Goal: Information Seeking & Learning: Learn about a topic

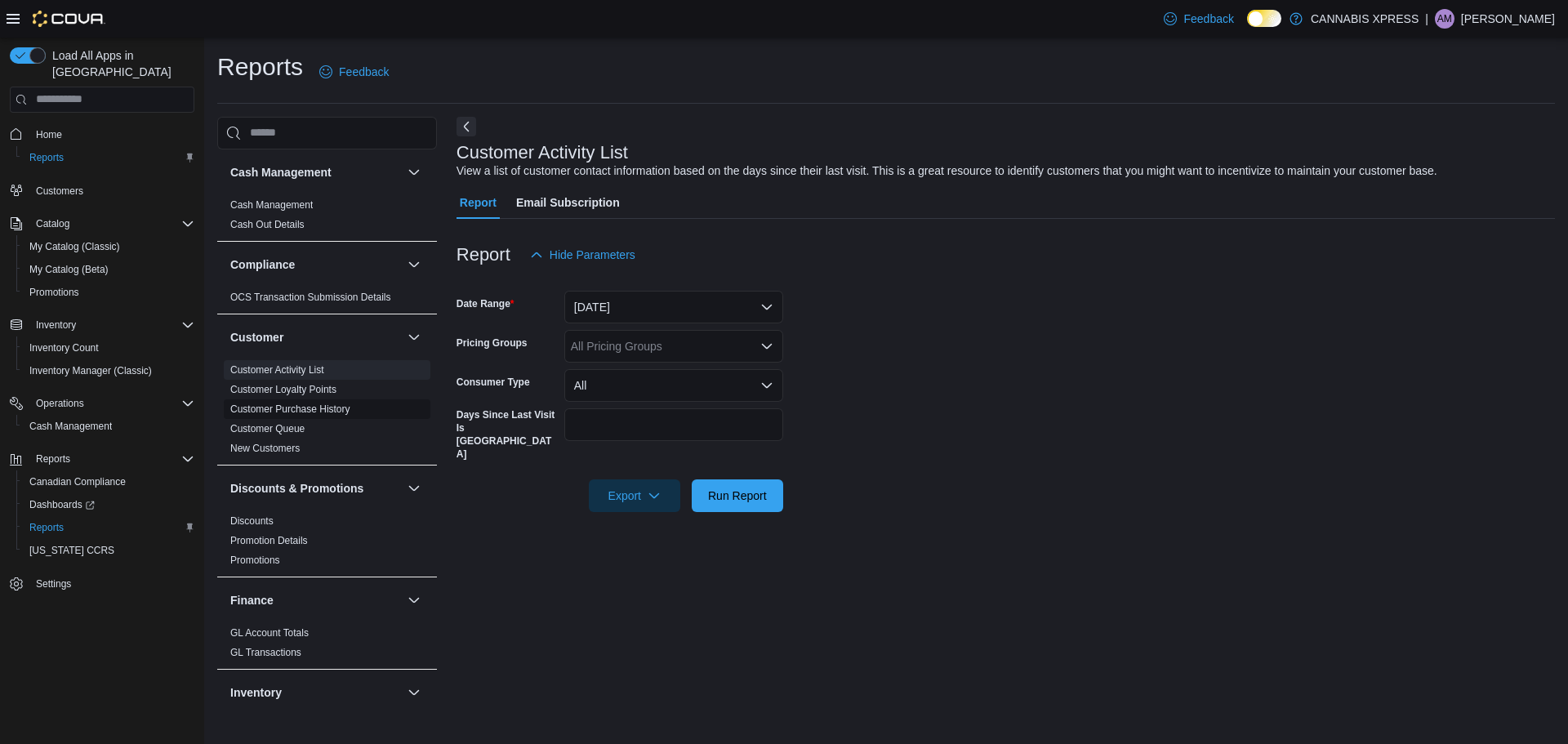
click at [300, 406] on link "Customer Purchase History" at bounding box center [290, 410] width 120 height 12
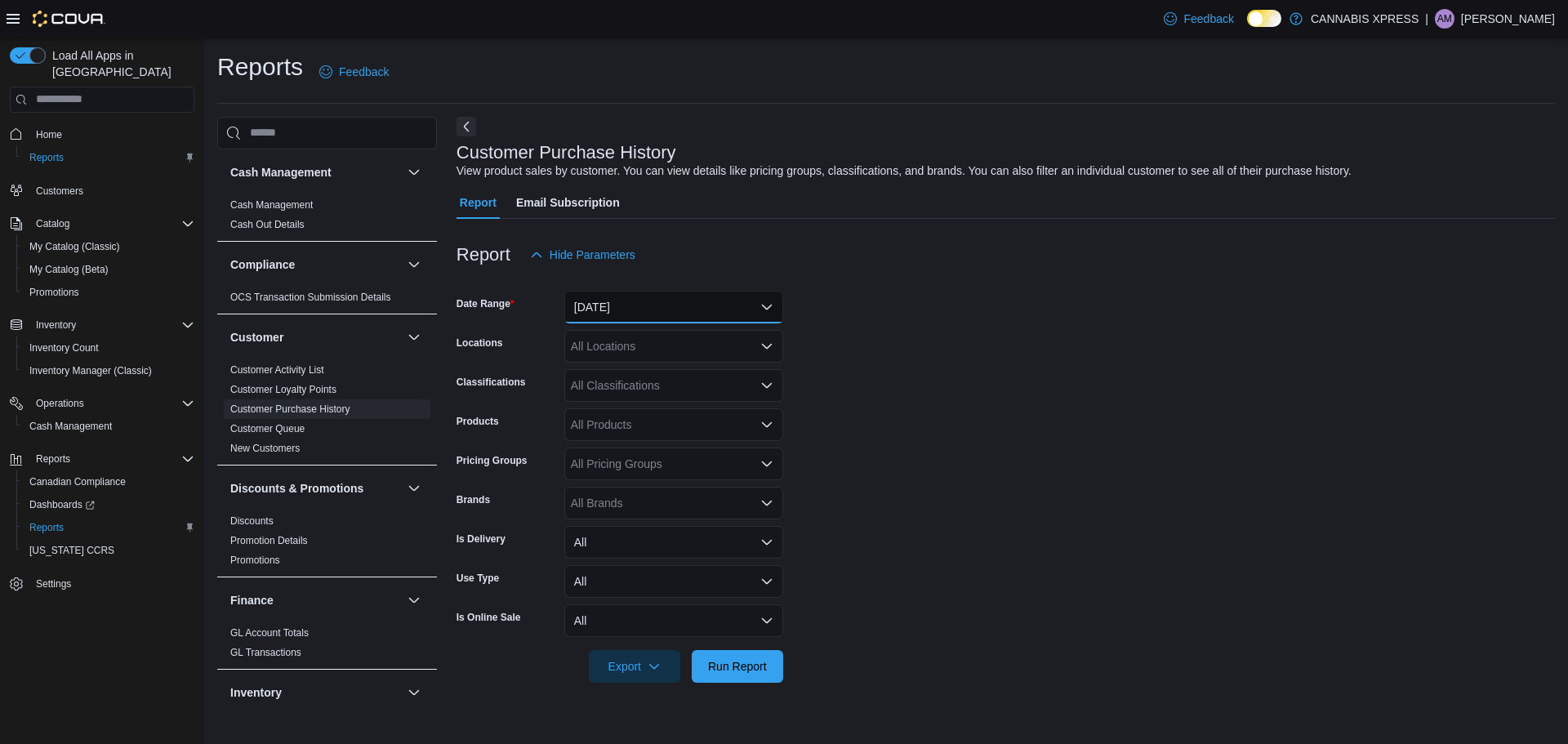
click at [611, 296] on button "[DATE]" at bounding box center [673, 307] width 219 height 32
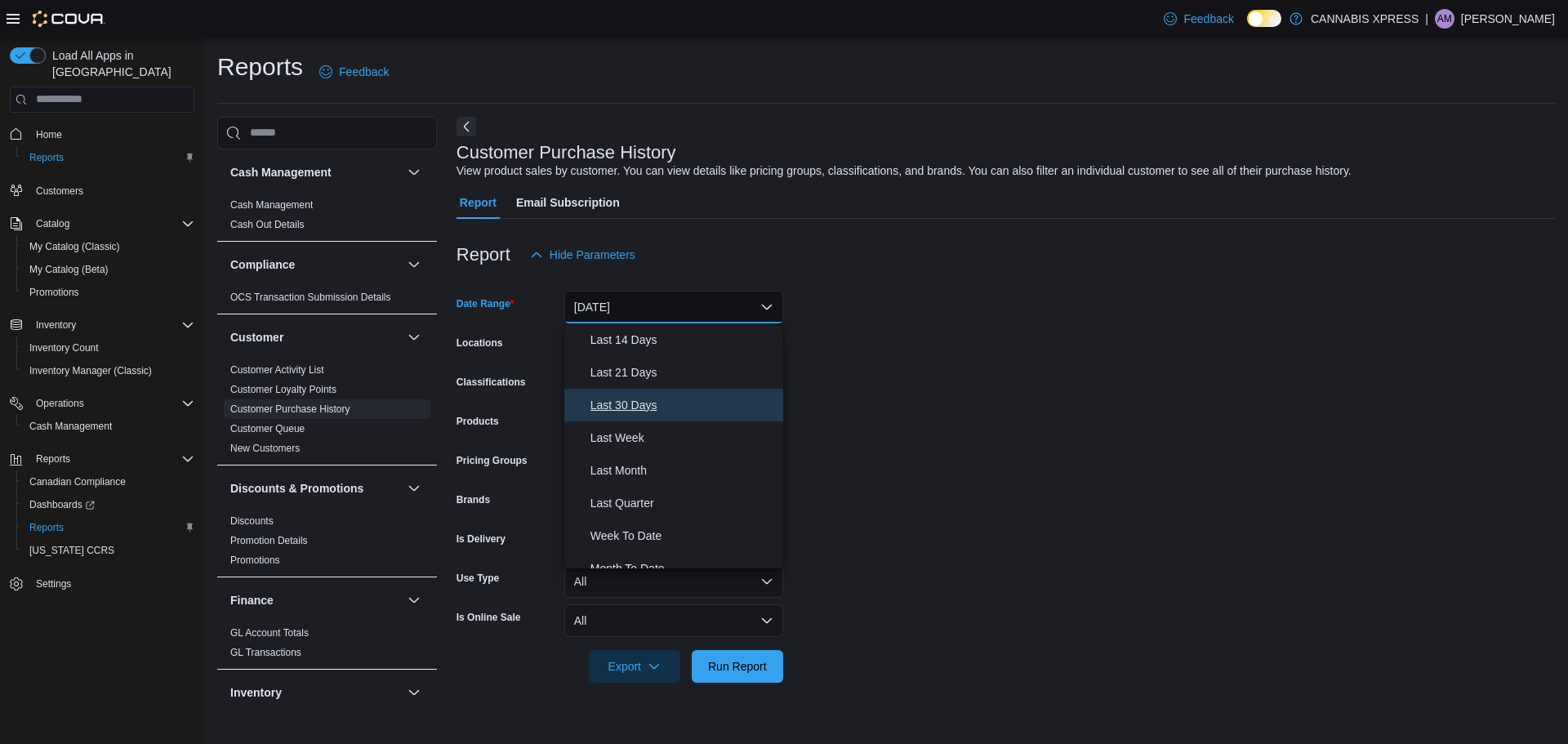
click at [643, 406] on span "Last 30 Days" at bounding box center [683, 405] width 186 height 20
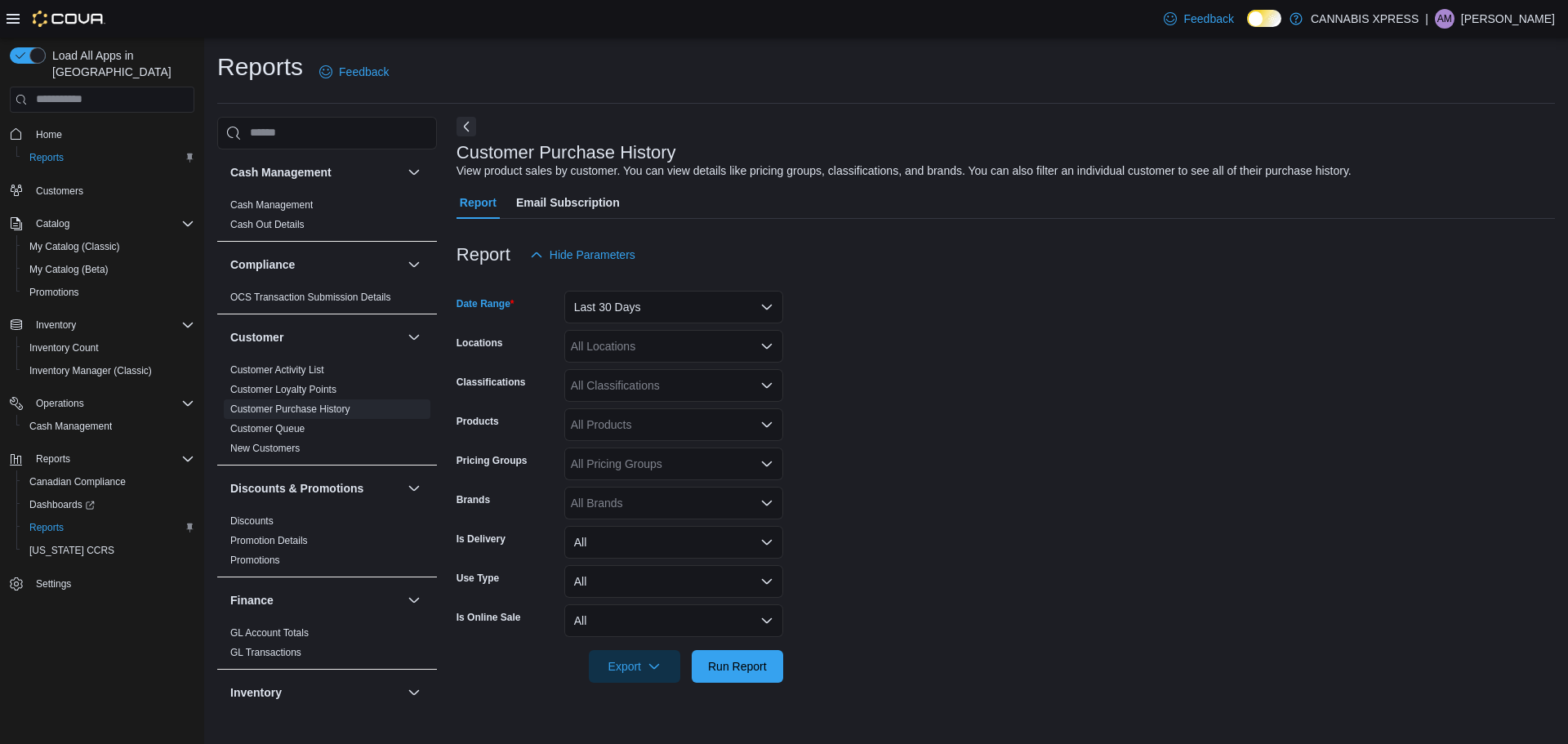
click at [648, 339] on div "All Locations" at bounding box center [673, 346] width 219 height 32
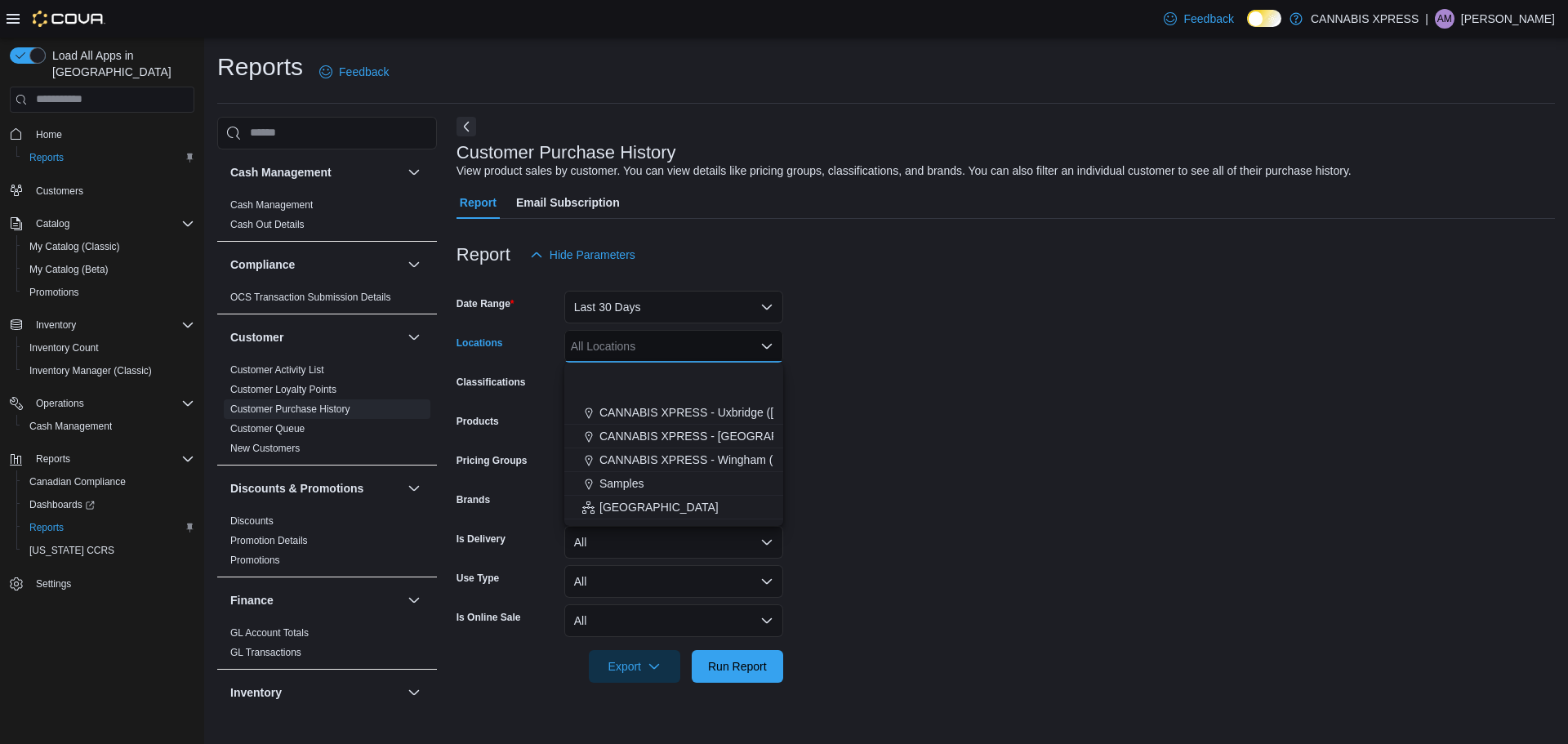
scroll to position [405, 0]
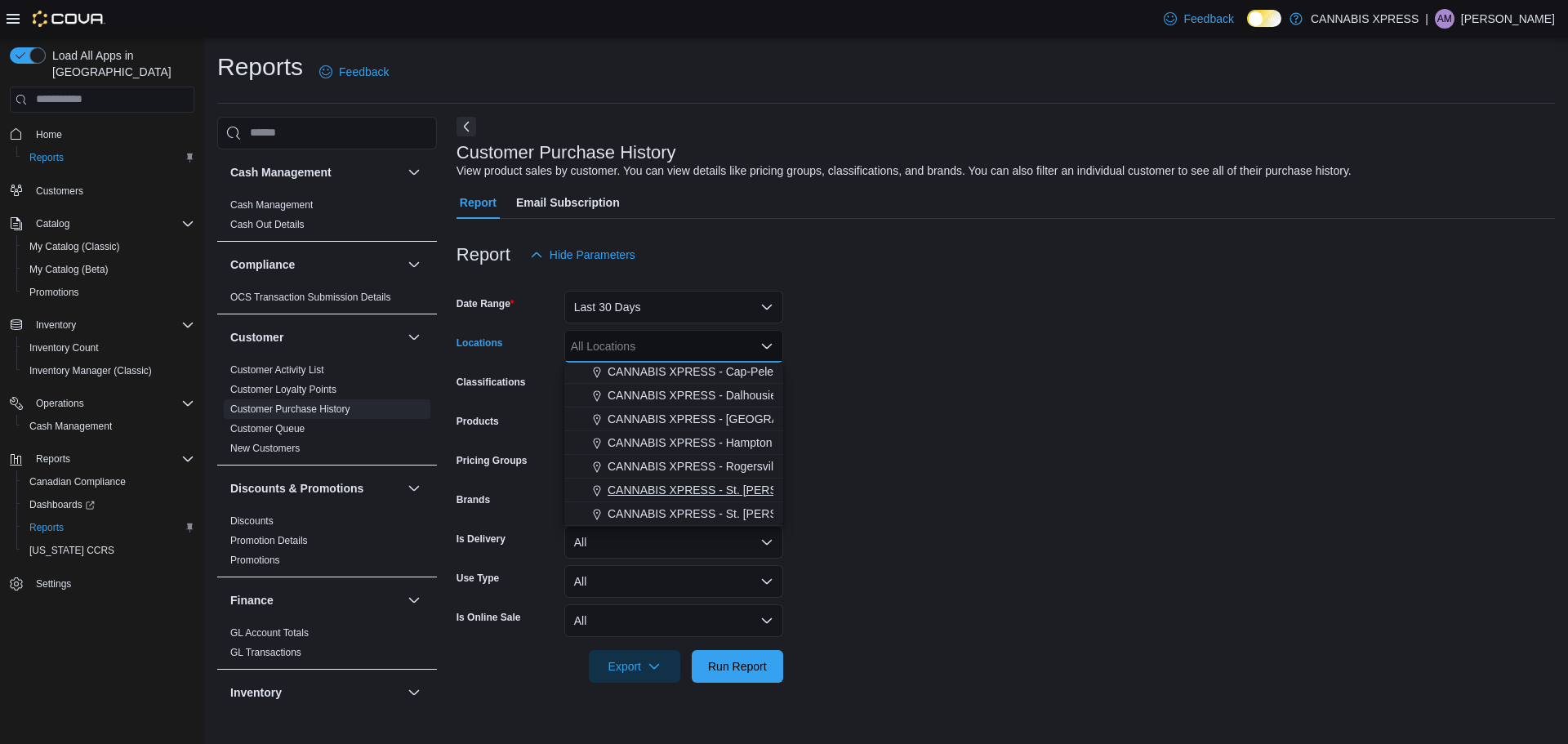
click at [684, 482] on span "CANNABIS XPRESS - St. [PERSON_NAME] ([GEOGRAPHIC_DATA])" at bounding box center [787, 489] width 360 height 17
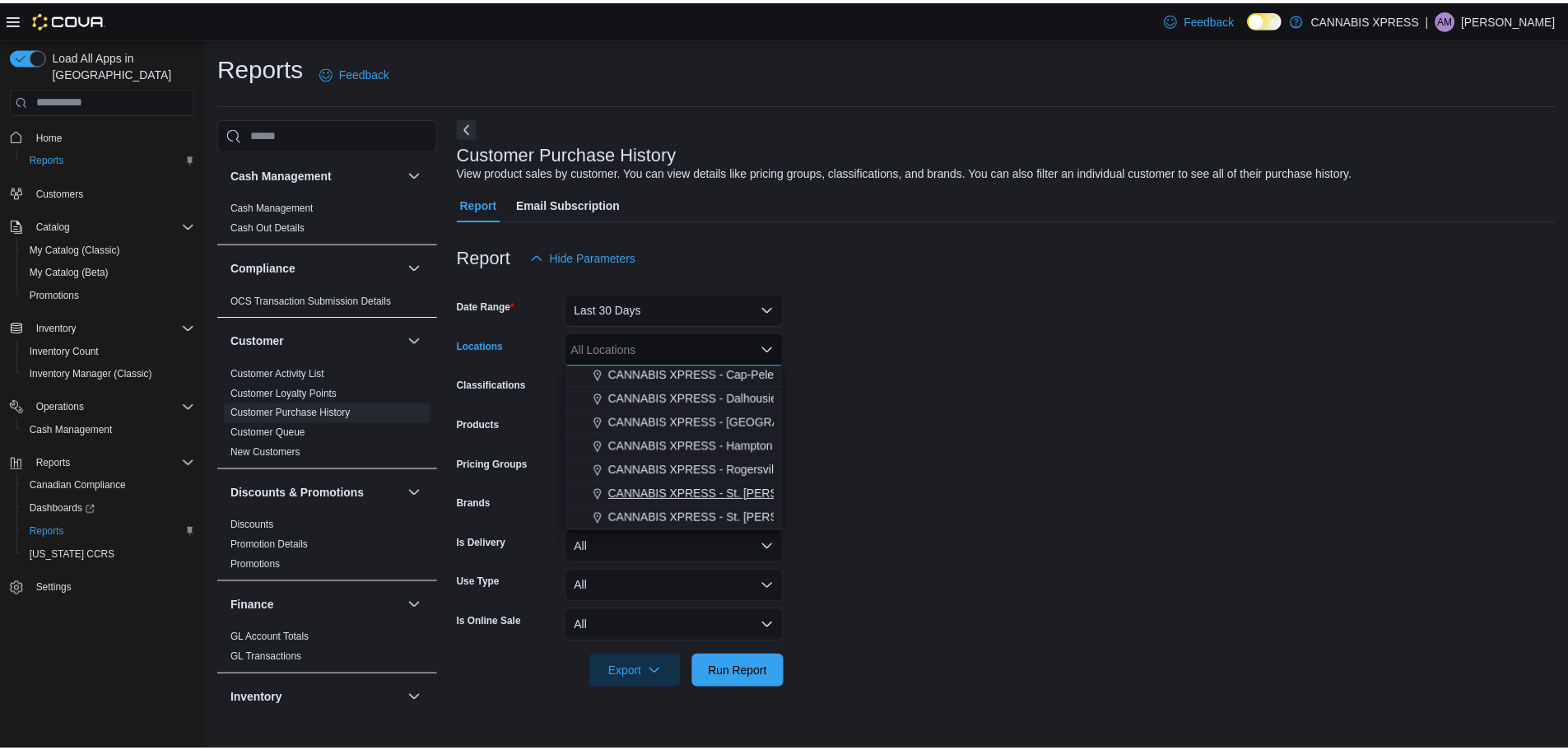
scroll to position [384, 0]
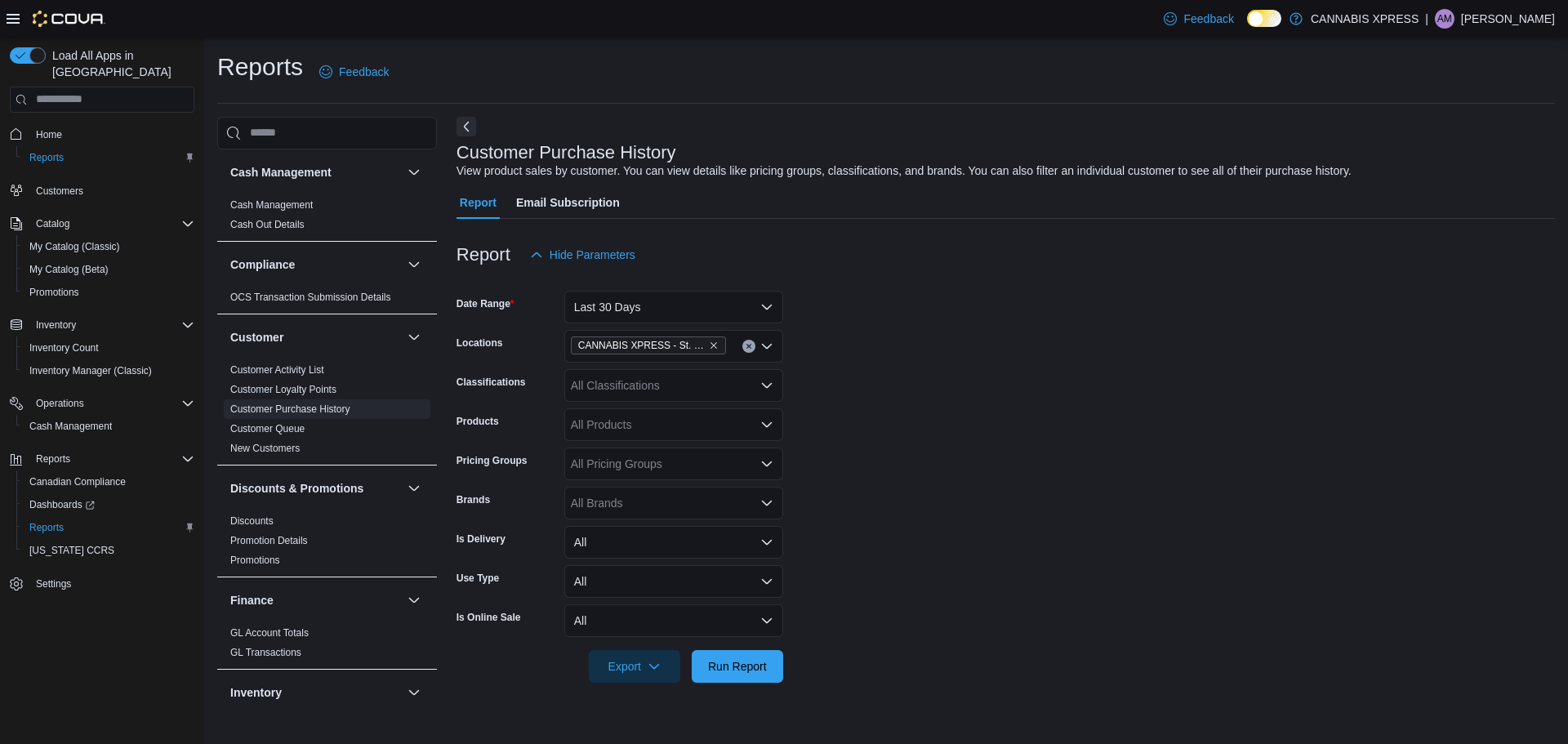
click at [1256, 538] on form "Date Range Last 30 Days Locations CANNABIS XPRESS - St. Andrews (Water Street) …" at bounding box center [1006, 477] width 1098 height 412
click at [596, 415] on div "All Products" at bounding box center [673, 425] width 219 height 32
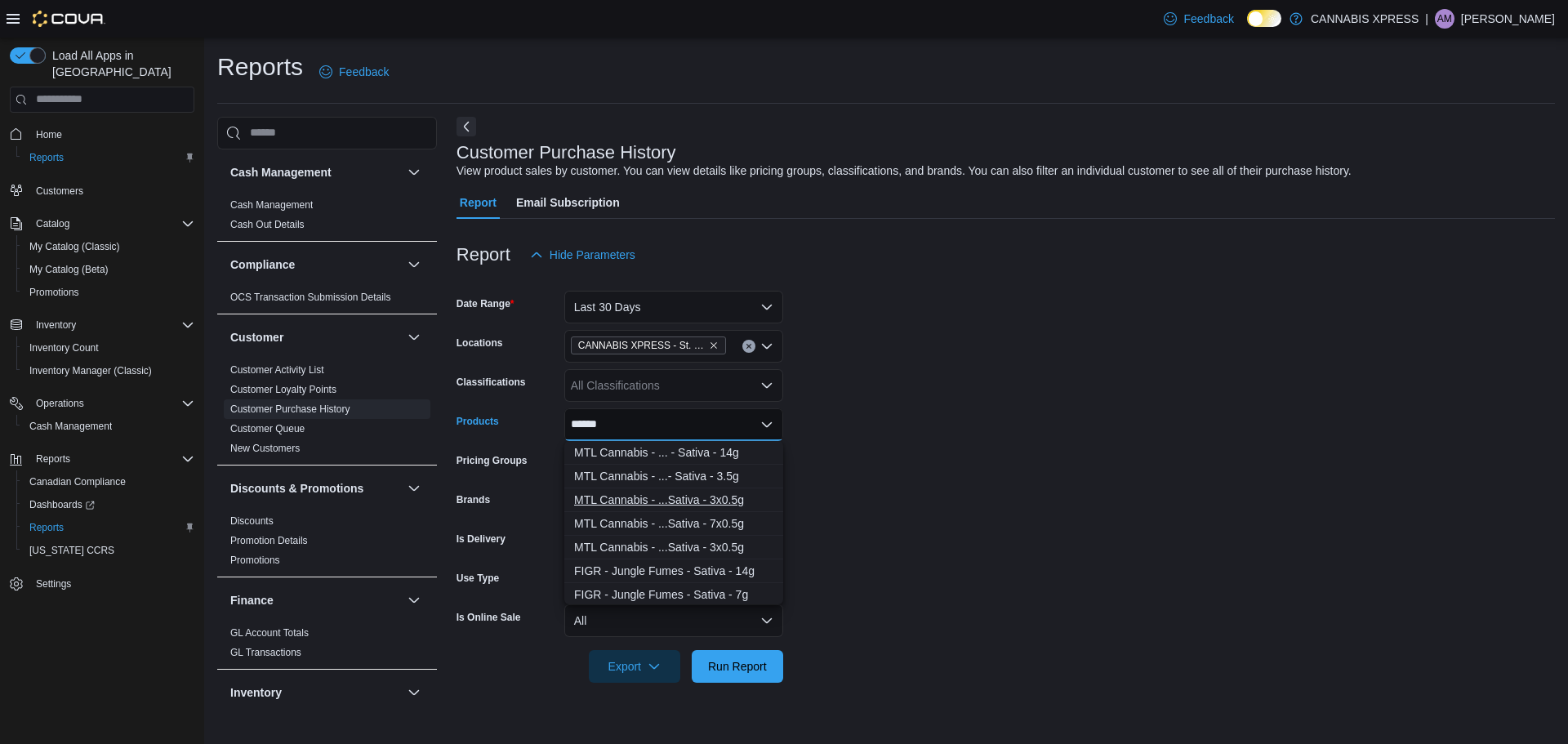
type input "******"
click at [689, 496] on div "MTL Cannabis - ...Sativa - 3x0.5g" at bounding box center [673, 499] width 199 height 17
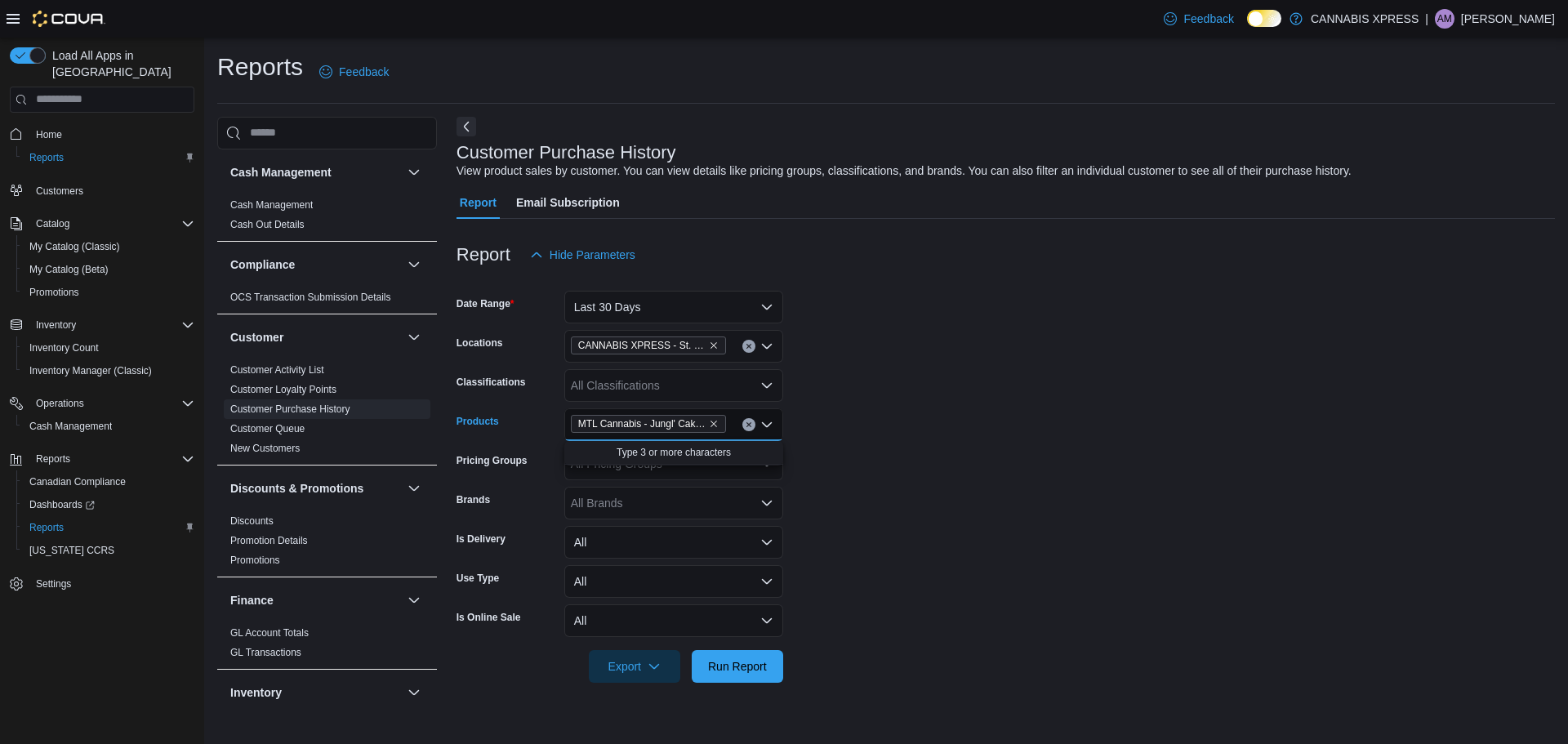
click at [886, 503] on form "Date Range Last 30 Days Locations CANNABIS XPRESS - St. Andrews (Water Street) …" at bounding box center [1006, 477] width 1098 height 412
click at [764, 668] on span "Run Report" at bounding box center [737, 665] width 59 height 17
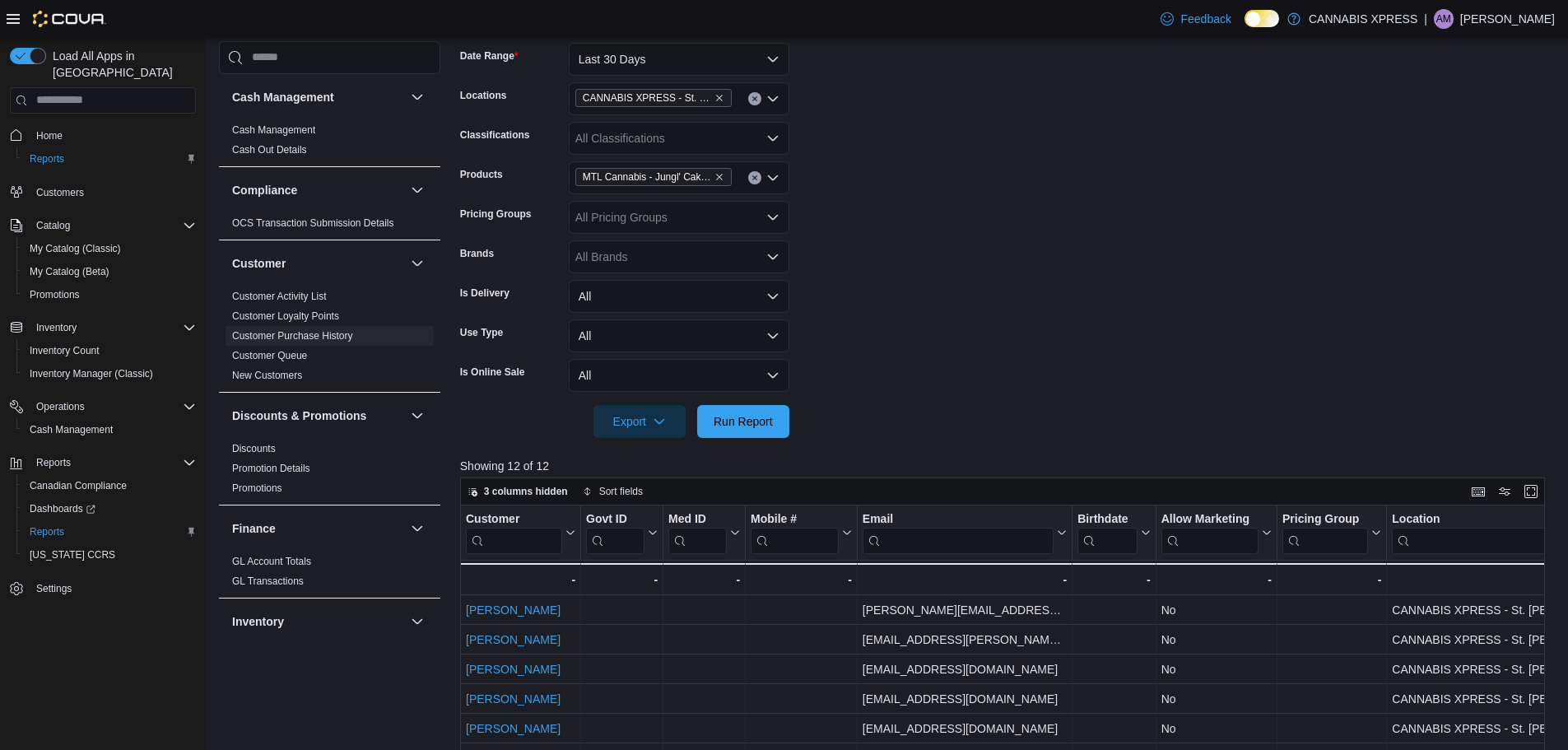
scroll to position [178, 0]
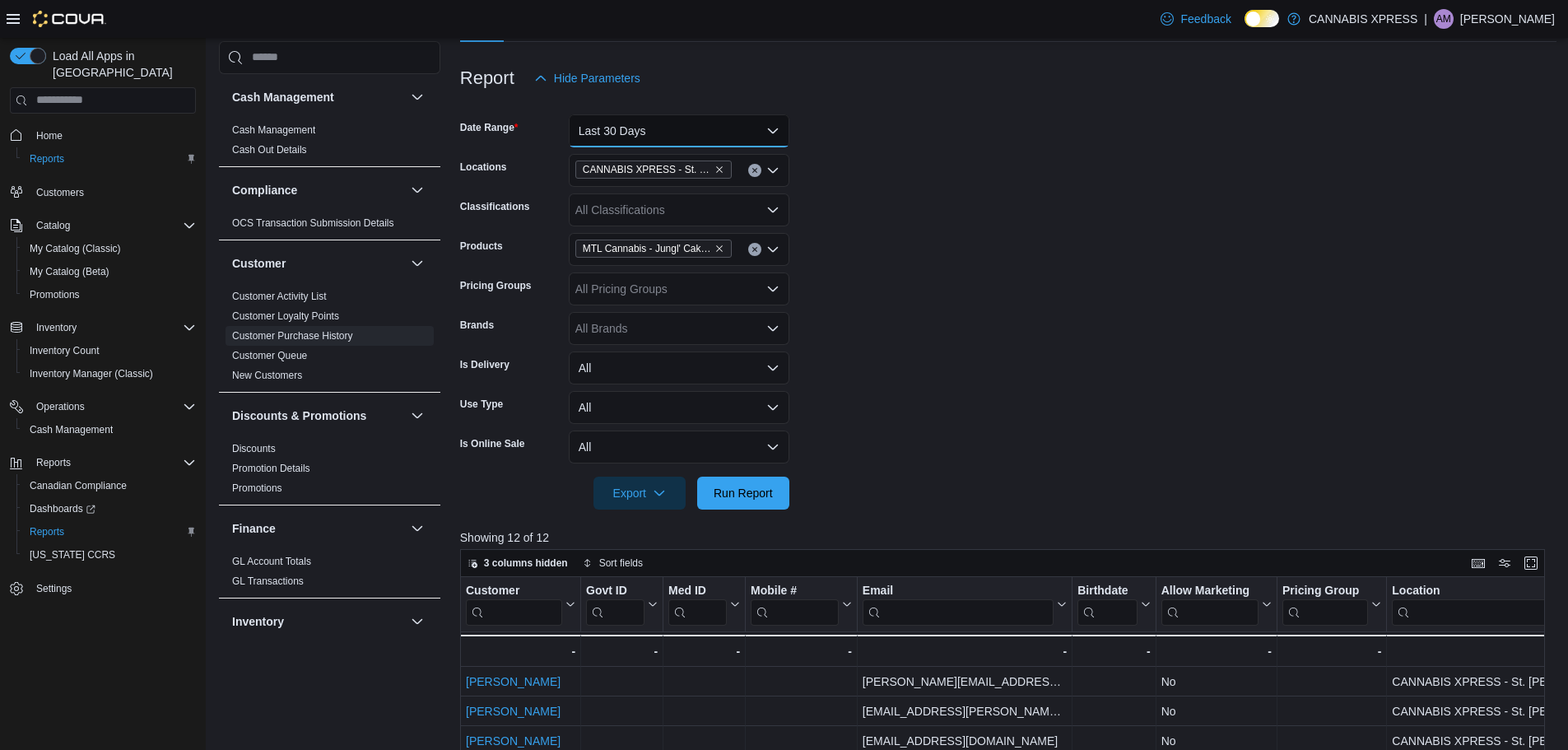
click at [646, 137] on button "Last 30 Days" at bounding box center [679, 131] width 221 height 33
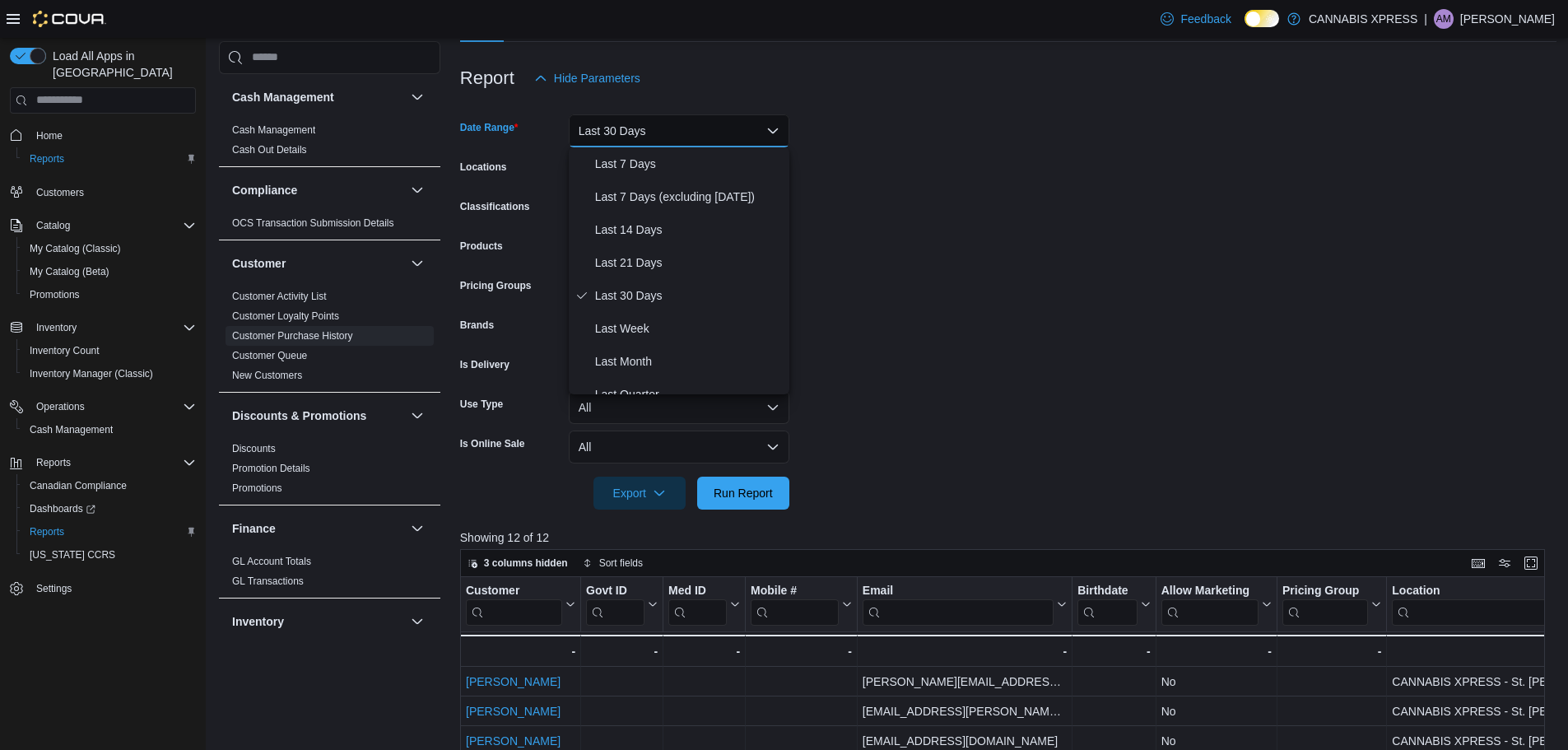
scroll to position [181, 0]
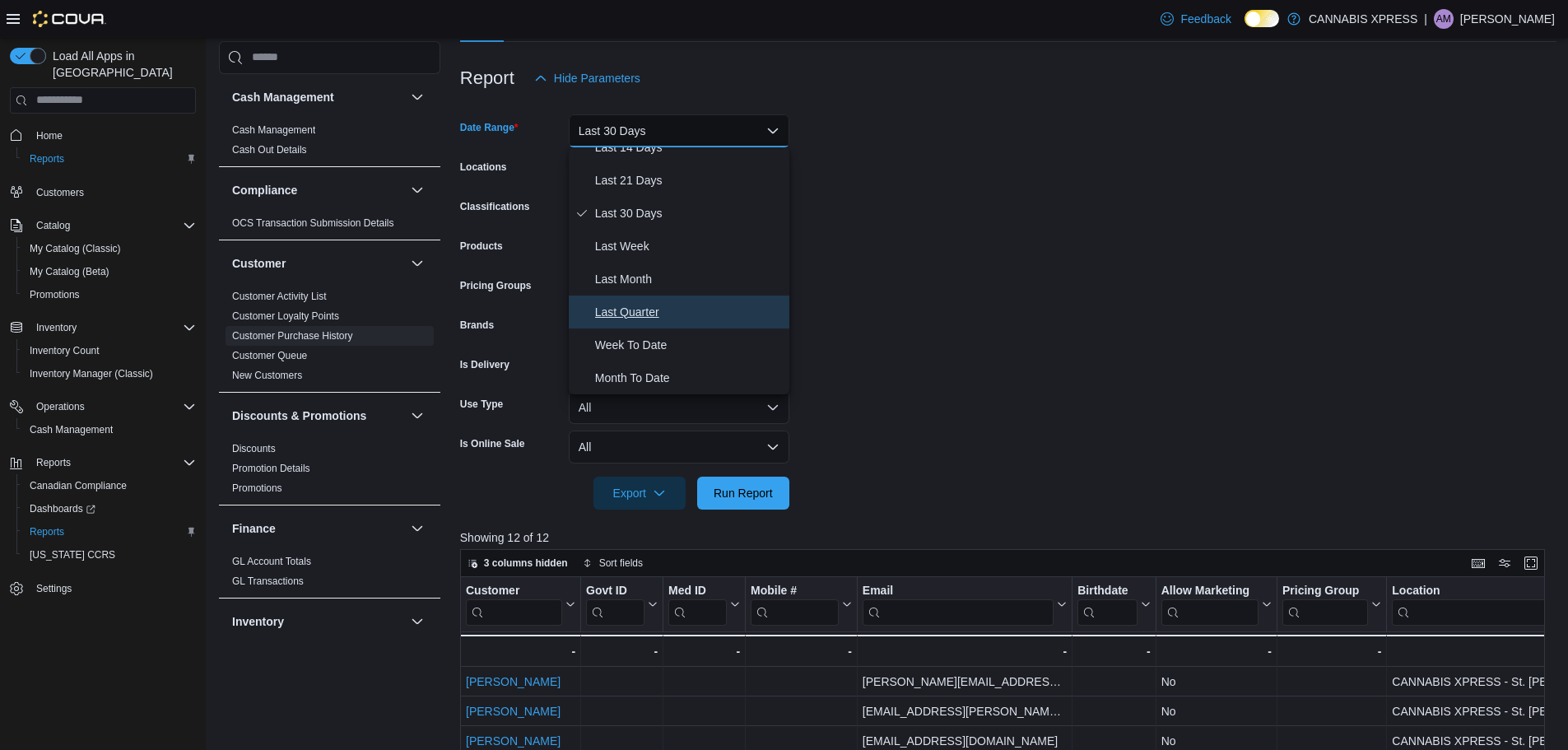
click at [618, 310] on span "Last Quarter" at bounding box center [688, 312] width 187 height 20
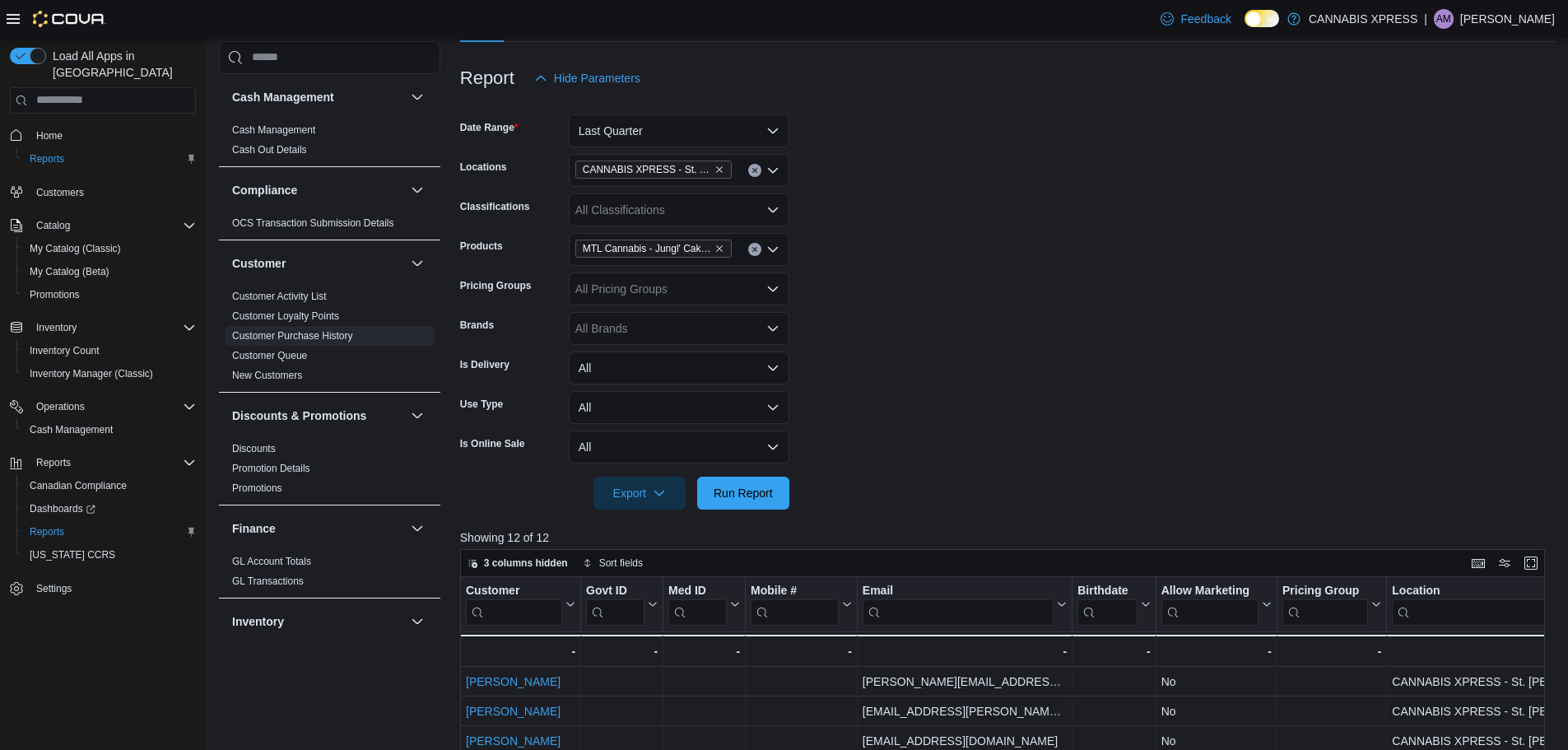
click at [880, 336] on form "Date Range Last Quarter Locations CANNABIS XPRESS - St. Andrews (Water Street) …" at bounding box center [1008, 302] width 1097 height 415
click at [762, 489] on span "Run Report" at bounding box center [743, 492] width 59 height 17
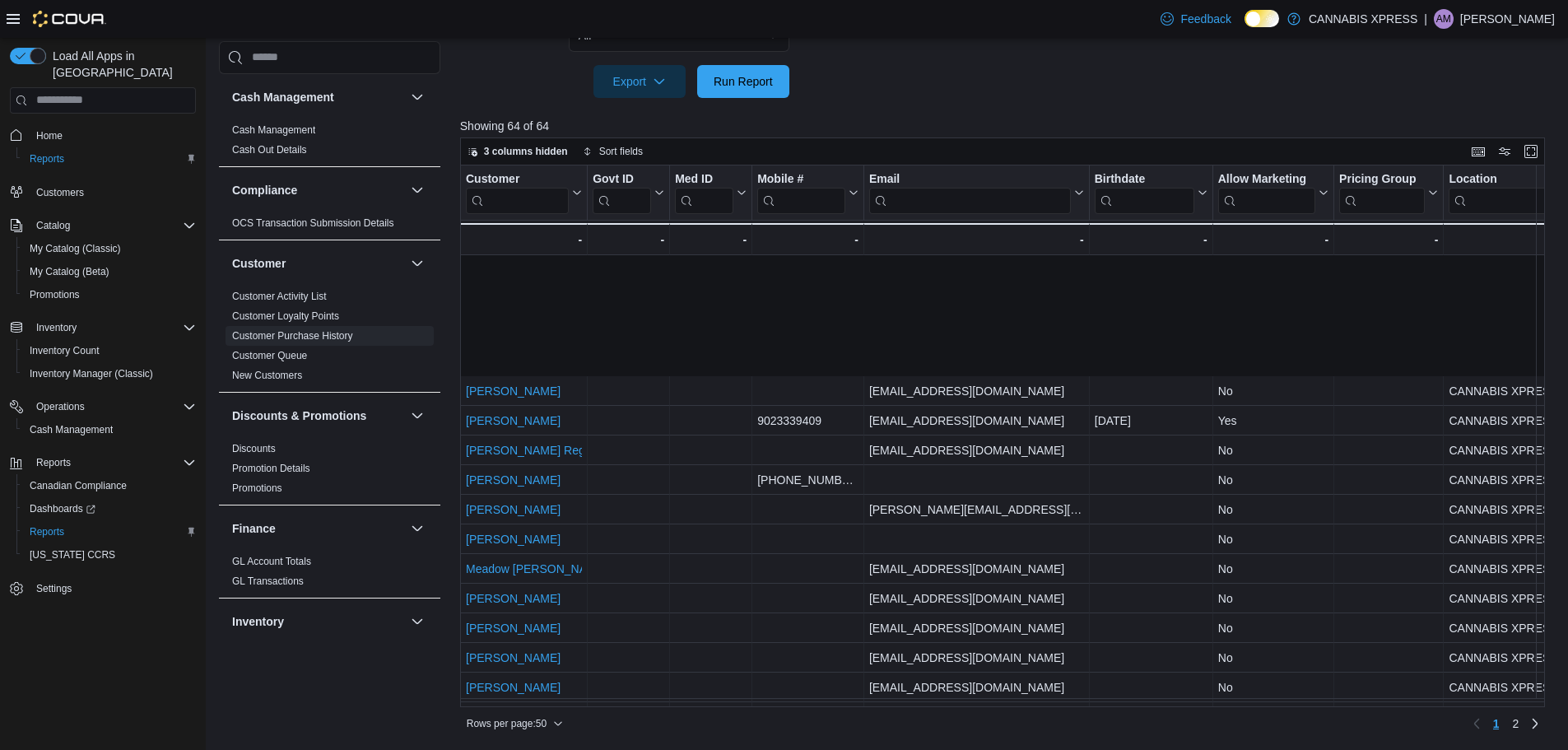
scroll to position [412, 0]
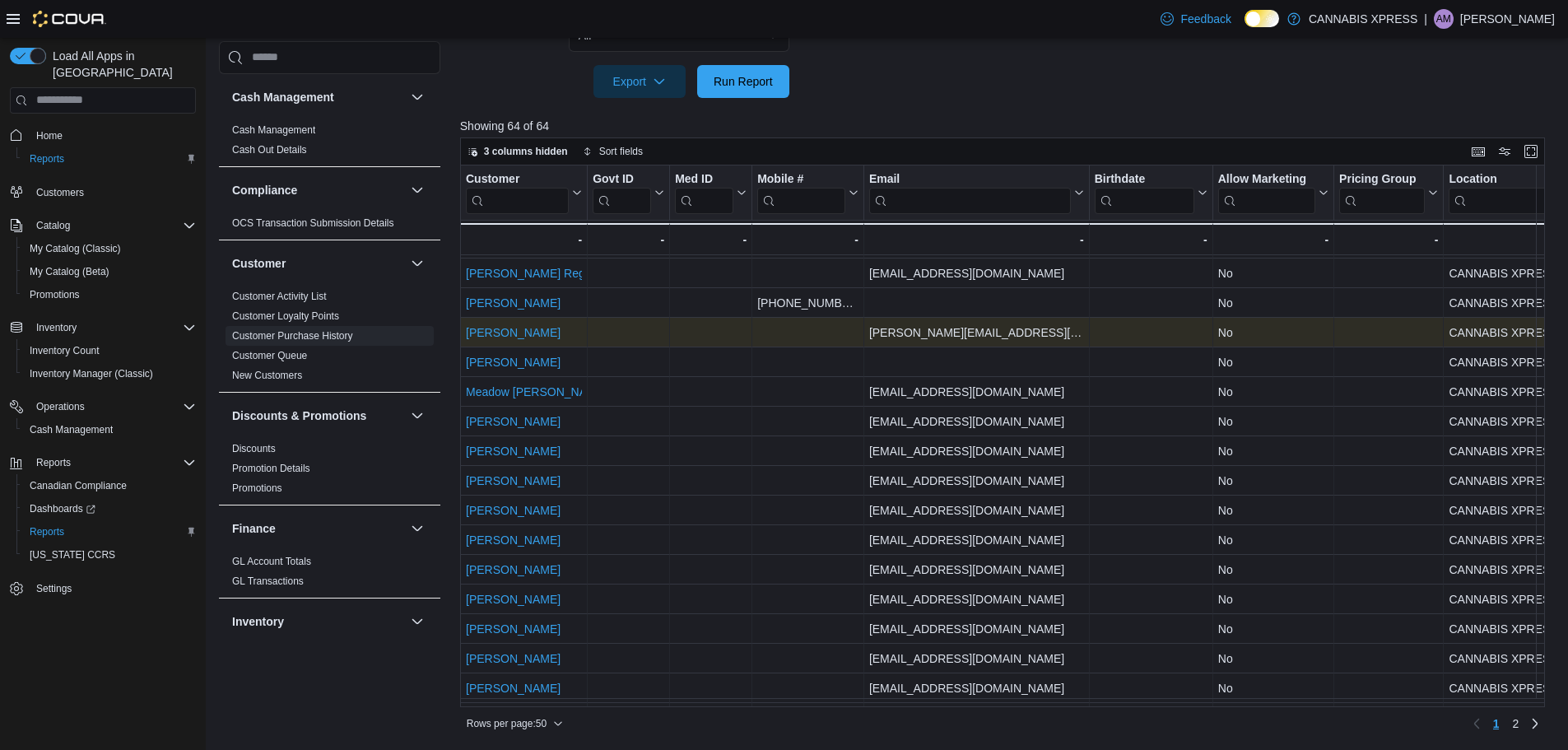
click at [529, 331] on link "[PERSON_NAME]" at bounding box center [513, 332] width 95 height 13
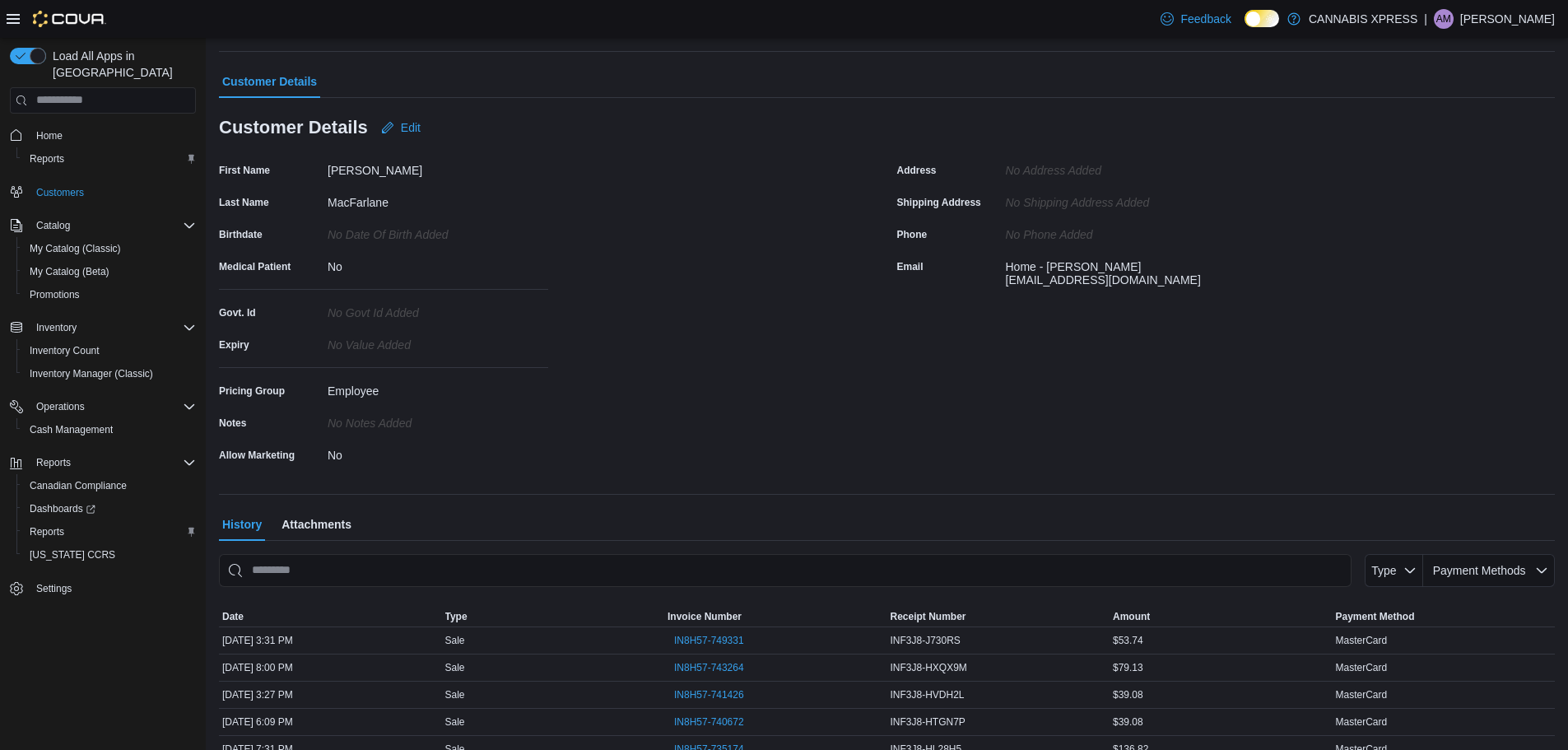
scroll to position [284, 0]
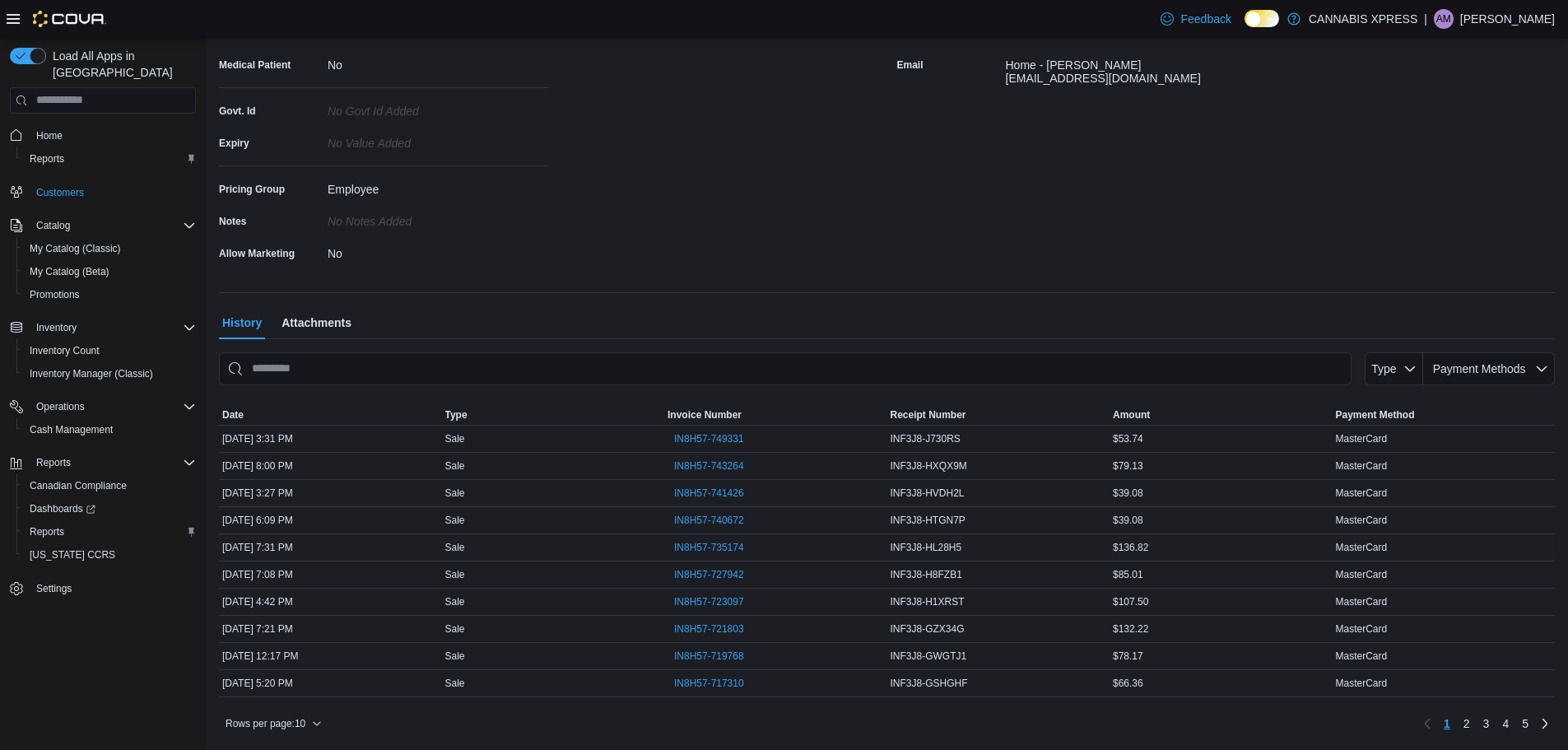
drag, startPoint x: 704, startPoint y: 547, endPoint x: 689, endPoint y: 533, distance: 20.5
click at [689, 534] on div "IN8H57-735174" at bounding box center [776, 547] width 223 height 27
click at [689, 544] on span "IN8H57-735174" at bounding box center [709, 547] width 70 height 13
click at [728, 520] on span "IN8H57-740672" at bounding box center [709, 520] width 70 height 13
click at [726, 494] on span "IN8H57-741426" at bounding box center [709, 492] width 70 height 13
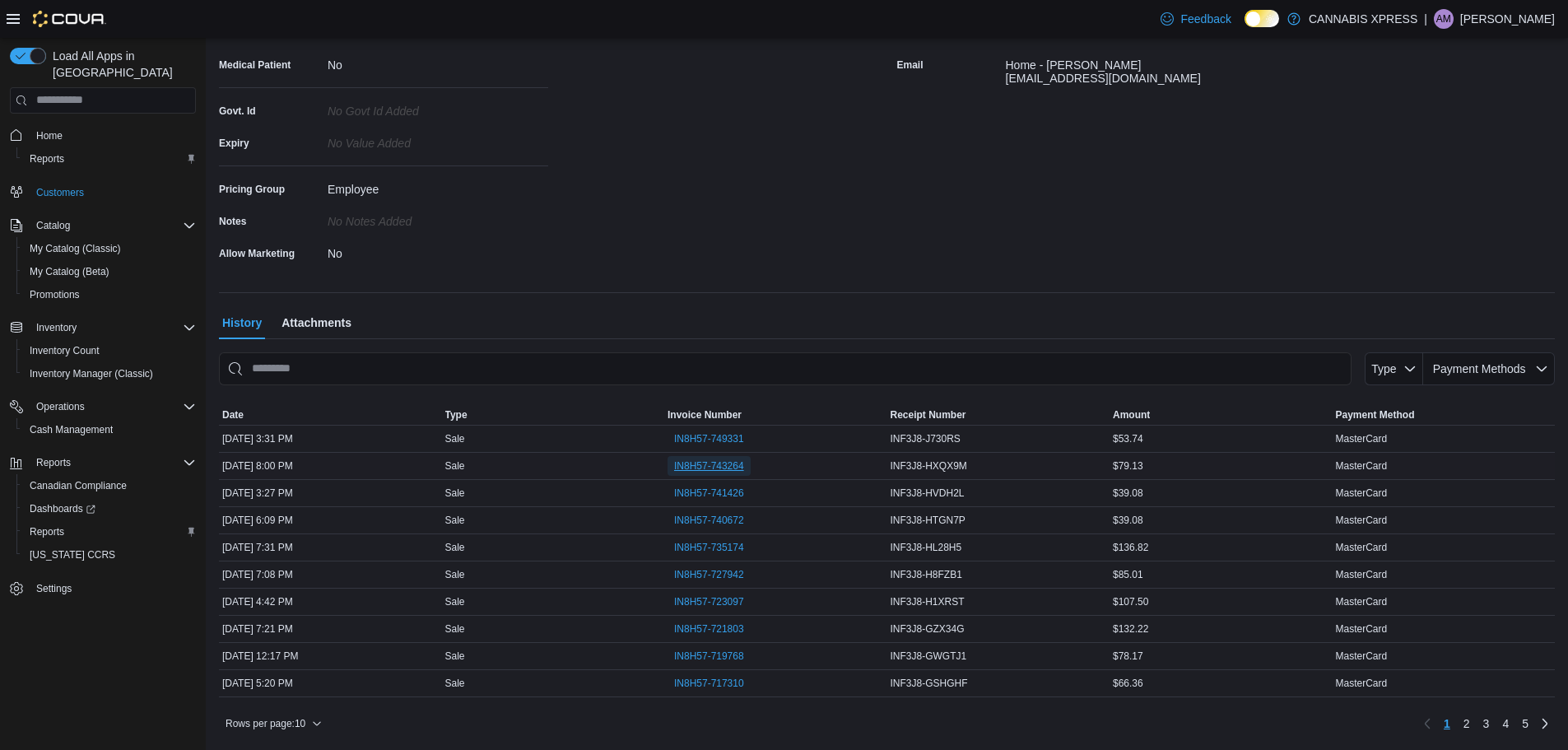
click at [733, 466] on span "IN8H57-743264" at bounding box center [709, 466] width 70 height 13
click at [733, 436] on span "IN8H57-749331" at bounding box center [709, 438] width 70 height 13
click at [729, 571] on span "IN8H57-727942" at bounding box center [709, 574] width 70 height 13
click at [723, 601] on span "IN8H57-723097" at bounding box center [709, 601] width 70 height 13
click at [719, 623] on span "IN8H57-721803" at bounding box center [709, 628] width 70 height 13
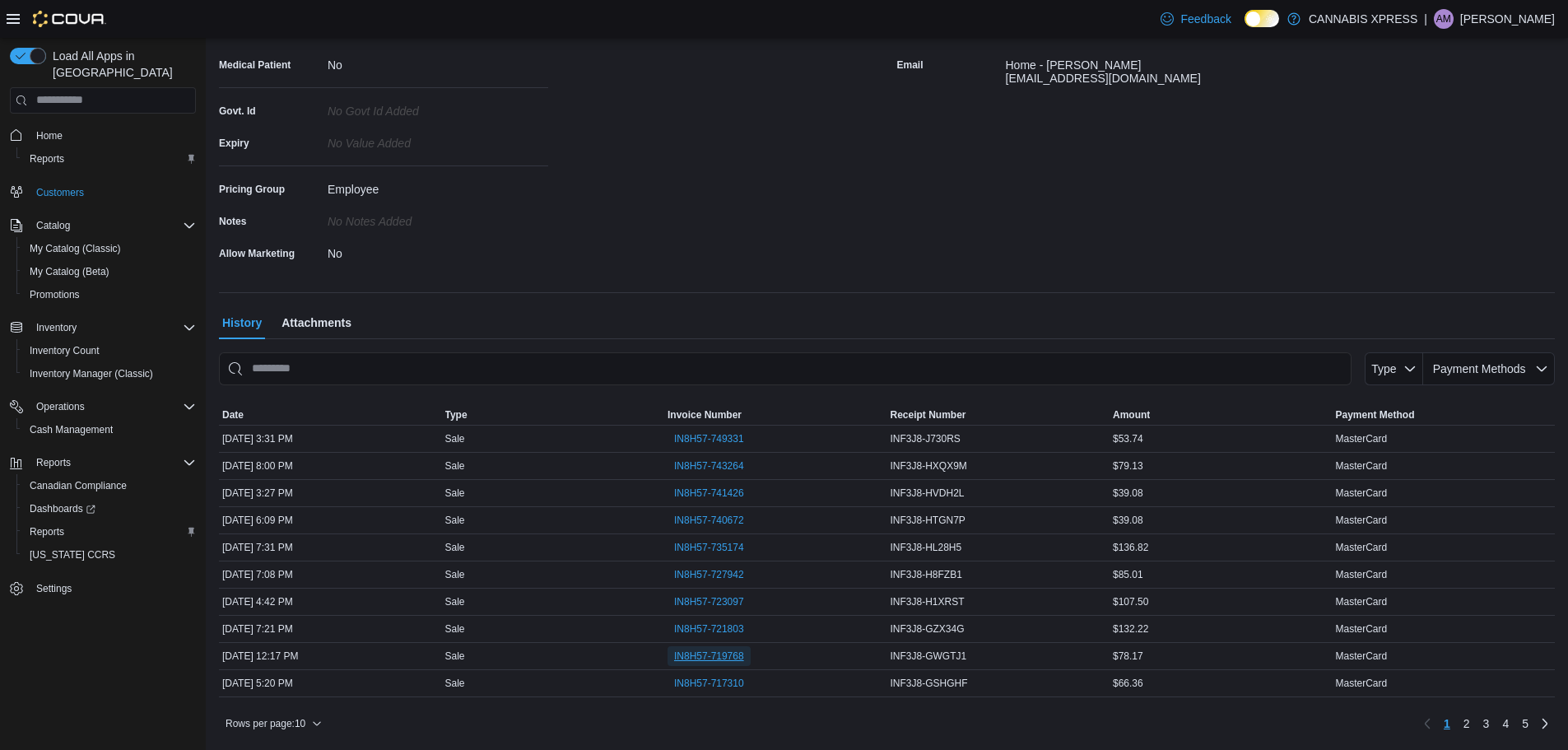
click at [716, 655] on span "IN8H57-719768" at bounding box center [709, 656] width 70 height 13
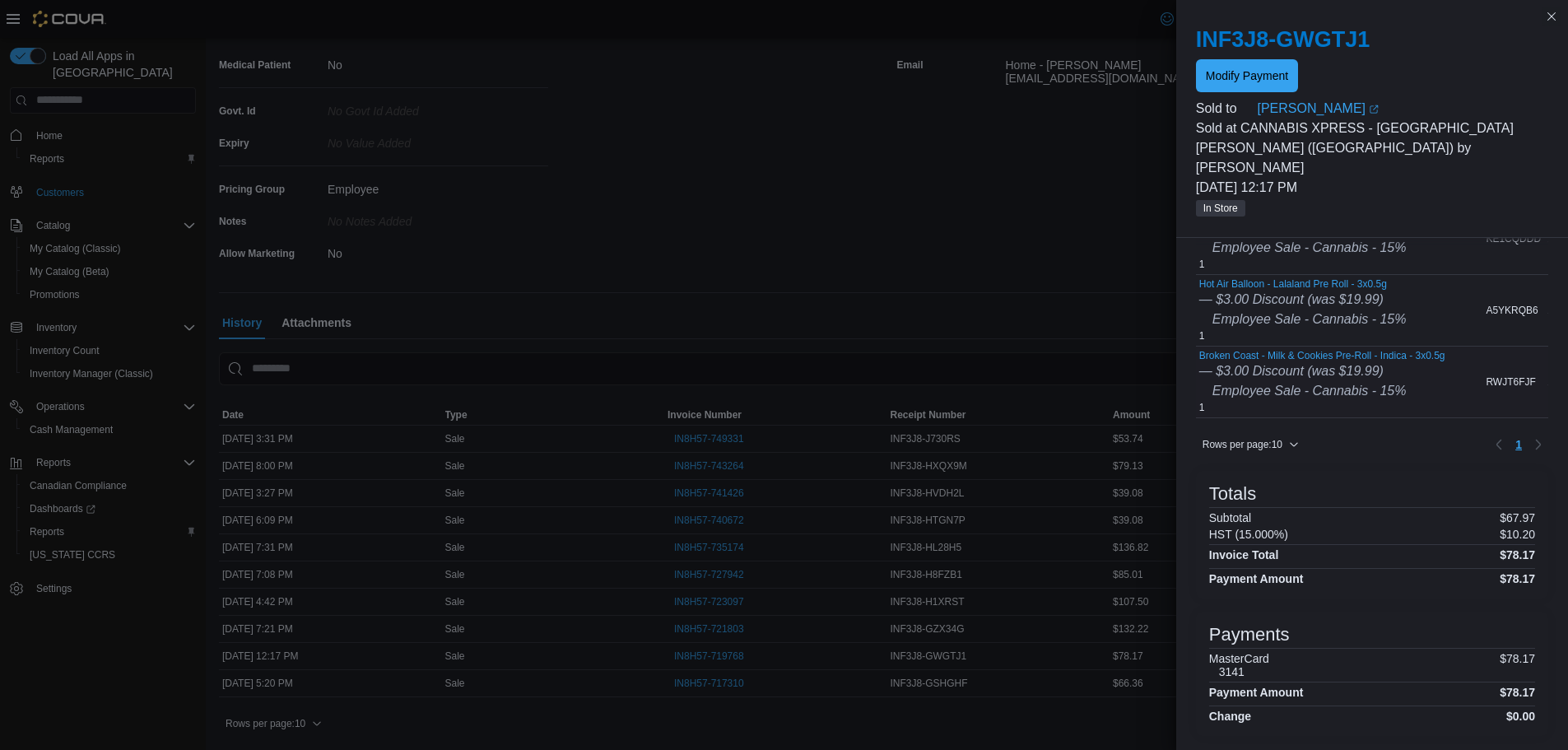
scroll to position [139, 0]
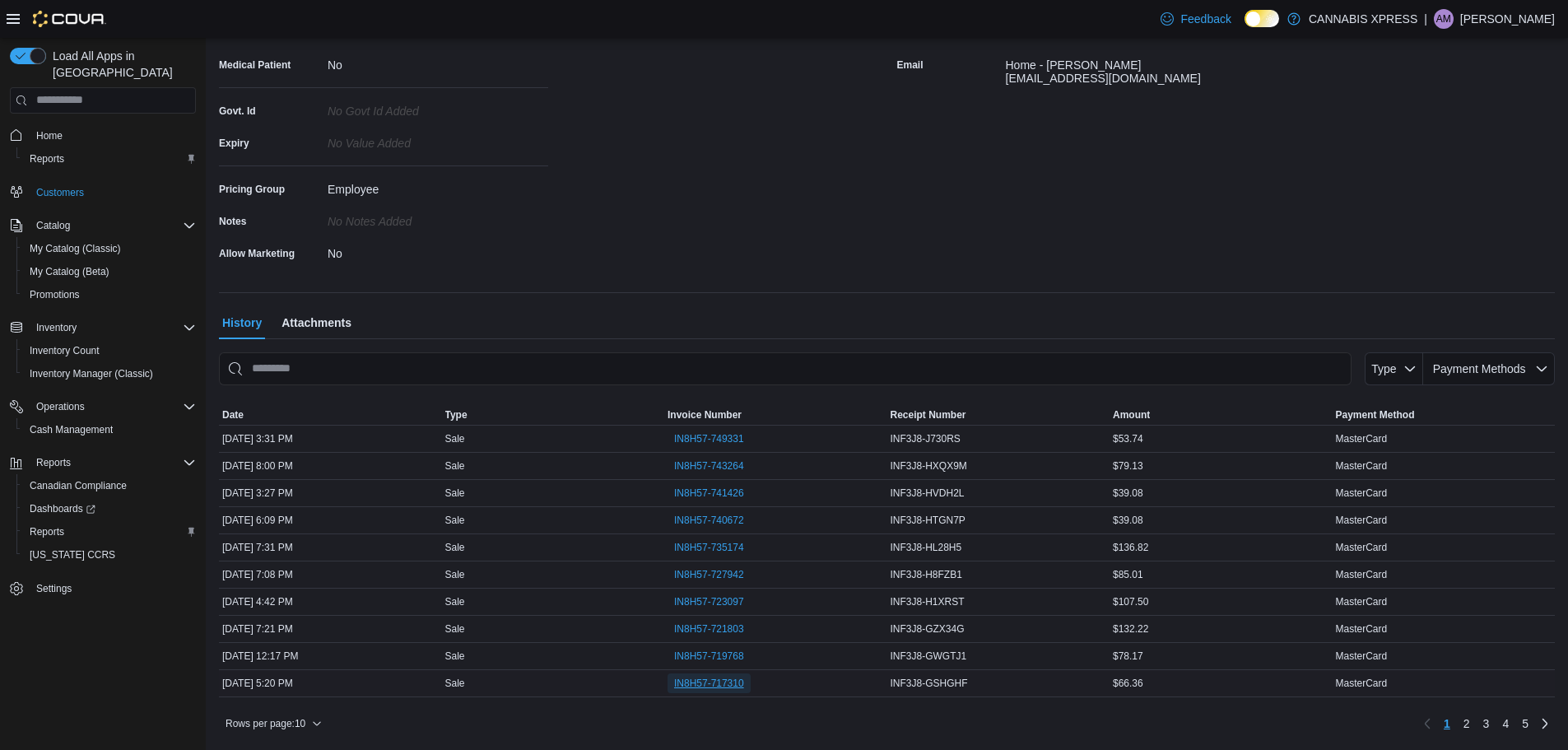
click at [721, 687] on span "IN8H57-717310" at bounding box center [709, 683] width 70 height 13
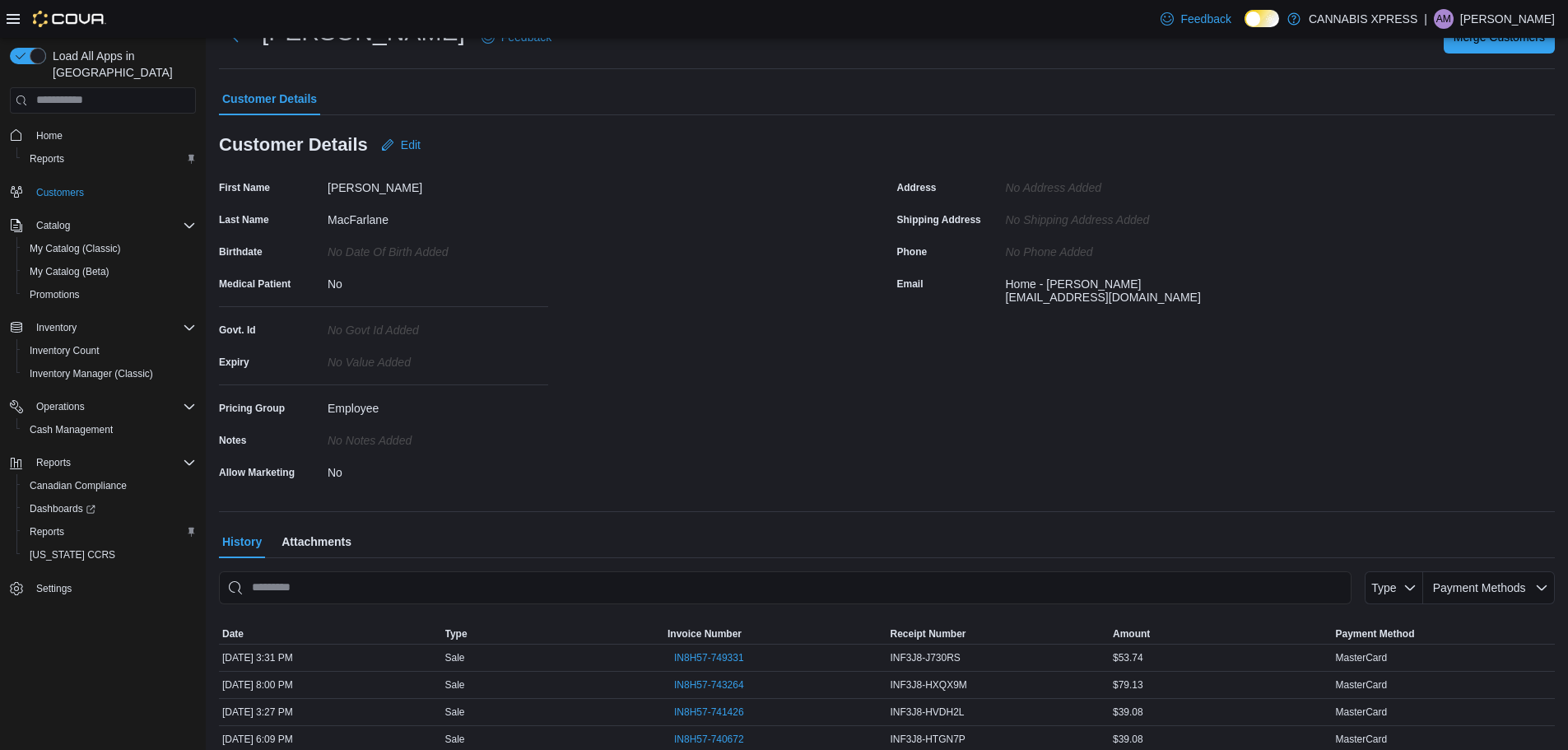
scroll to position [0, 0]
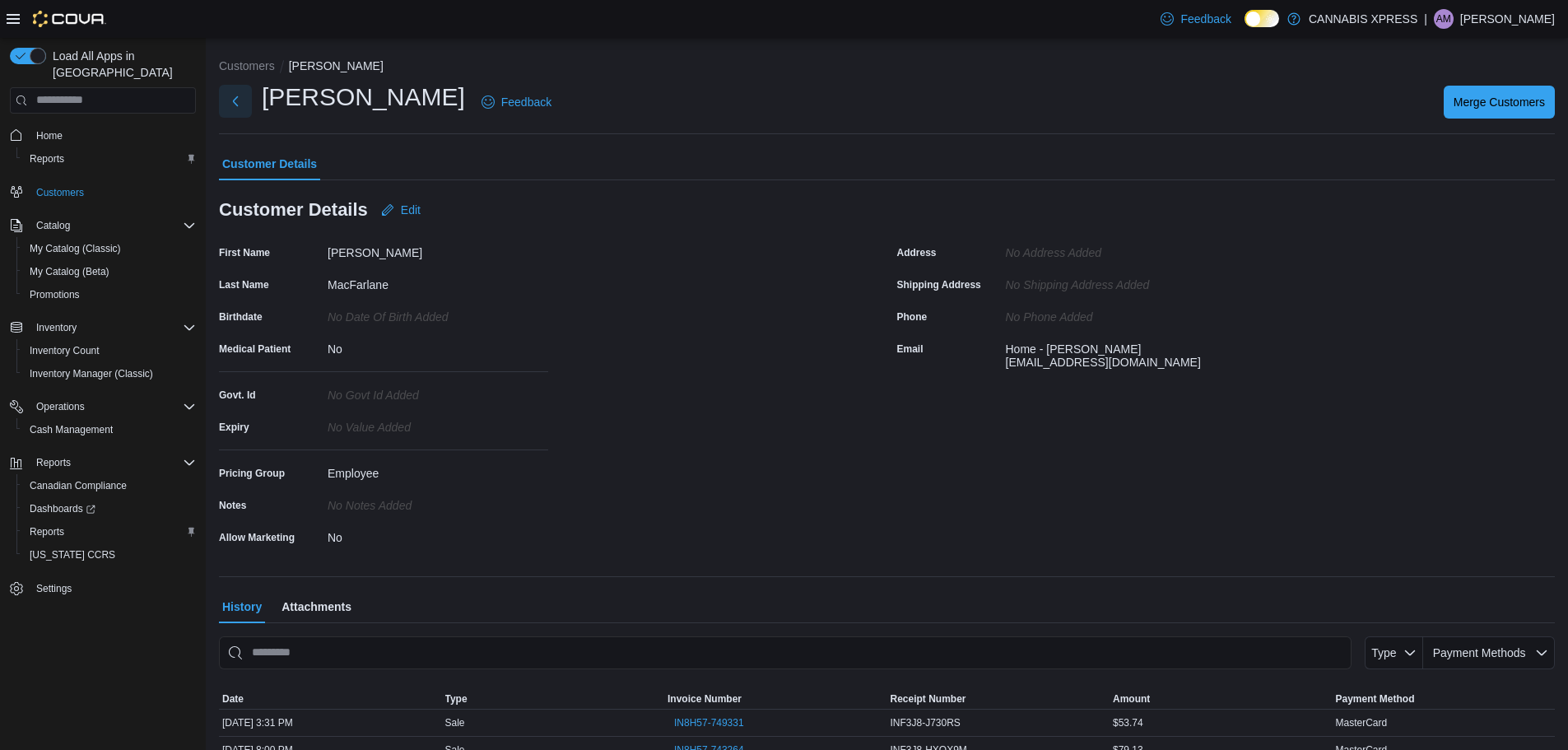
click at [238, 99] on button "Next" at bounding box center [235, 101] width 33 height 33
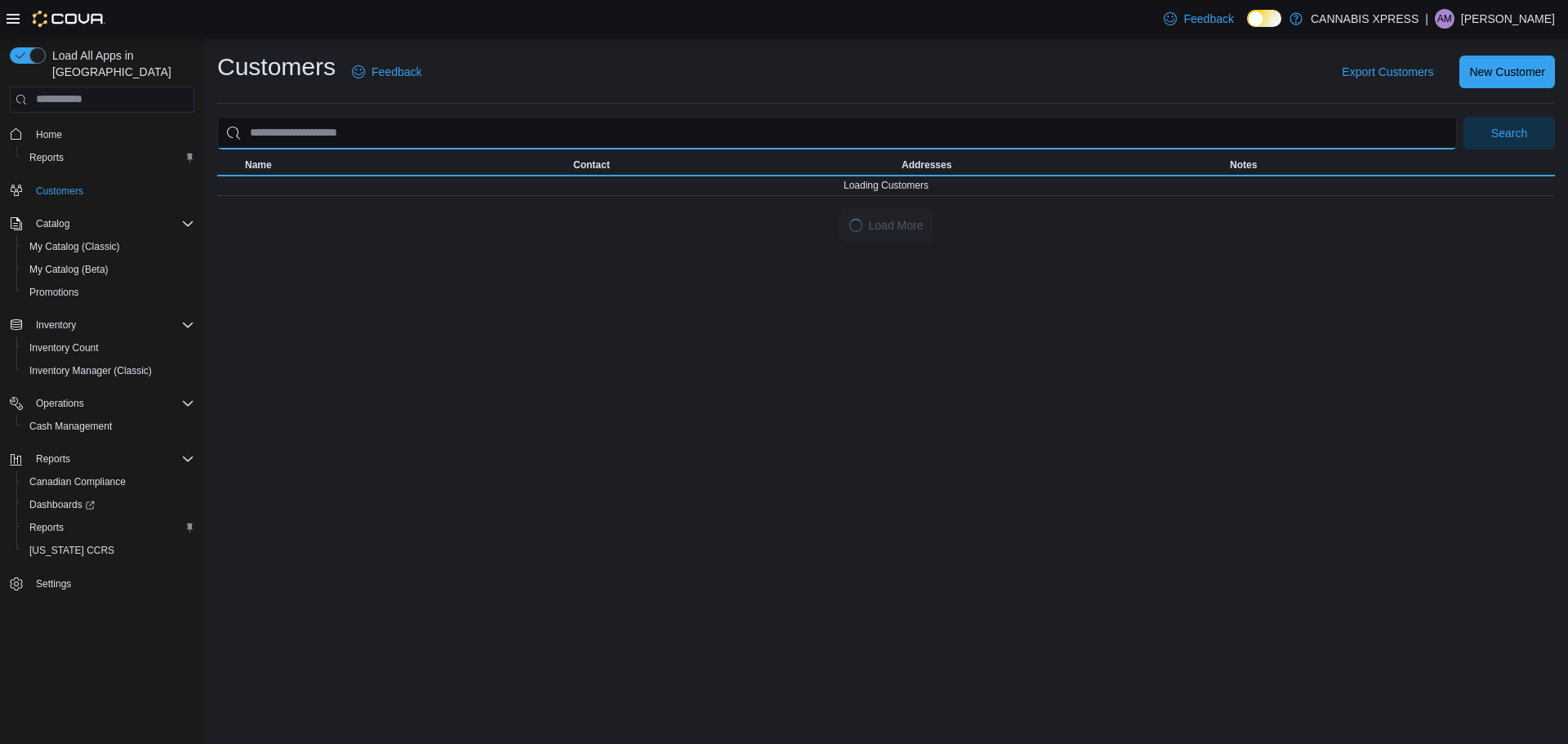
click at [311, 117] on input "search" at bounding box center [836, 133] width 1239 height 32
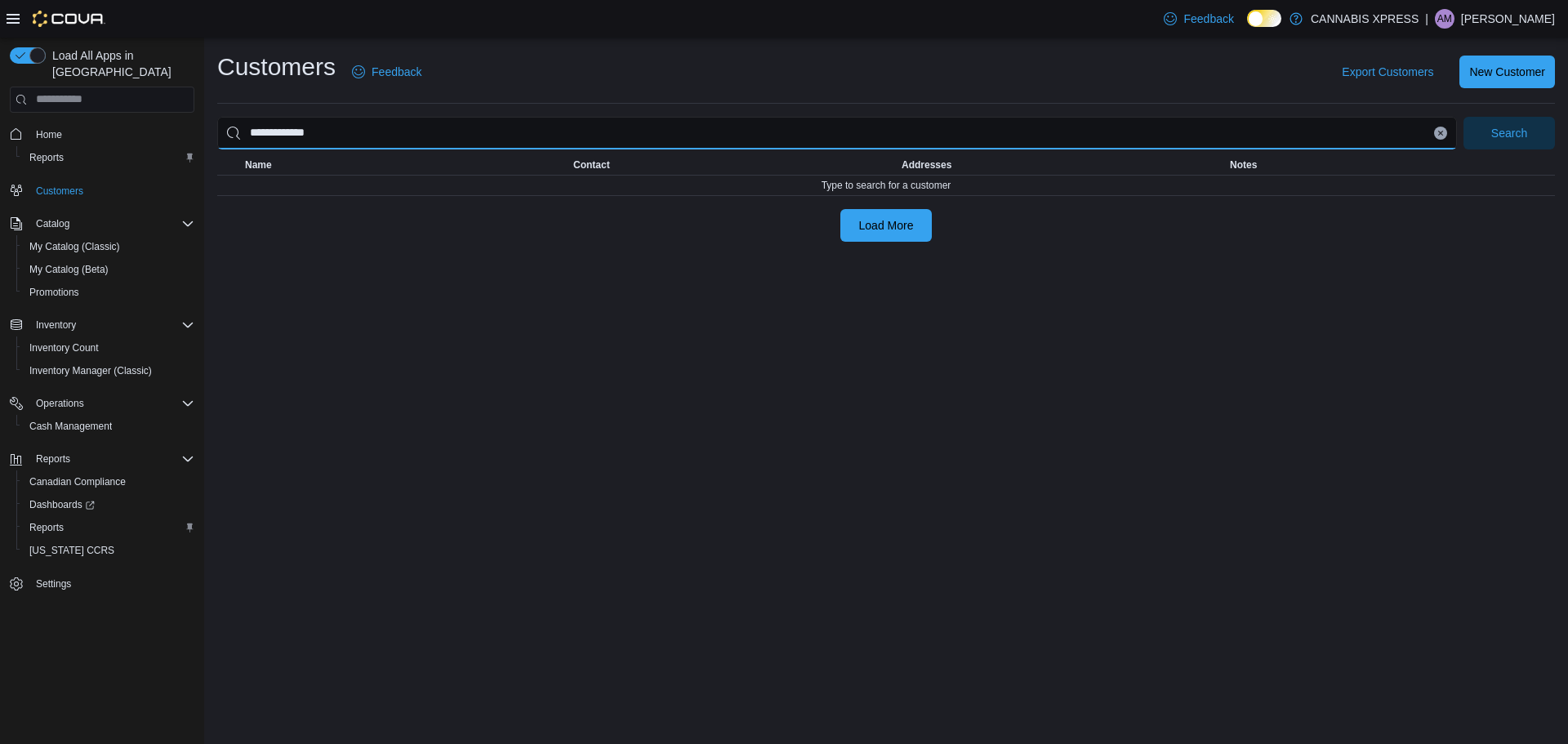
type input "**********"
click at [1463, 117] on button "Search" at bounding box center [1508, 133] width 91 height 32
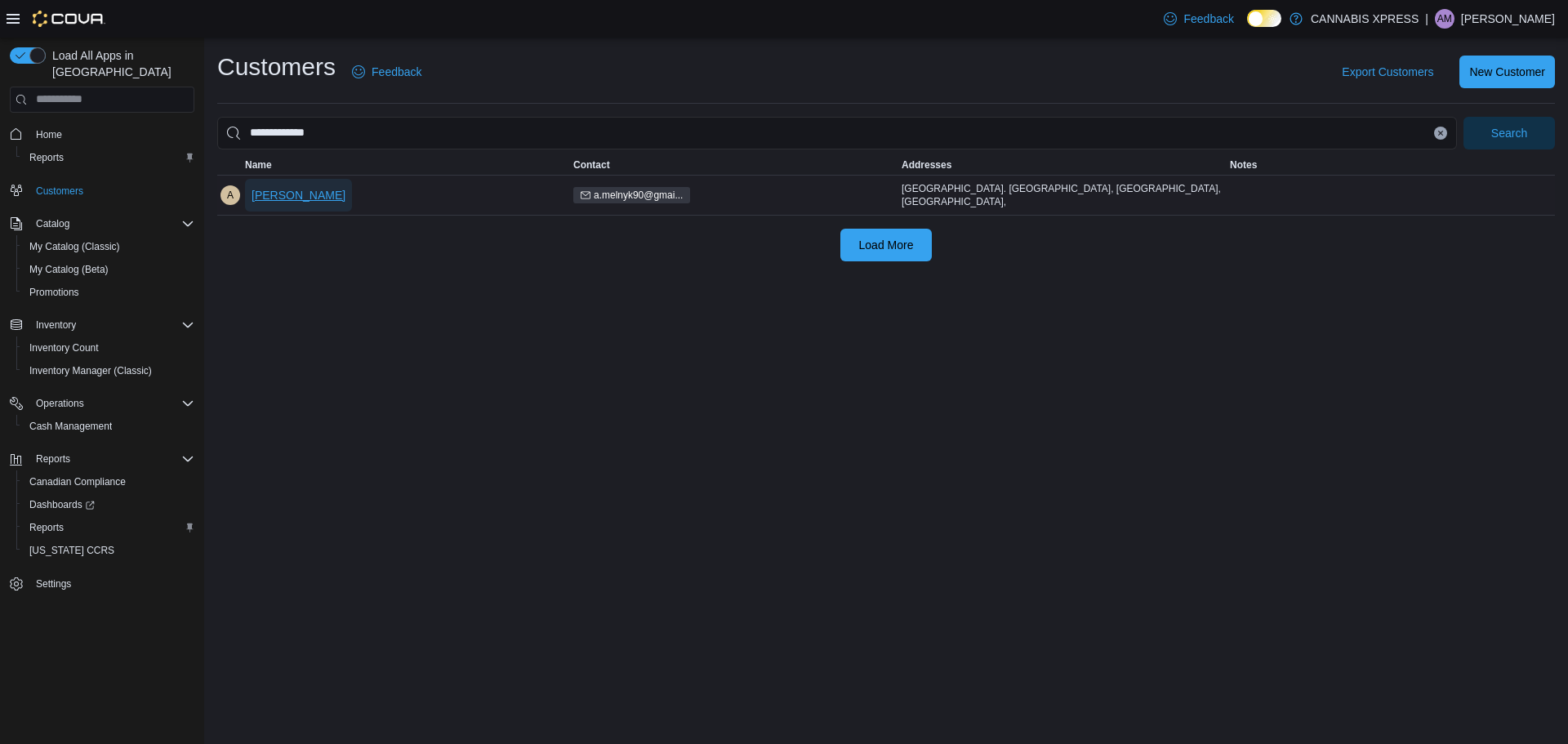
click at [305, 191] on span "[PERSON_NAME]" at bounding box center [299, 195] width 94 height 17
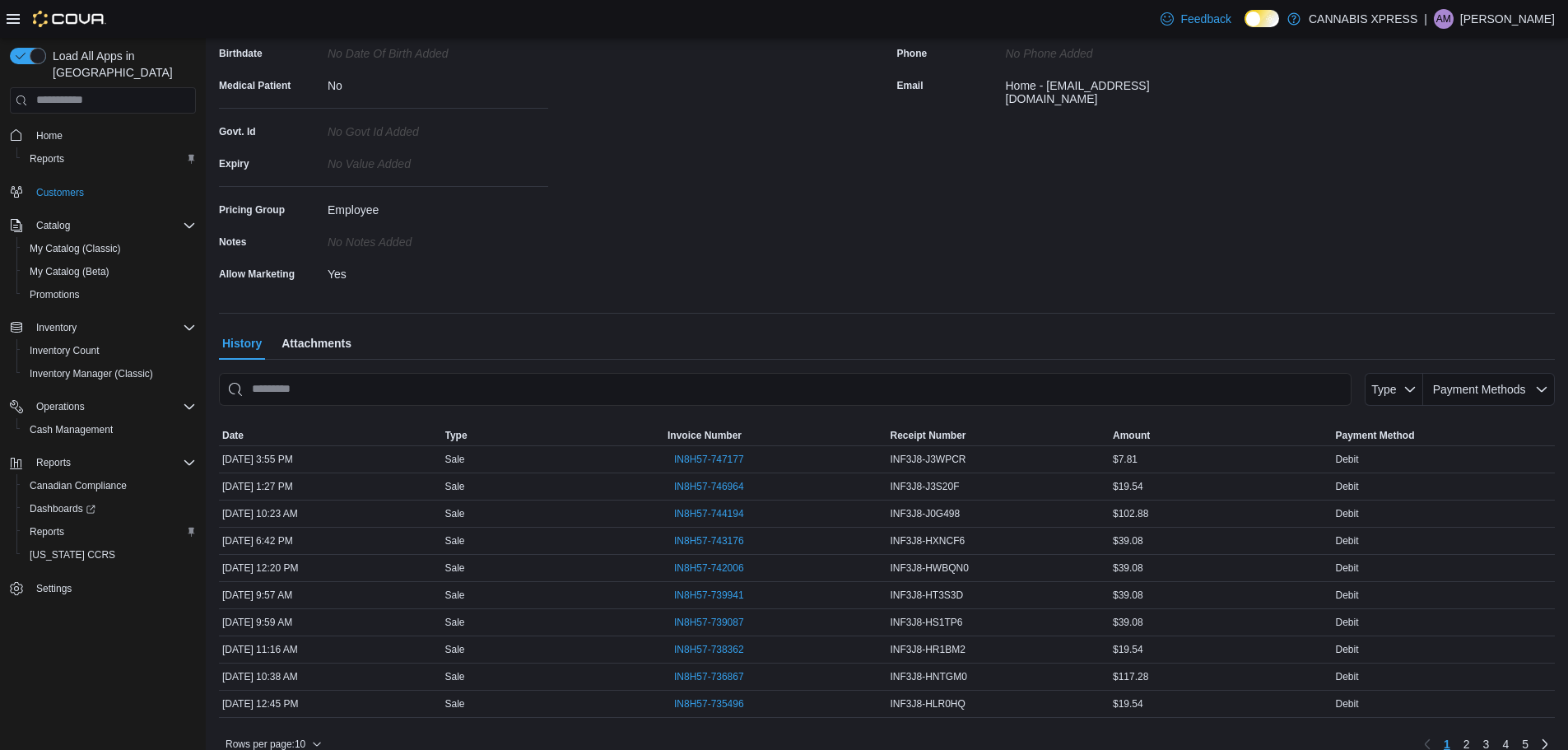
scroll to position [284, 0]
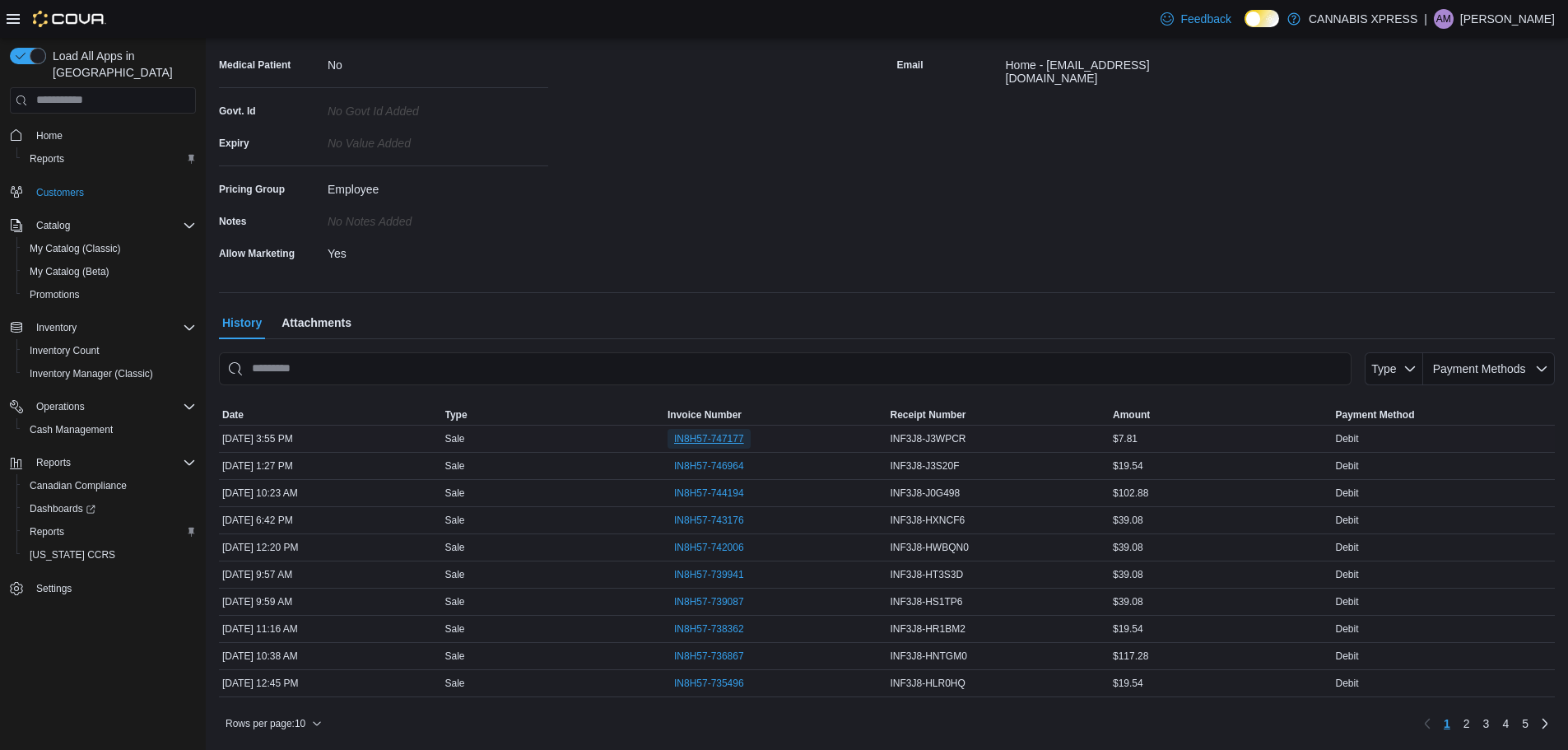
click at [733, 436] on span "IN8H57-747177" at bounding box center [709, 438] width 70 height 13
click at [708, 464] on span "IN8H57-746964" at bounding box center [709, 466] width 70 height 13
drag, startPoint x: 710, startPoint y: 481, endPoint x: 711, endPoint y: 489, distance: 8.1
click at [711, 490] on span "IN8H57-744194" at bounding box center [709, 492] width 70 height 13
click at [722, 511] on span "IN8H57-743176" at bounding box center [709, 520] width 70 height 20
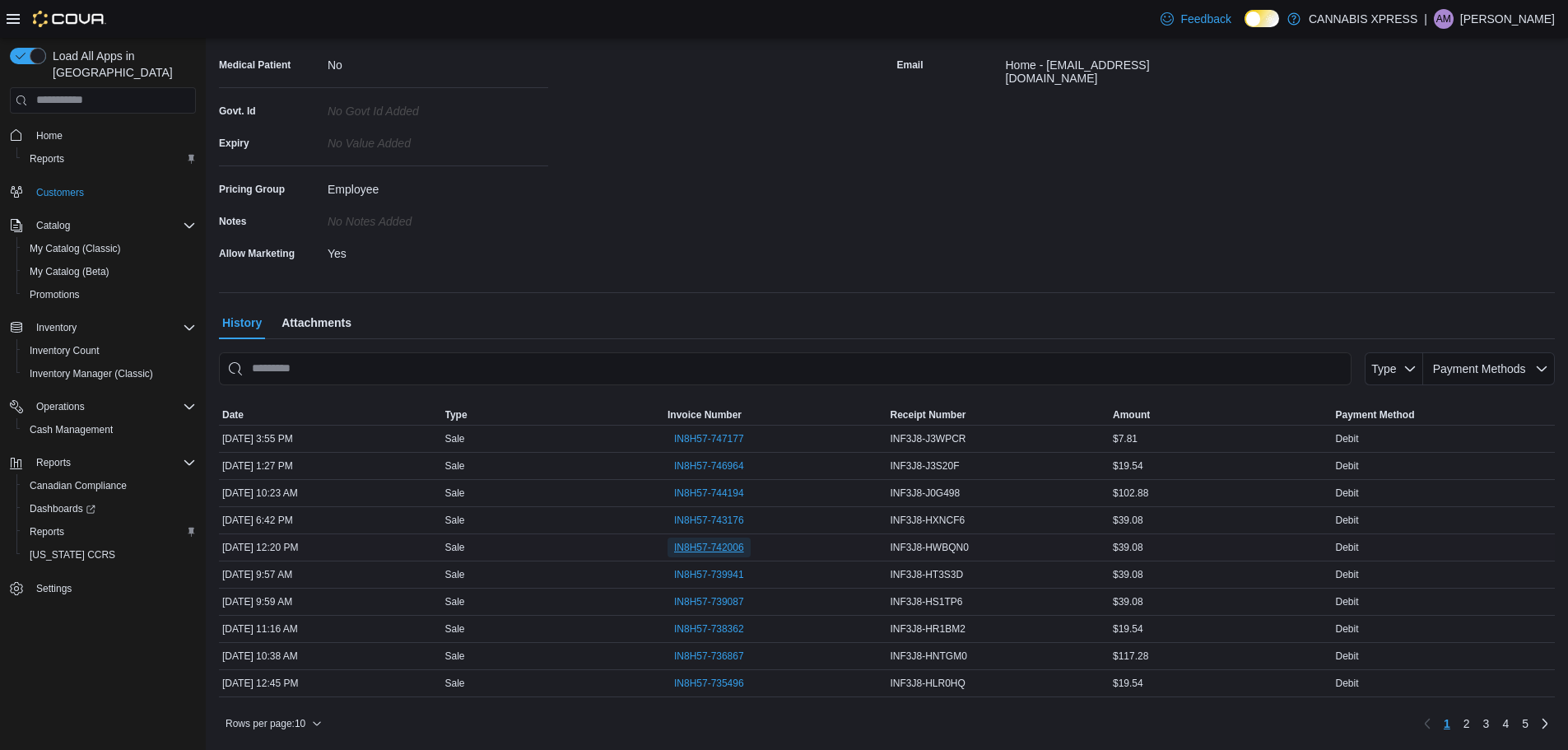
click at [725, 538] on span "IN8H57-742006" at bounding box center [709, 548] width 70 height 20
click at [728, 568] on span "IN8H57-739941" at bounding box center [709, 574] width 70 height 13
click at [722, 601] on span "IN8H57-739087" at bounding box center [709, 601] width 70 height 13
click at [719, 628] on span "IN8H57-738362" at bounding box center [709, 628] width 70 height 13
click at [738, 656] on span "IN8H57-736867" at bounding box center [709, 656] width 70 height 13
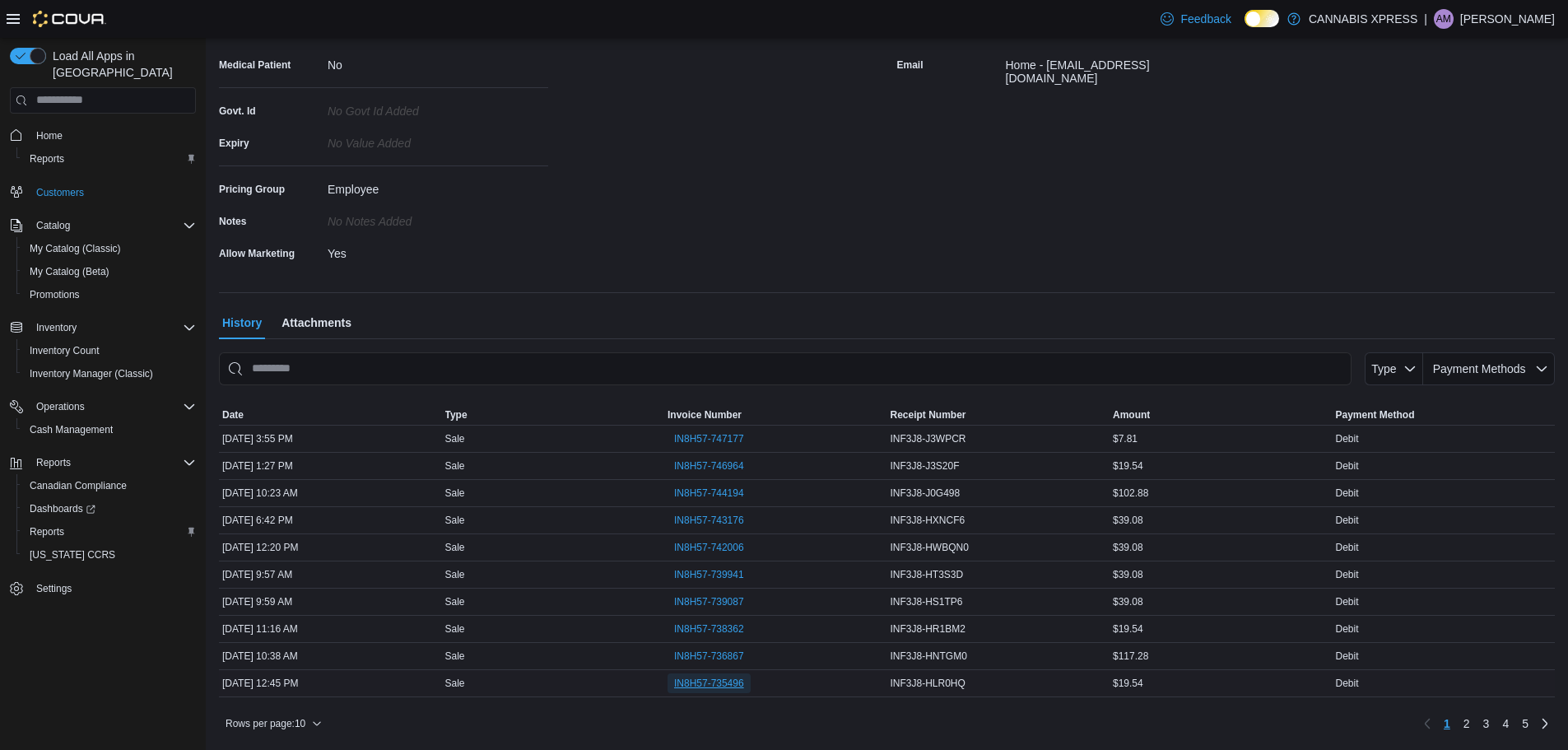
click at [744, 687] on span "IN8H57-735496" at bounding box center [709, 683] width 70 height 13
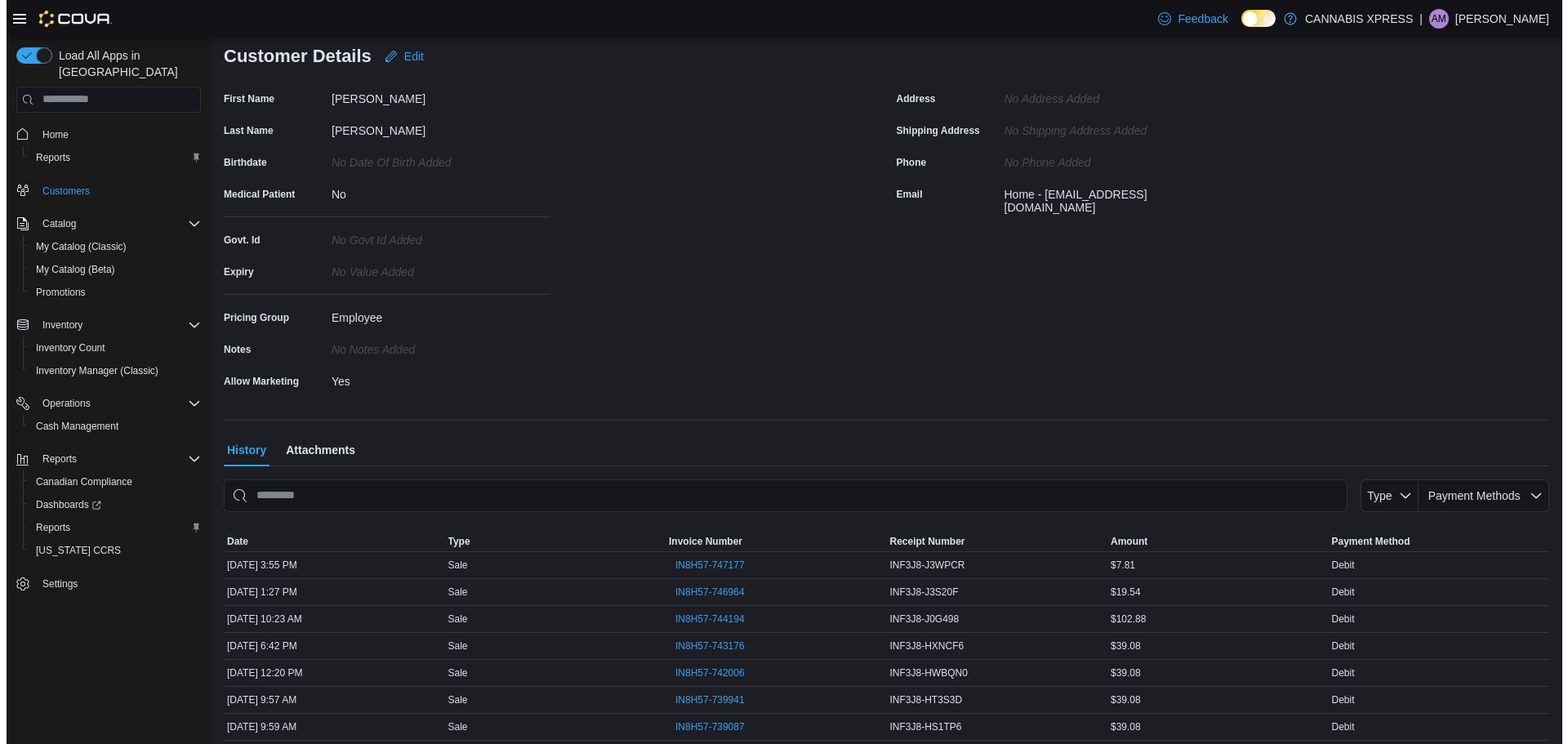
scroll to position [0, 0]
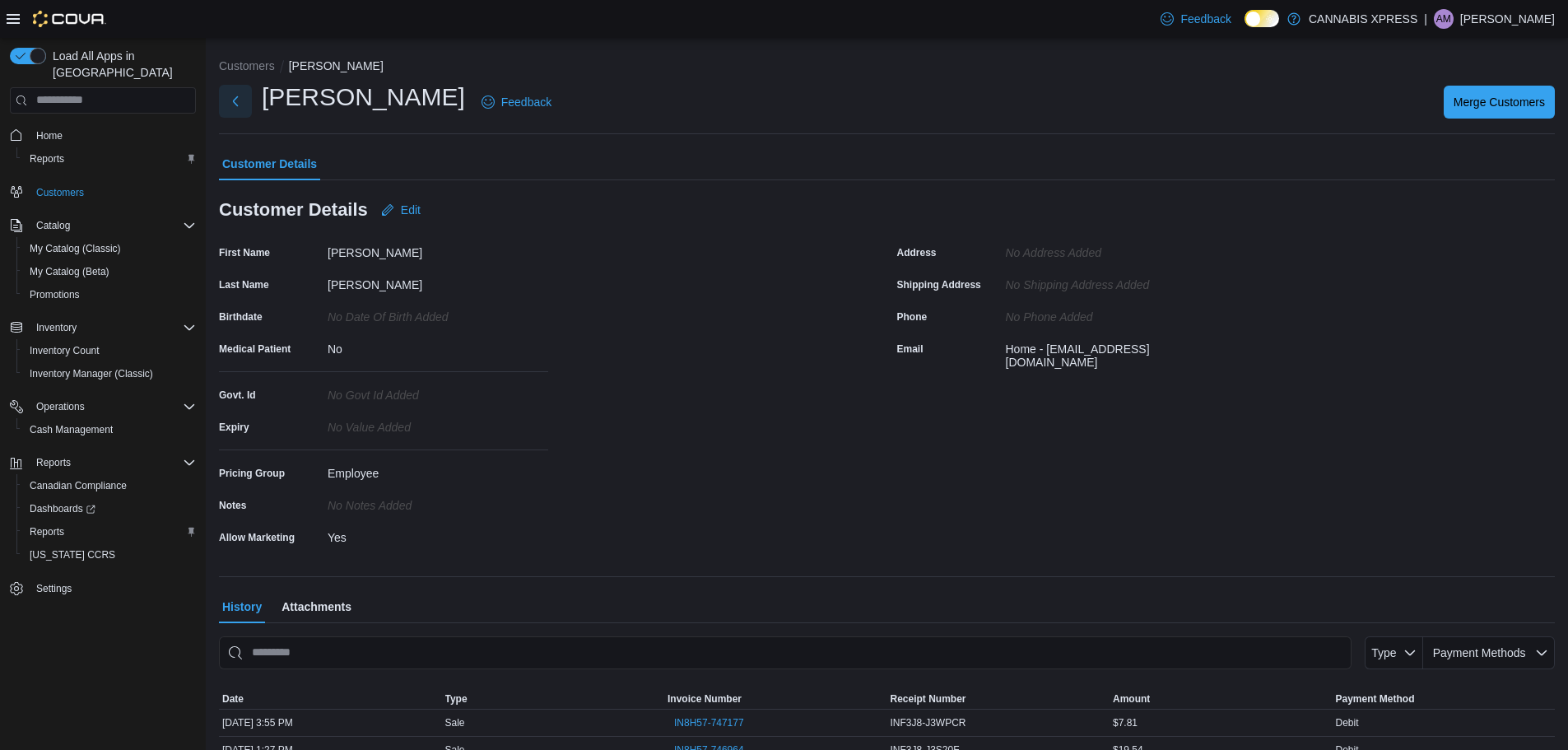
click at [240, 105] on button "Next" at bounding box center [235, 101] width 33 height 33
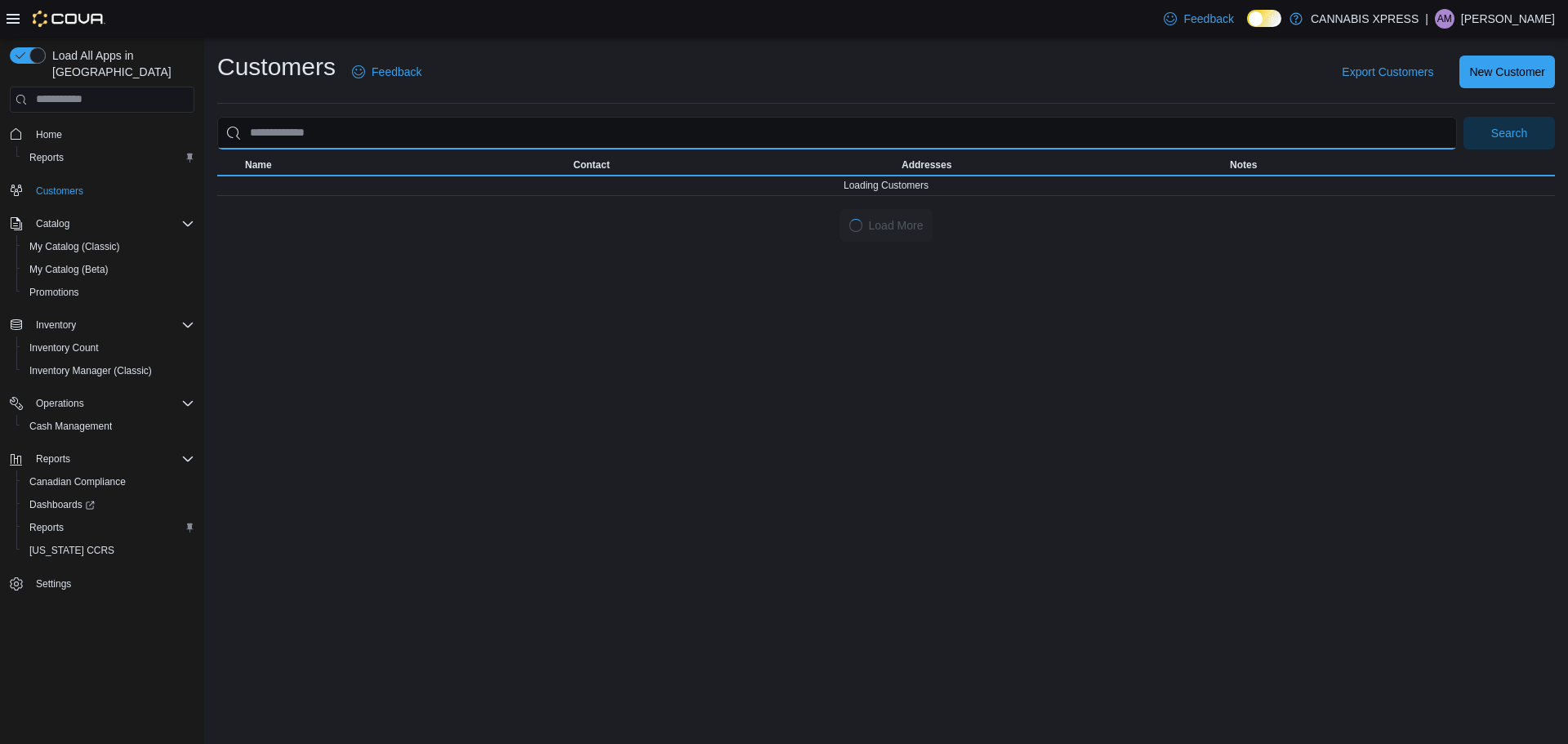
drag, startPoint x: 342, startPoint y: 133, endPoint x: 206, endPoint y: 151, distance: 137.2
click at [206, 151] on div "Customers Feedback Export Customers New Customer Search Name Contact Addresses …" at bounding box center [886, 145] width 1364 height 217
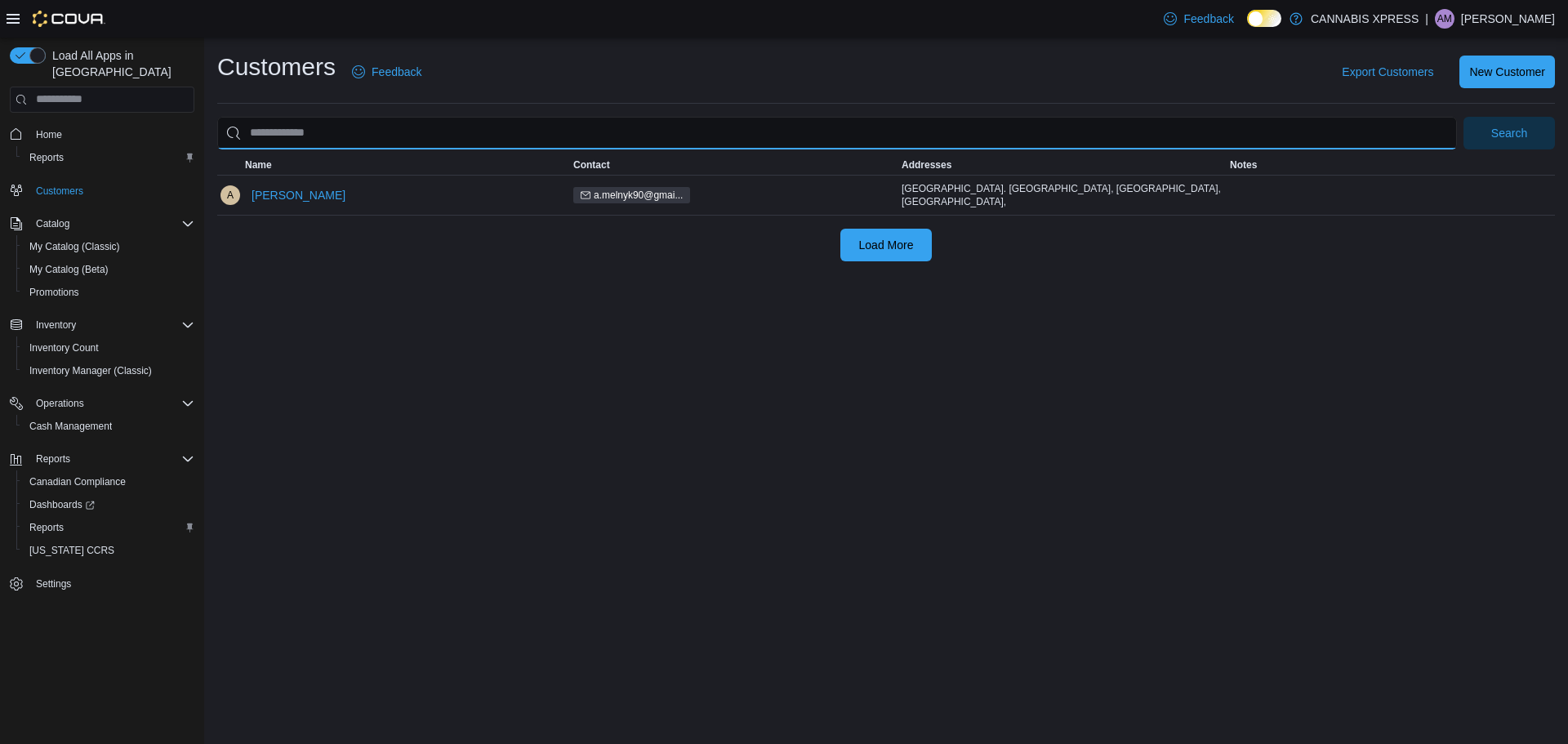
click at [318, 129] on input "search" at bounding box center [836, 133] width 1239 height 32
click at [1463, 117] on button "Search" at bounding box center [1508, 133] width 91 height 32
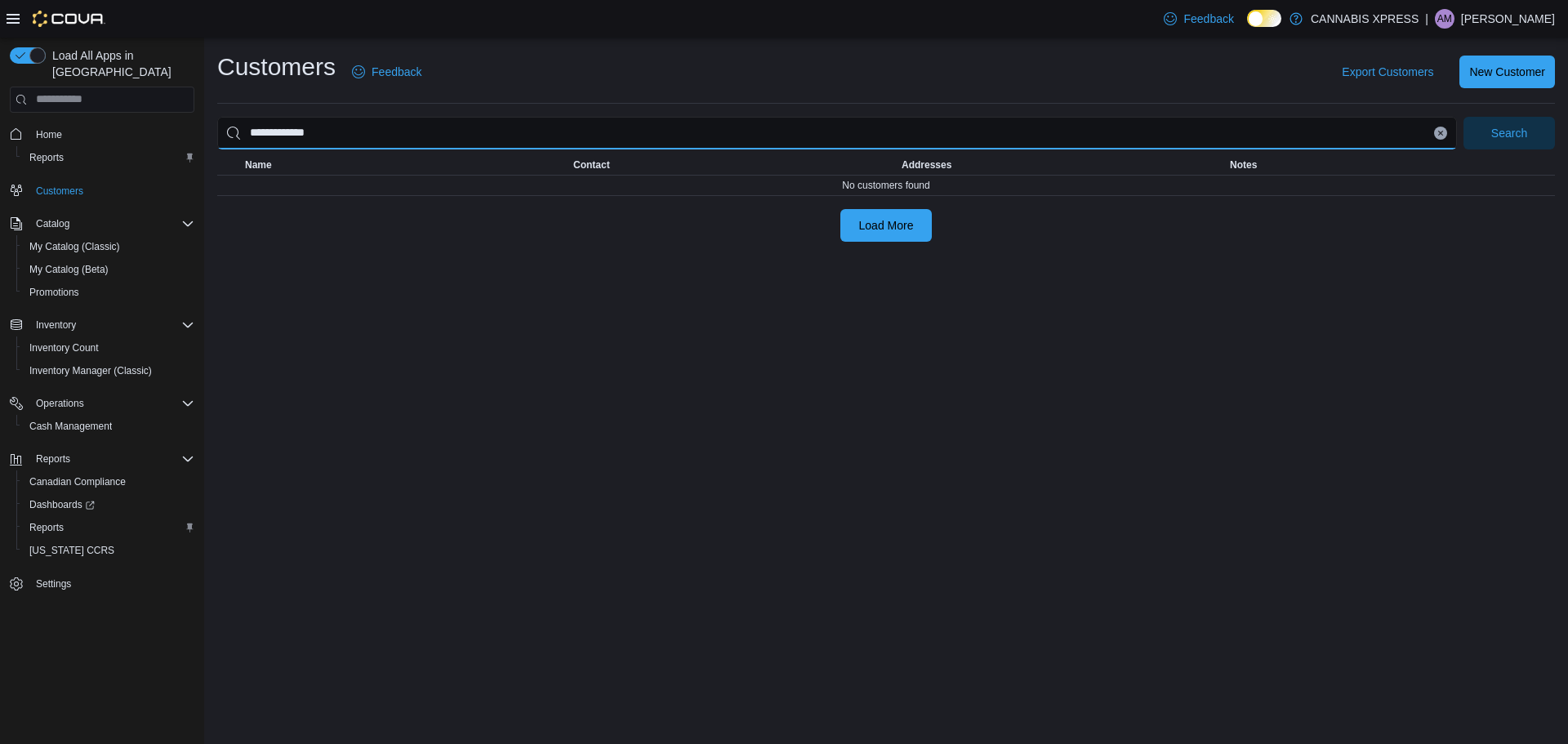
type input "**********"
click at [1463, 117] on button "Search" at bounding box center [1508, 133] width 91 height 32
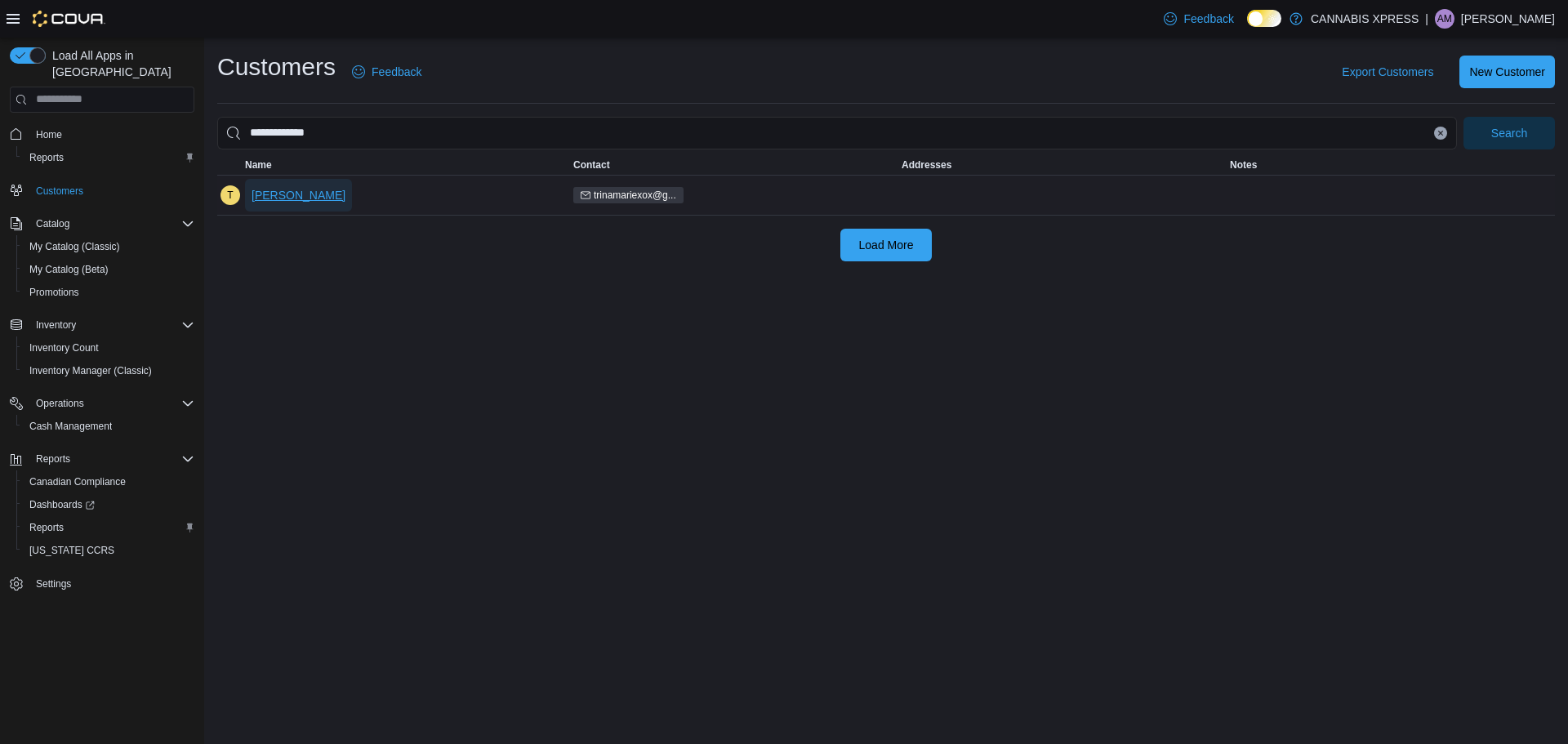
click at [307, 204] on span "[PERSON_NAME]" at bounding box center [299, 195] width 94 height 32
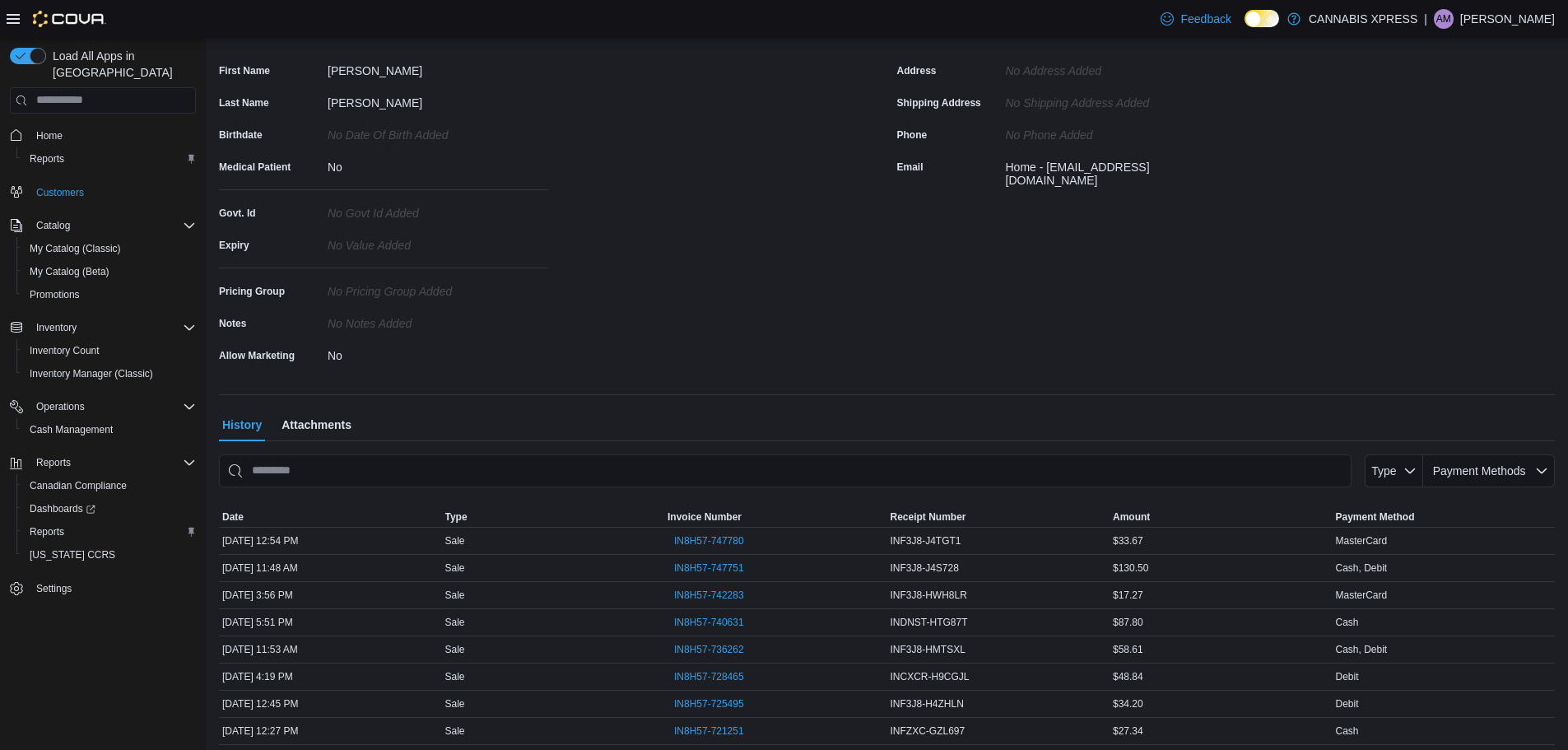
scroll to position [247, 0]
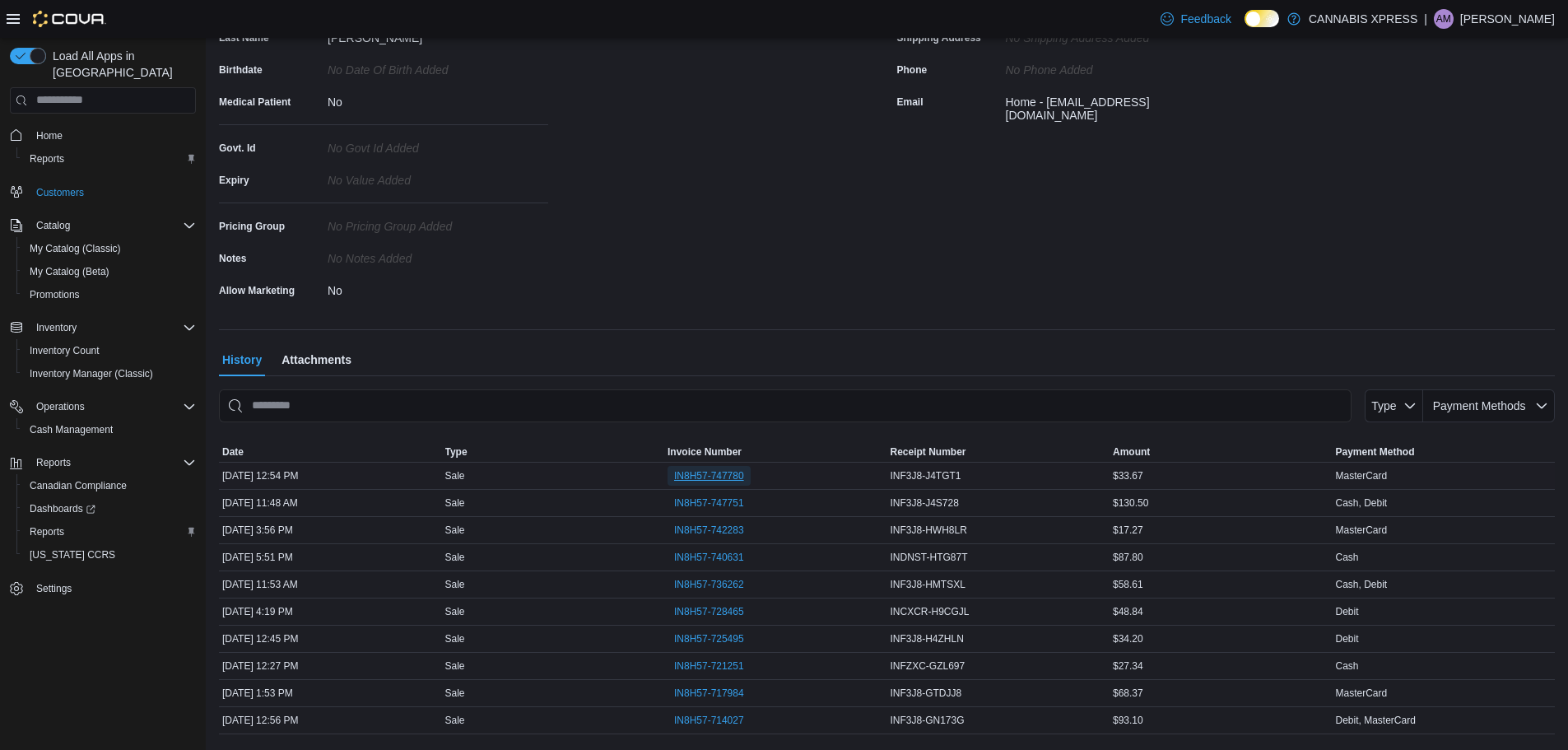
click at [720, 471] on span "IN8H57-747780" at bounding box center [709, 476] width 70 height 13
click at [722, 499] on span "IN8H57-747751" at bounding box center [709, 502] width 70 height 13
click at [733, 528] on span "IN8H57-742283" at bounding box center [709, 530] width 70 height 13
click at [715, 553] on span "IN8H57-740631" at bounding box center [709, 557] width 70 height 13
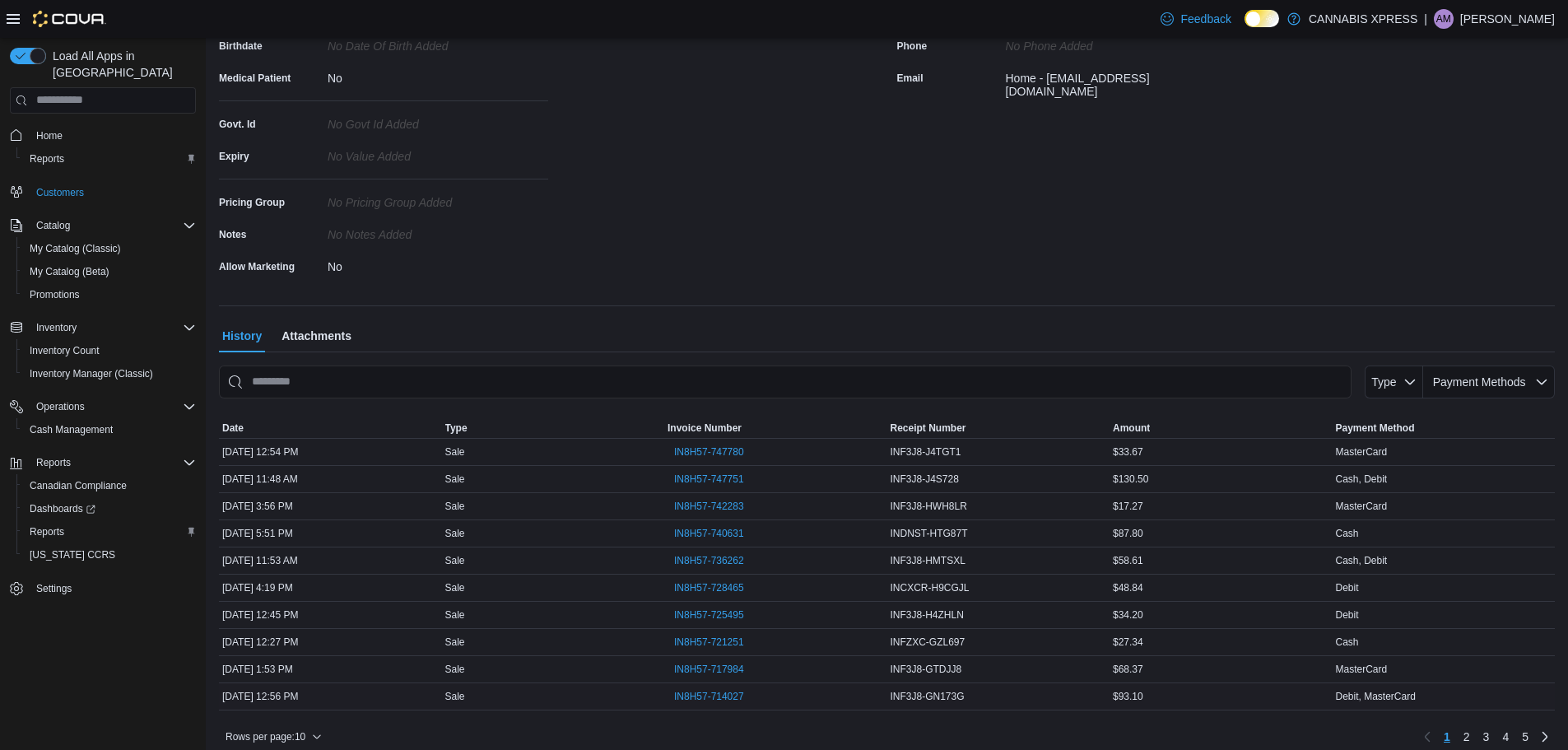
scroll to position [284, 0]
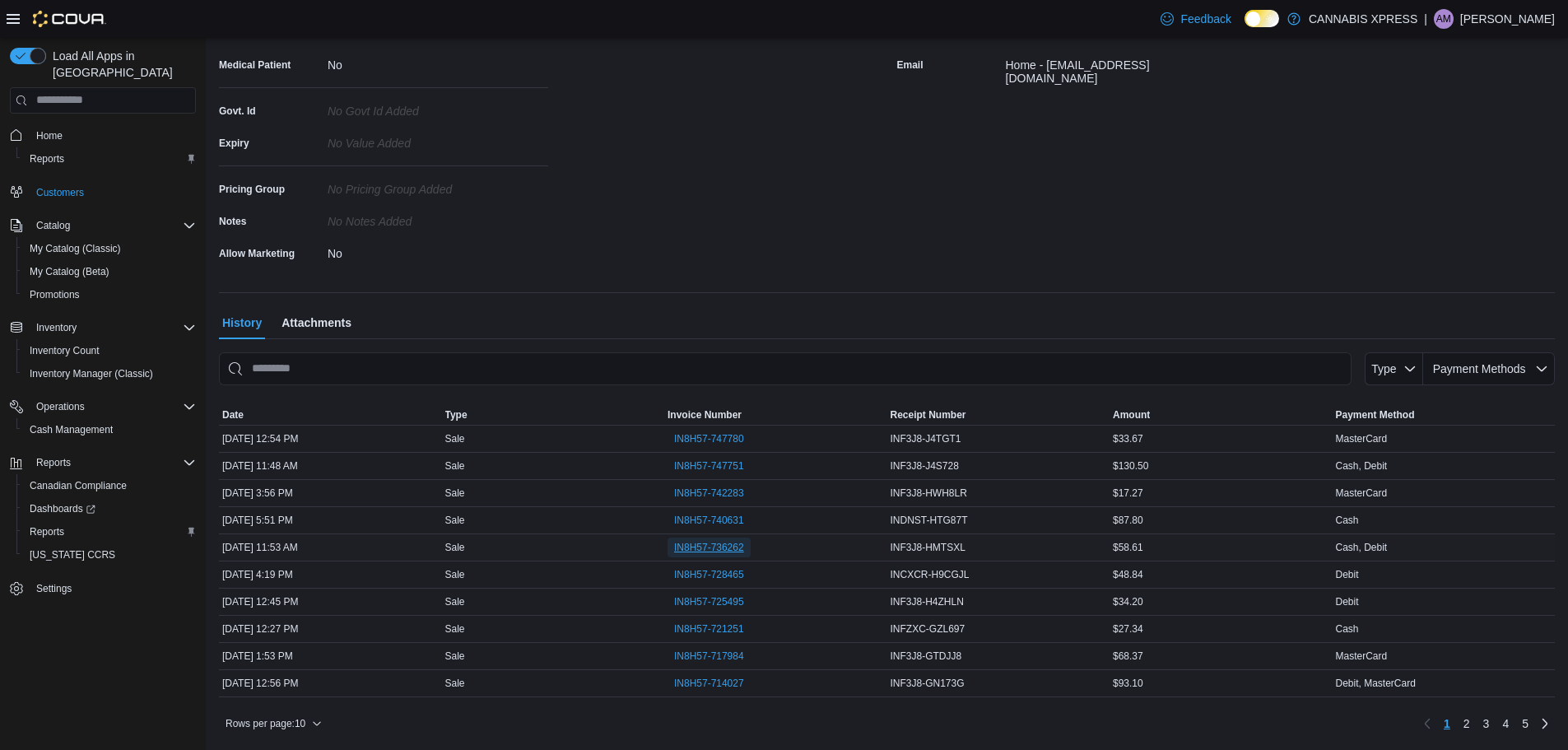
click at [724, 547] on span "IN8H57-736262" at bounding box center [709, 547] width 70 height 13
click at [725, 545] on span "IN8H57-736262" at bounding box center [709, 547] width 70 height 13
click at [707, 579] on span "IN8H57-728465" at bounding box center [709, 574] width 70 height 13
click at [707, 598] on span "IN8H57-725495" at bounding box center [709, 601] width 70 height 13
click at [715, 624] on span "IN8H57-721251" at bounding box center [709, 628] width 70 height 13
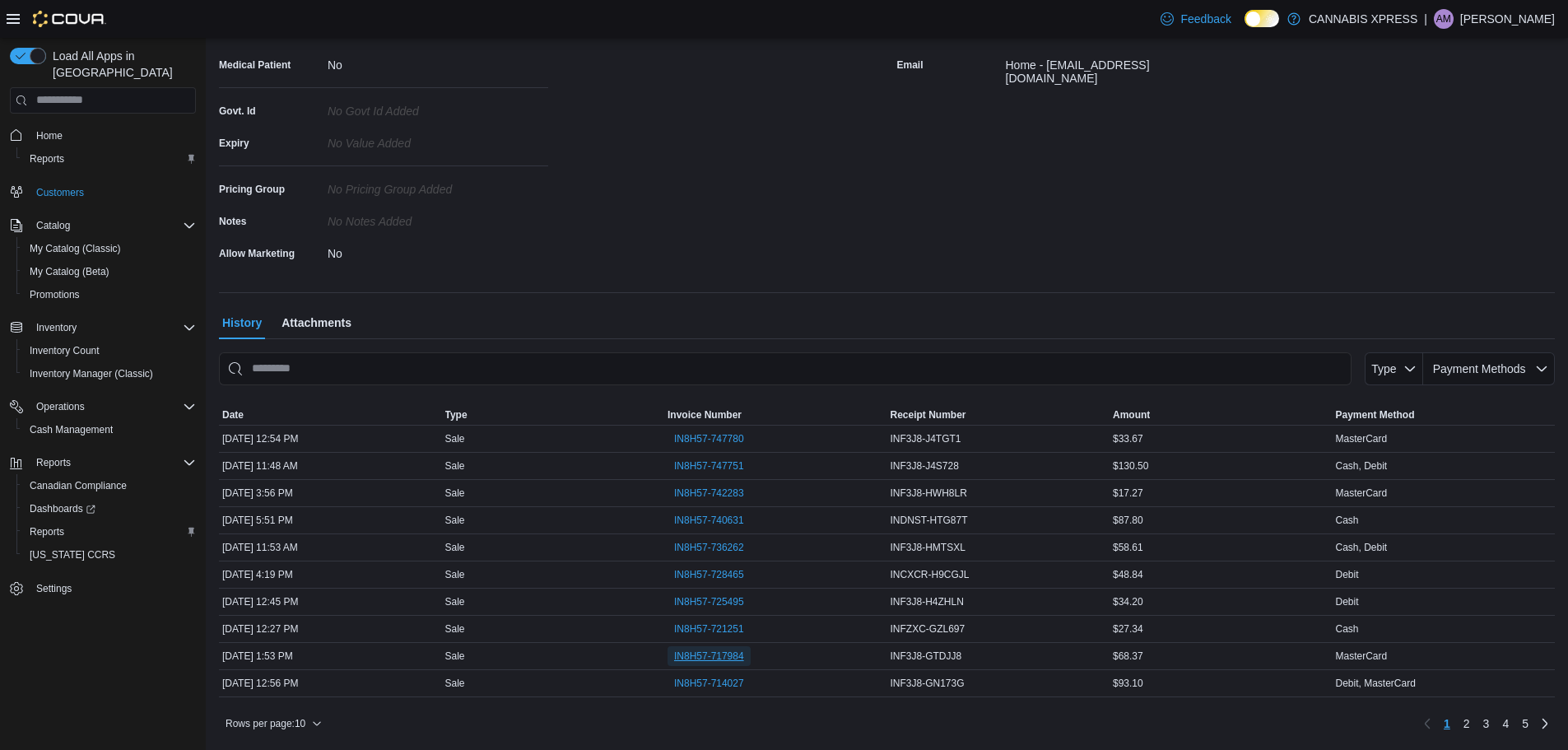
click at [712, 651] on span "IN8H57-717984" at bounding box center [709, 656] width 70 height 13
click at [715, 684] on span "IN8H57-714027" at bounding box center [709, 683] width 70 height 13
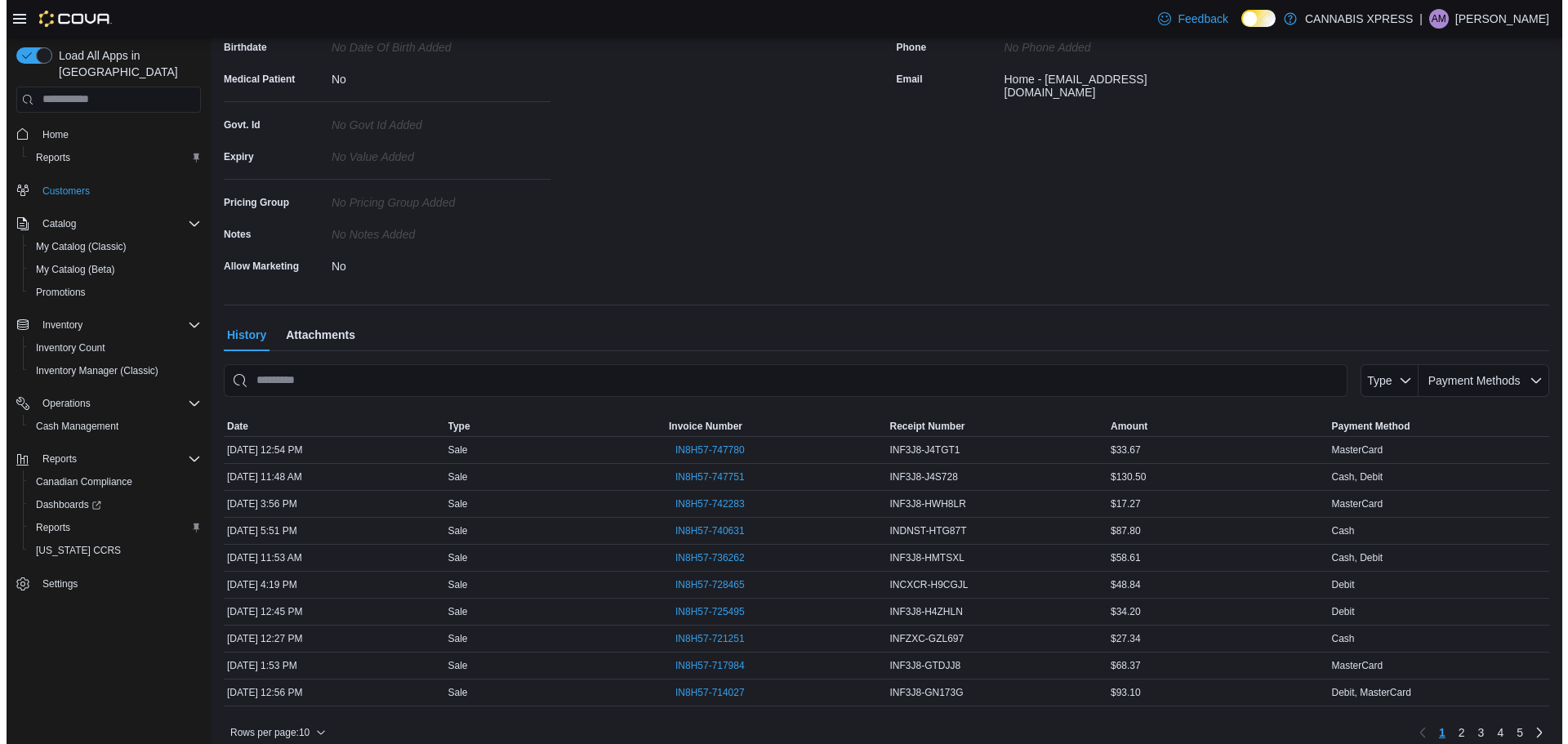
scroll to position [0, 0]
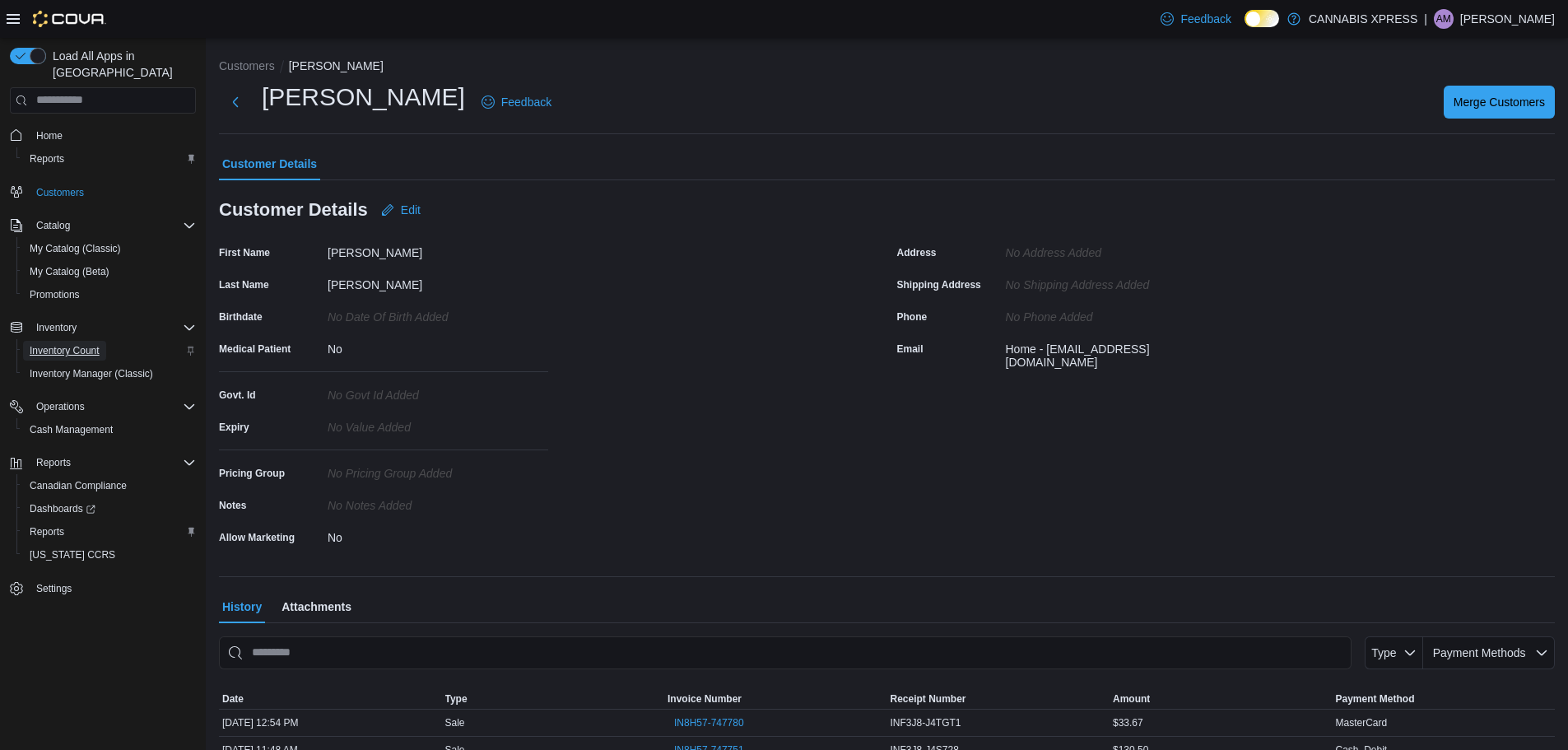
click at [83, 344] on span "Inventory Count" at bounding box center [64, 350] width 70 height 13
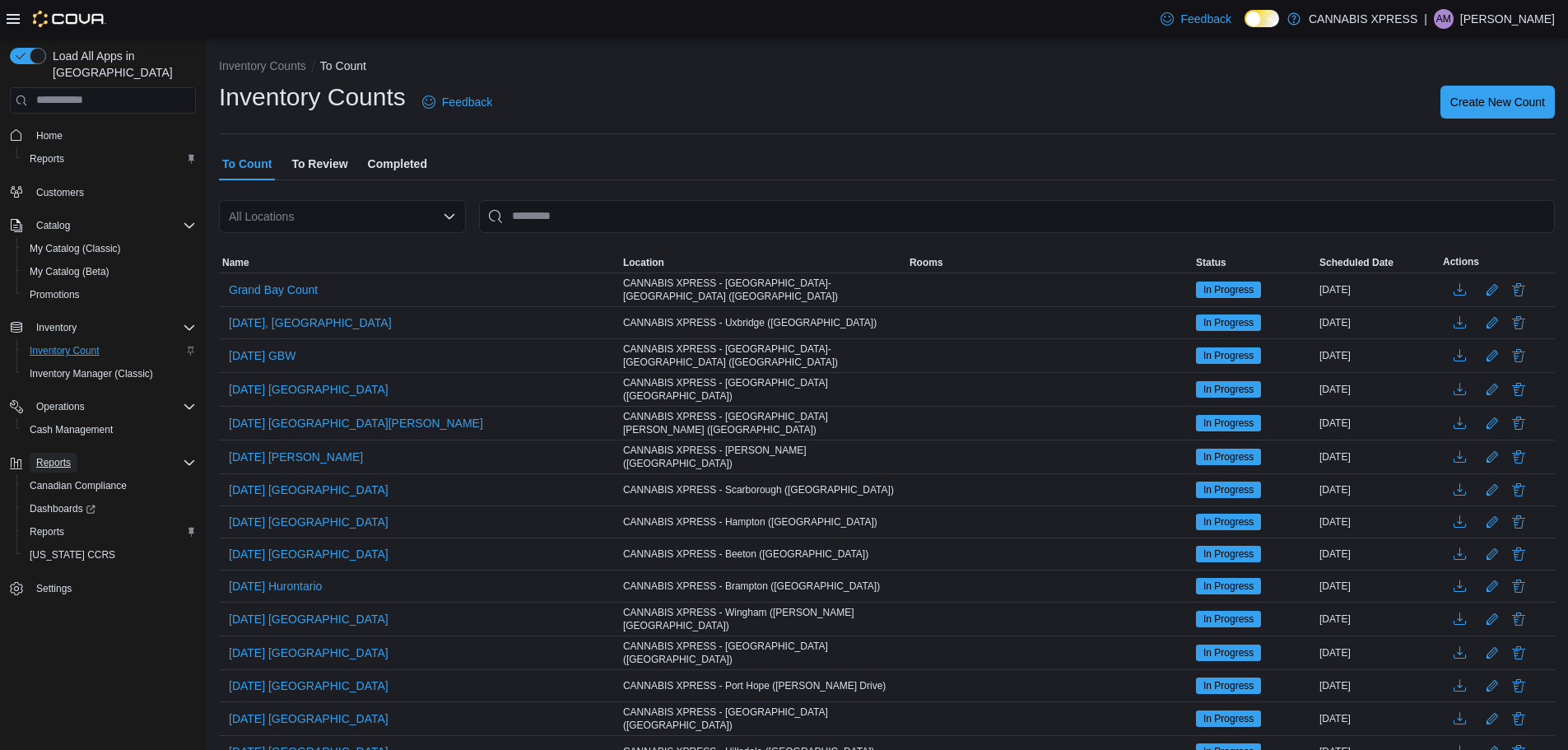
click at [56, 456] on span "Reports" at bounding box center [53, 462] width 35 height 13
click at [64, 456] on span "Reports" at bounding box center [53, 462] width 35 height 13
click at [47, 525] on span "Reports" at bounding box center [47, 531] width 35 height 13
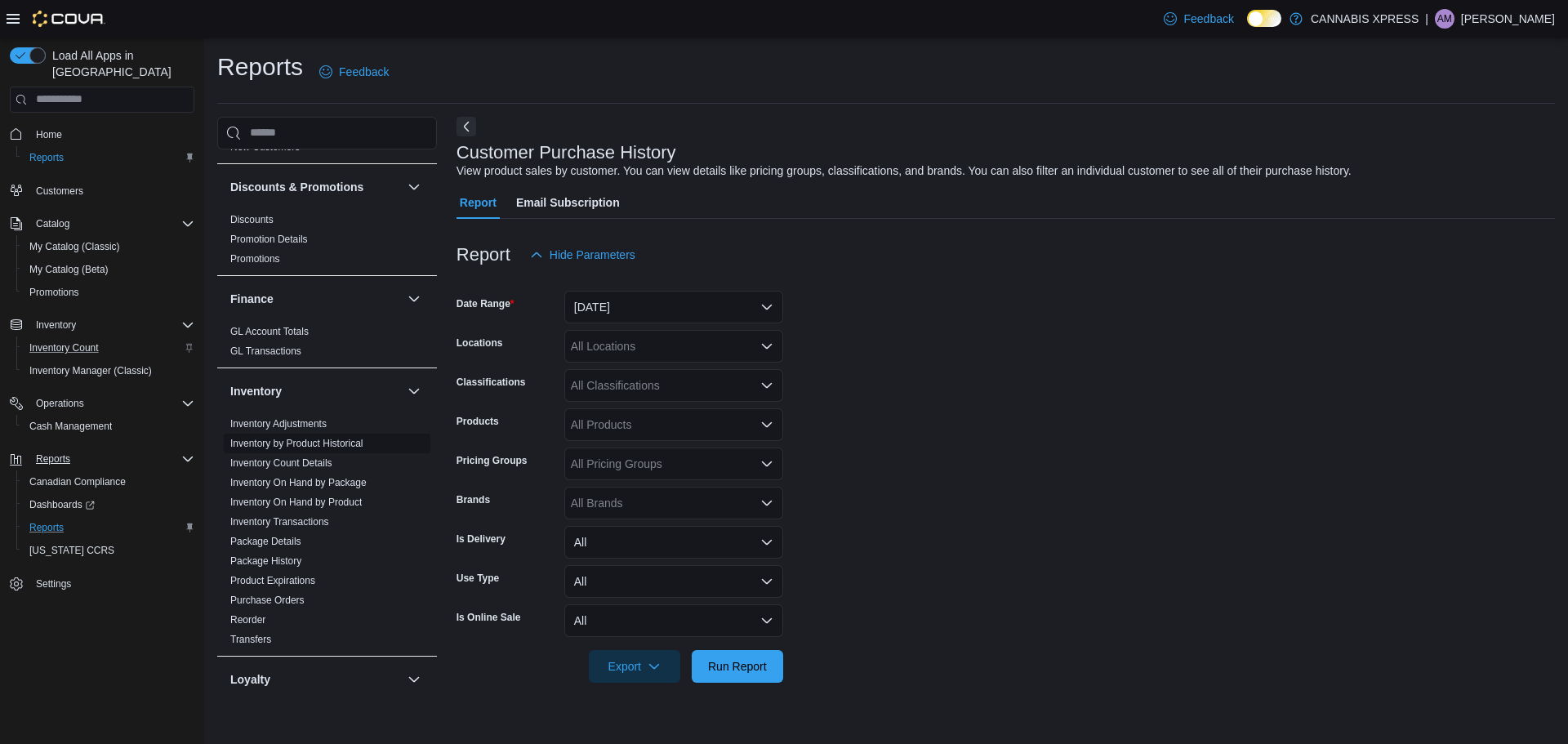
scroll to position [326, 0]
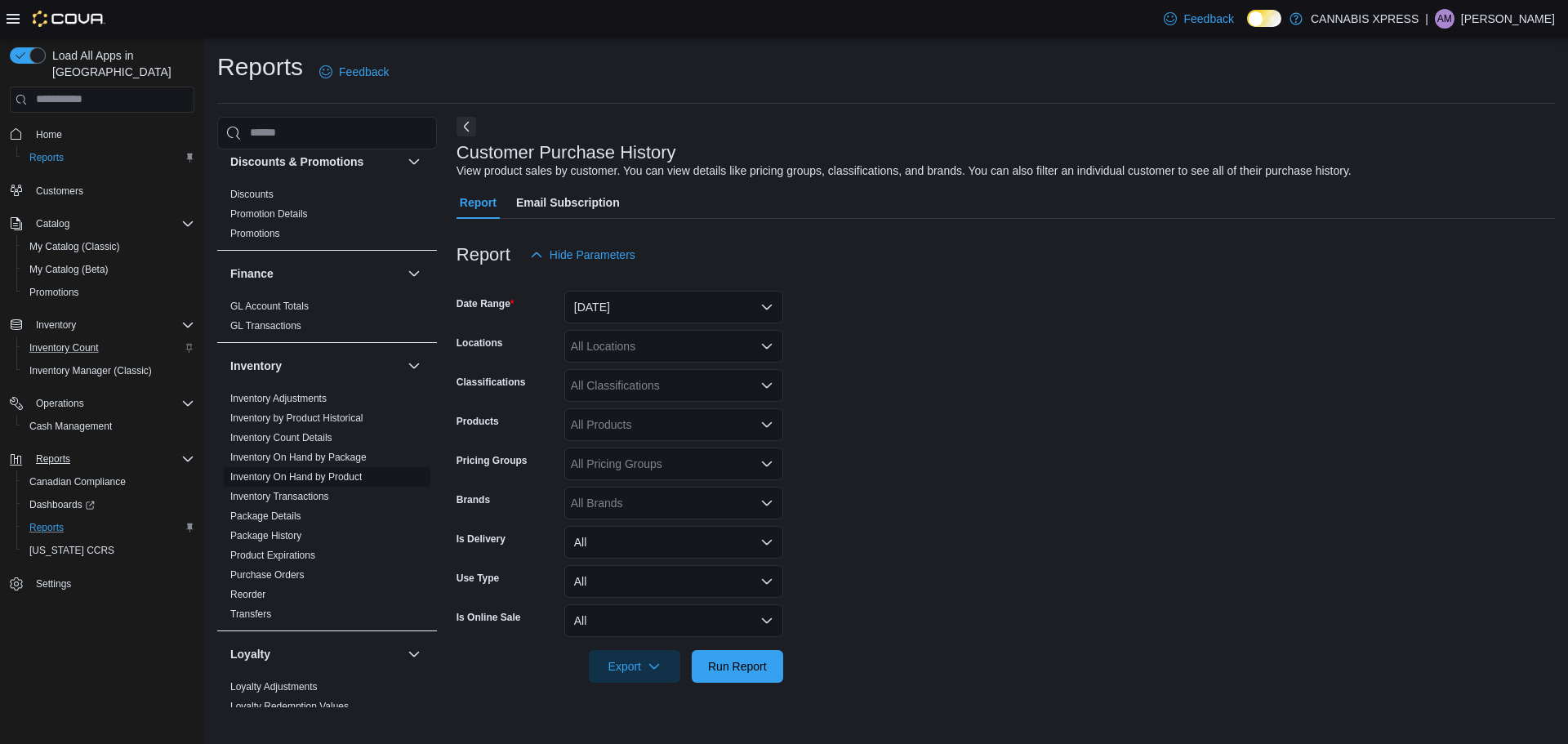
click at [317, 476] on link "Inventory On Hand by Product" at bounding box center [296, 477] width 132 height 12
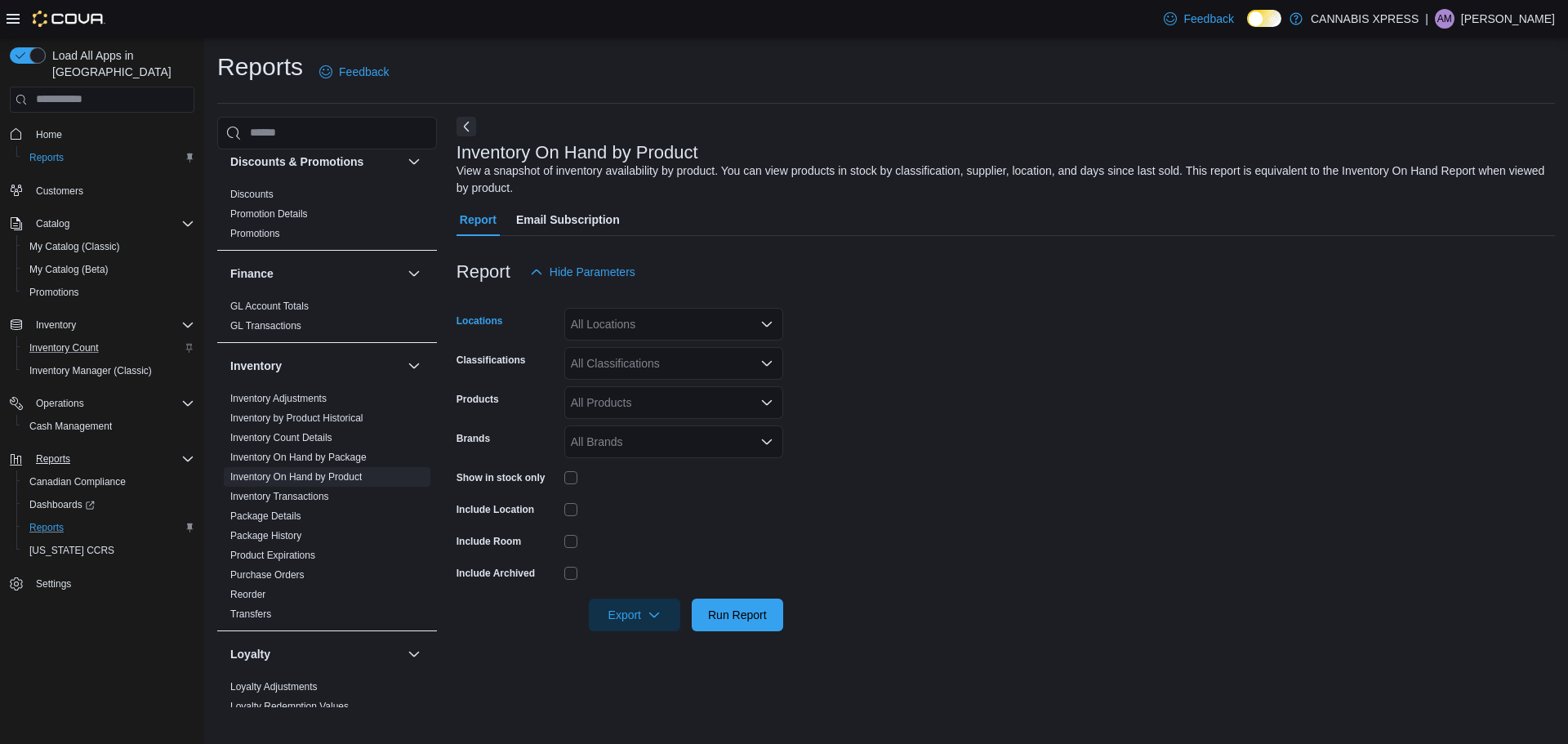
click at [626, 327] on div "All Locations" at bounding box center [673, 323] width 219 height 32
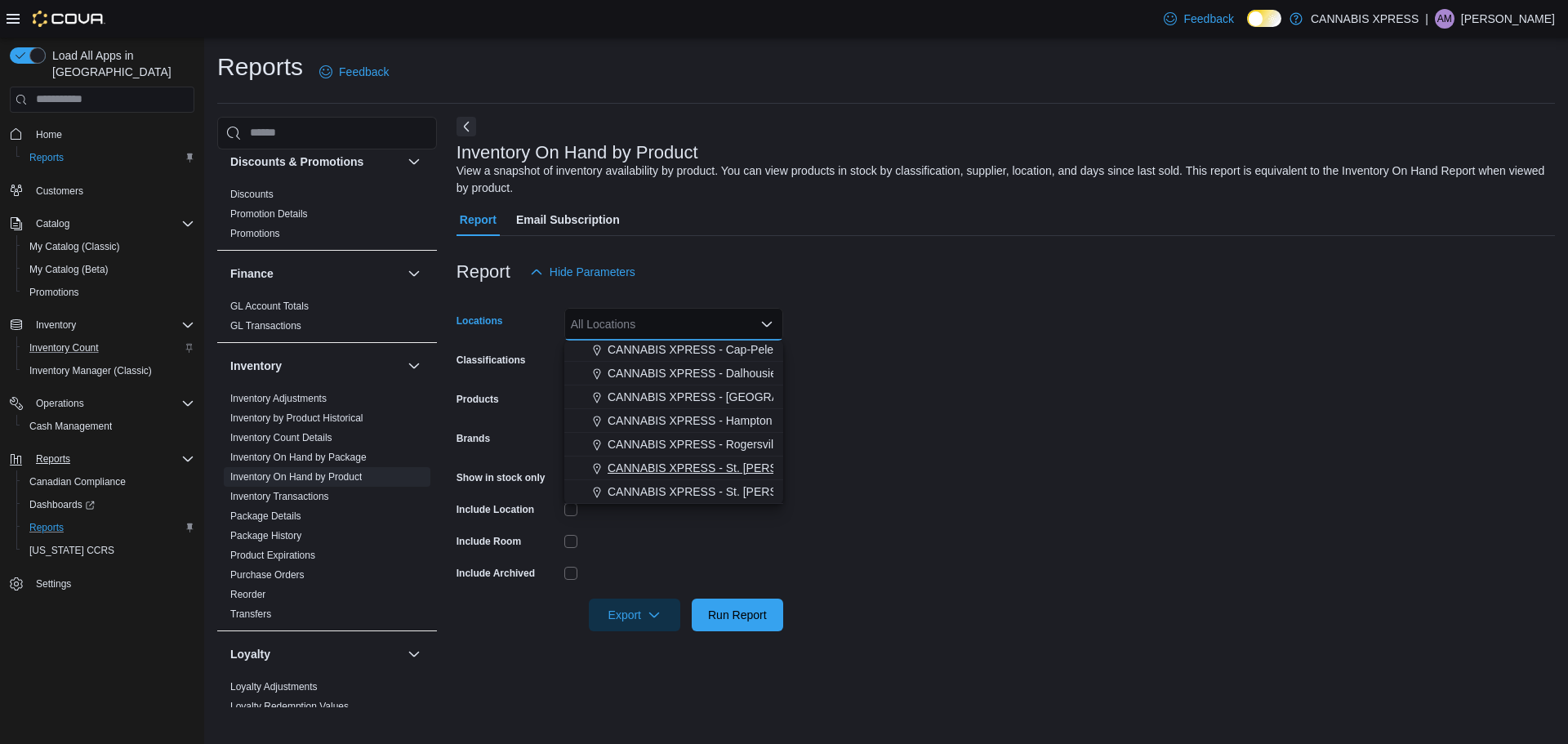
click at [696, 467] on span "CANNABIS XPRESS - St. [PERSON_NAME] ([GEOGRAPHIC_DATA])" at bounding box center [787, 468] width 360 height 17
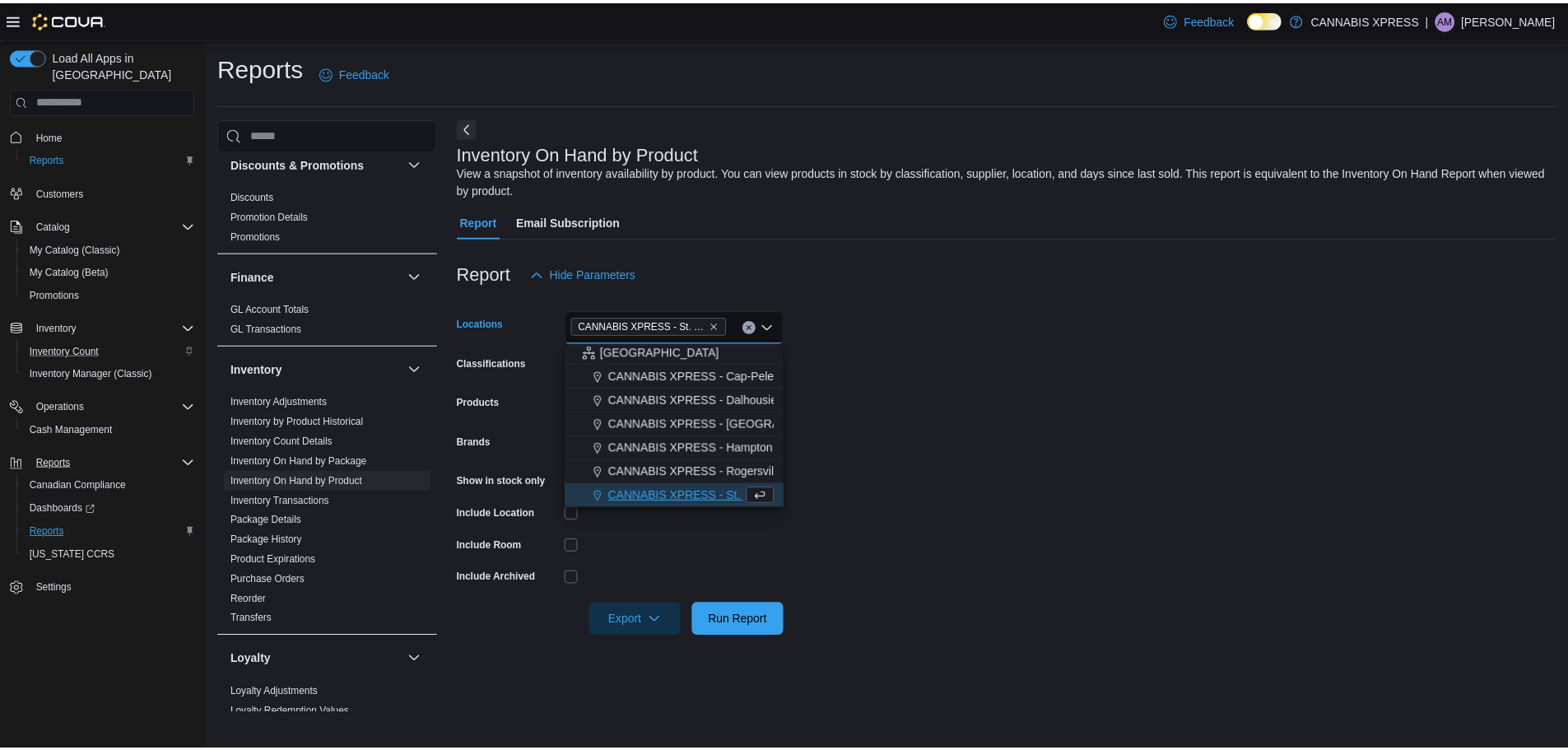
scroll to position [384, 0]
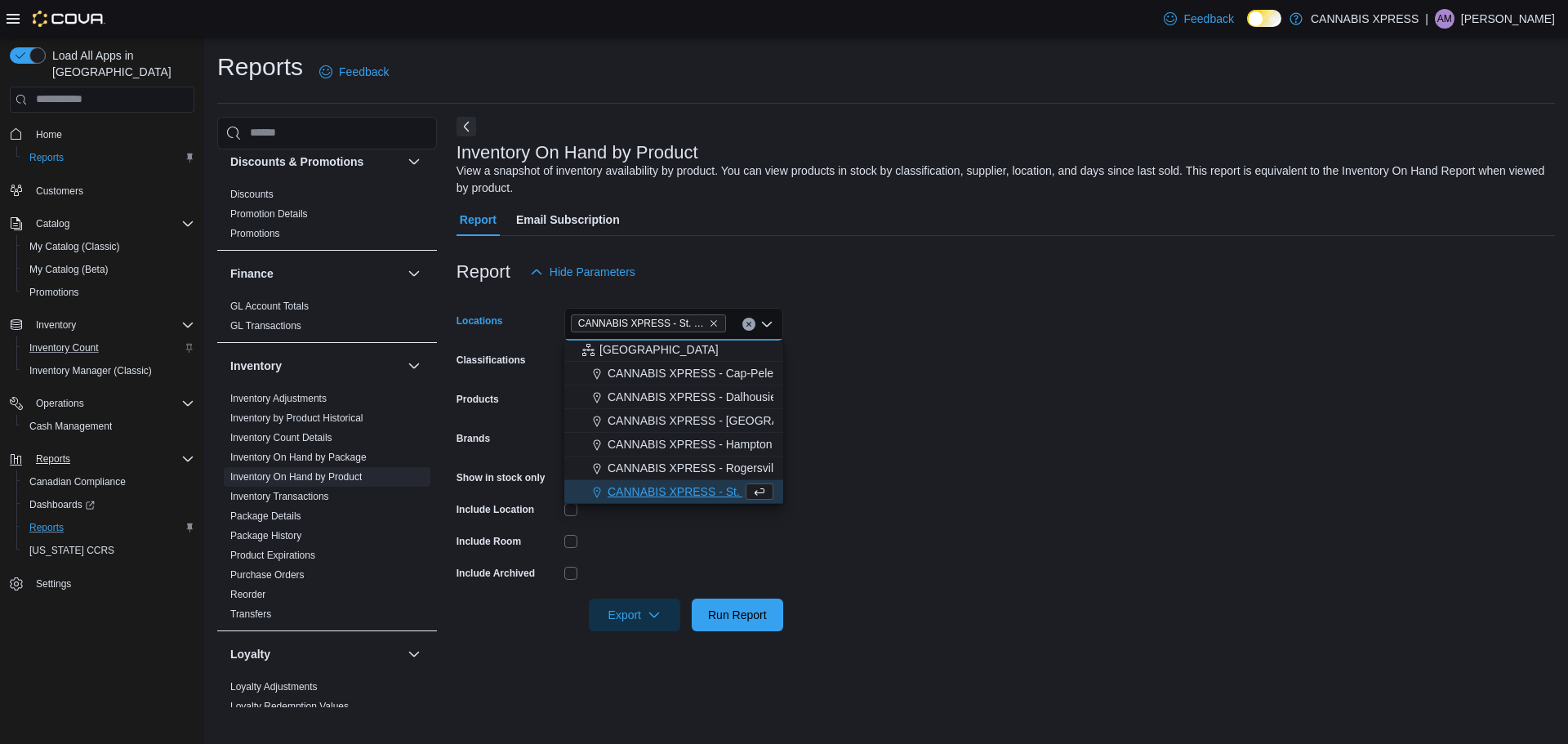
click at [974, 486] on form "Locations CANNABIS XPRESS - [GEOGRAPHIC_DATA][PERSON_NAME] ([GEOGRAPHIC_DATA]) …" at bounding box center [1006, 459] width 1098 height 343
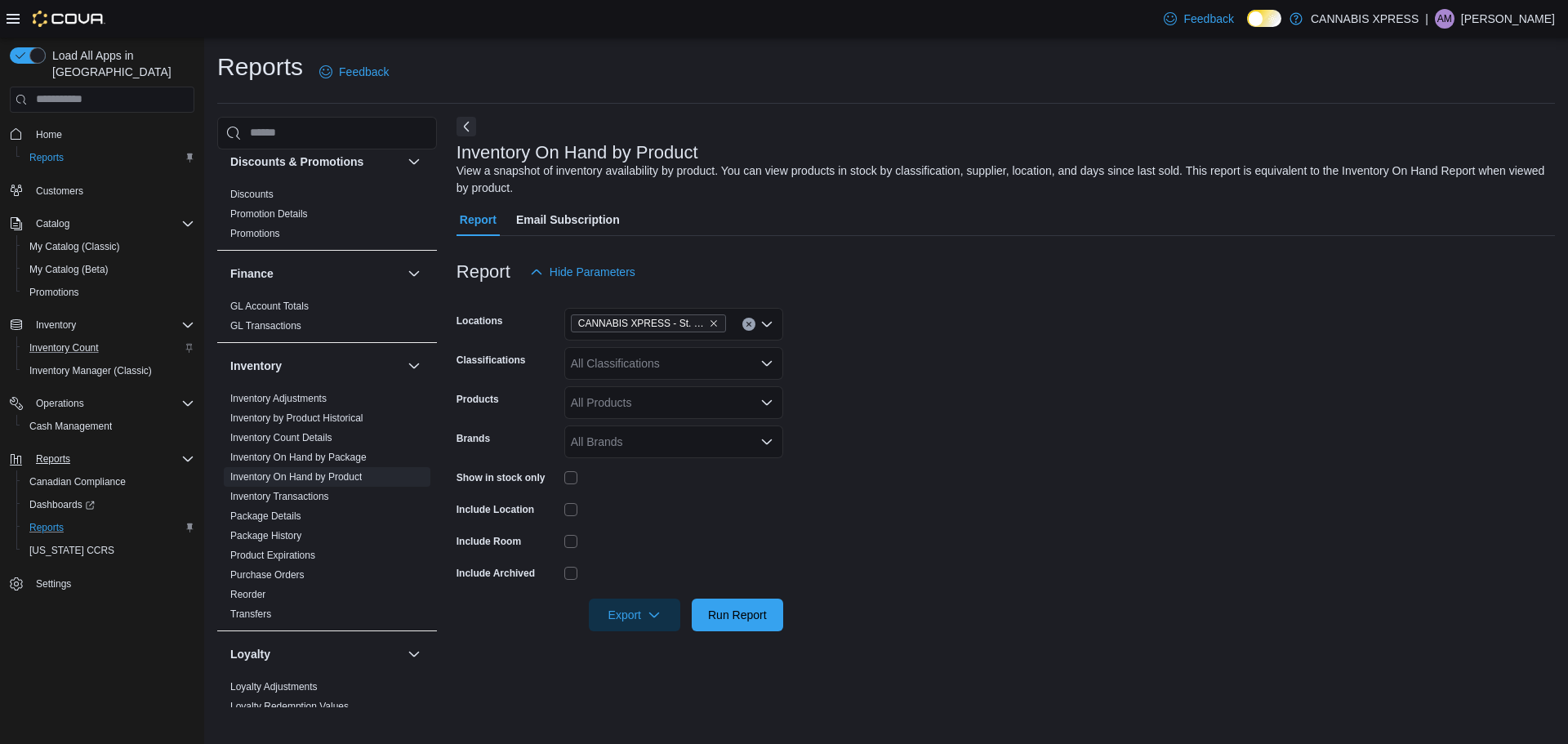
click at [672, 374] on div "All Classifications" at bounding box center [673, 363] width 219 height 32
click at [859, 391] on form "Locations CANNABIS XPRESS - [GEOGRAPHIC_DATA][PERSON_NAME] (Water Street) Class…" at bounding box center [1006, 459] width 1098 height 343
click at [655, 392] on div "All Products" at bounding box center [673, 402] width 219 height 32
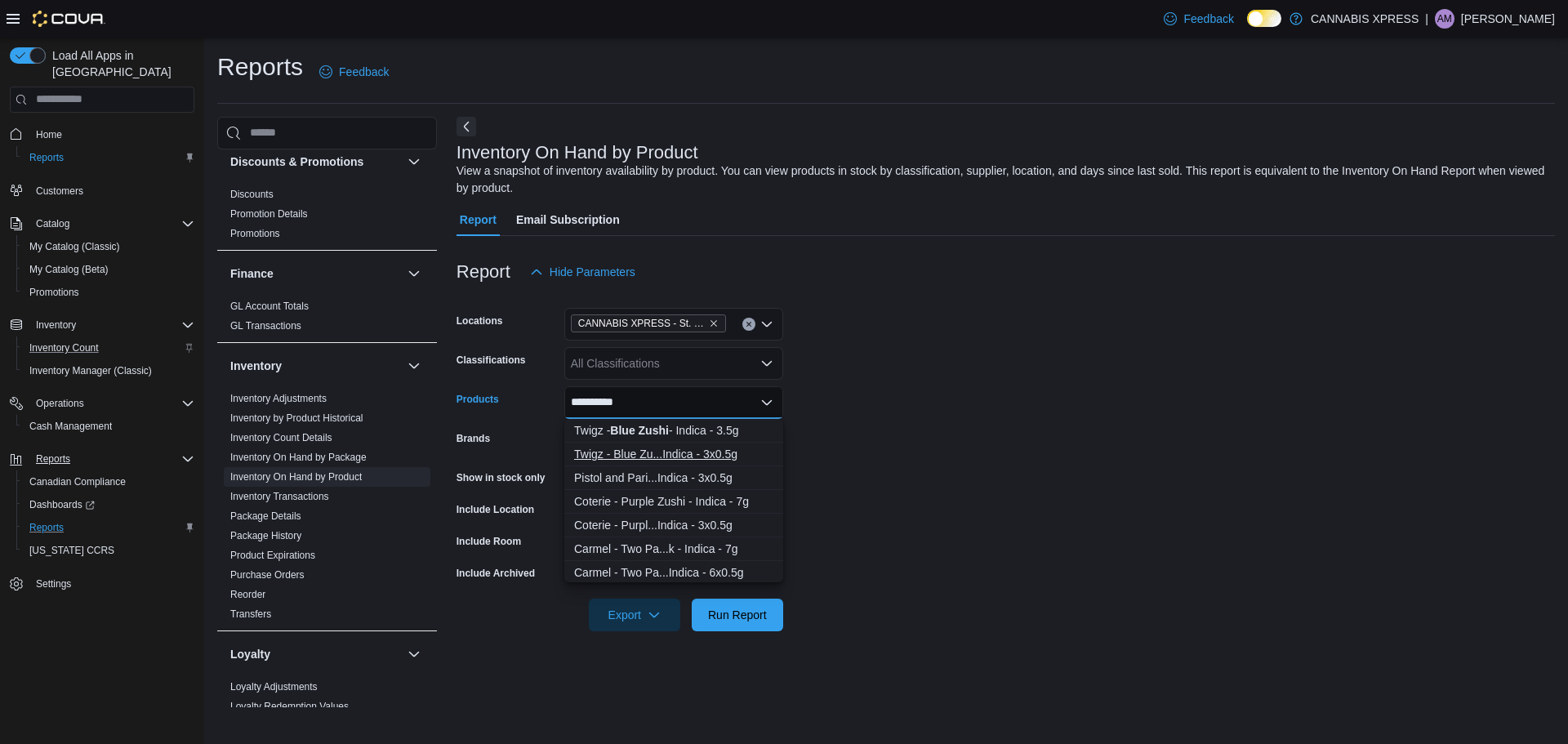
type input "**********"
click at [671, 450] on div "Twigz - Blue Zu...Indica - 3x0.5g" at bounding box center [673, 454] width 199 height 17
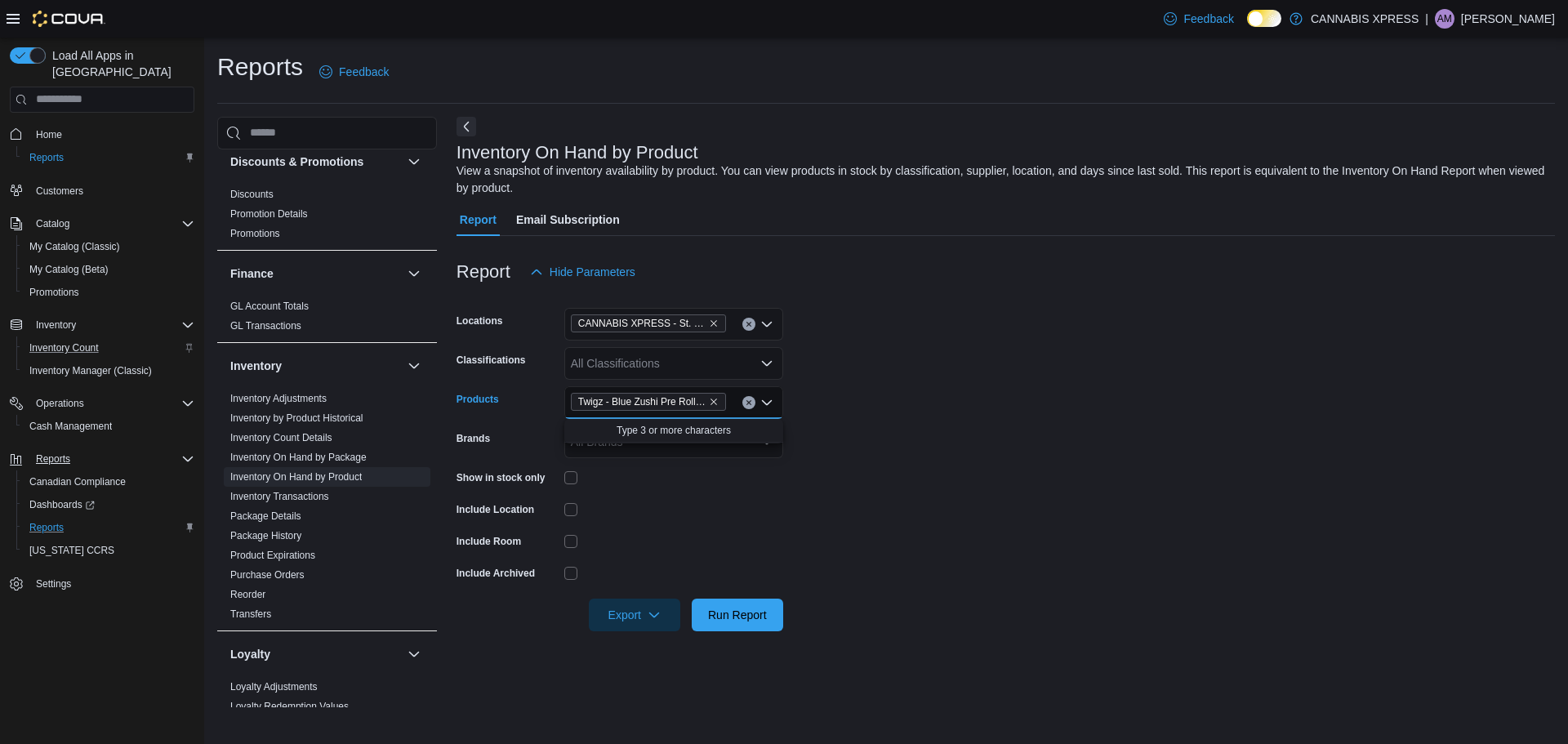
click at [954, 490] on form "Locations CANNABIS XPRESS - [GEOGRAPHIC_DATA][PERSON_NAME] (Water Street) Class…" at bounding box center [1006, 459] width 1098 height 343
click at [756, 619] on span "Run Report" at bounding box center [737, 614] width 59 height 17
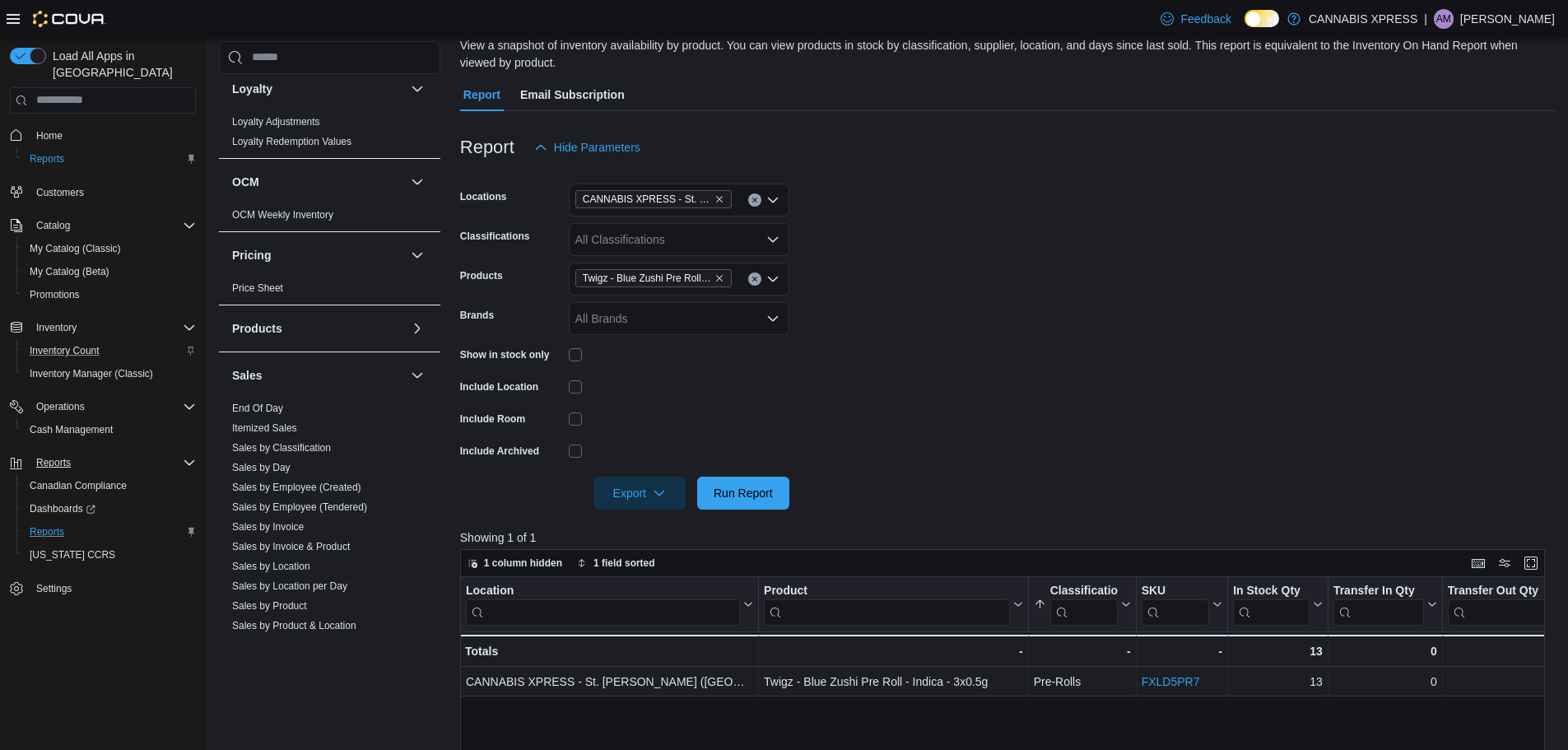
scroll to position [906, 0]
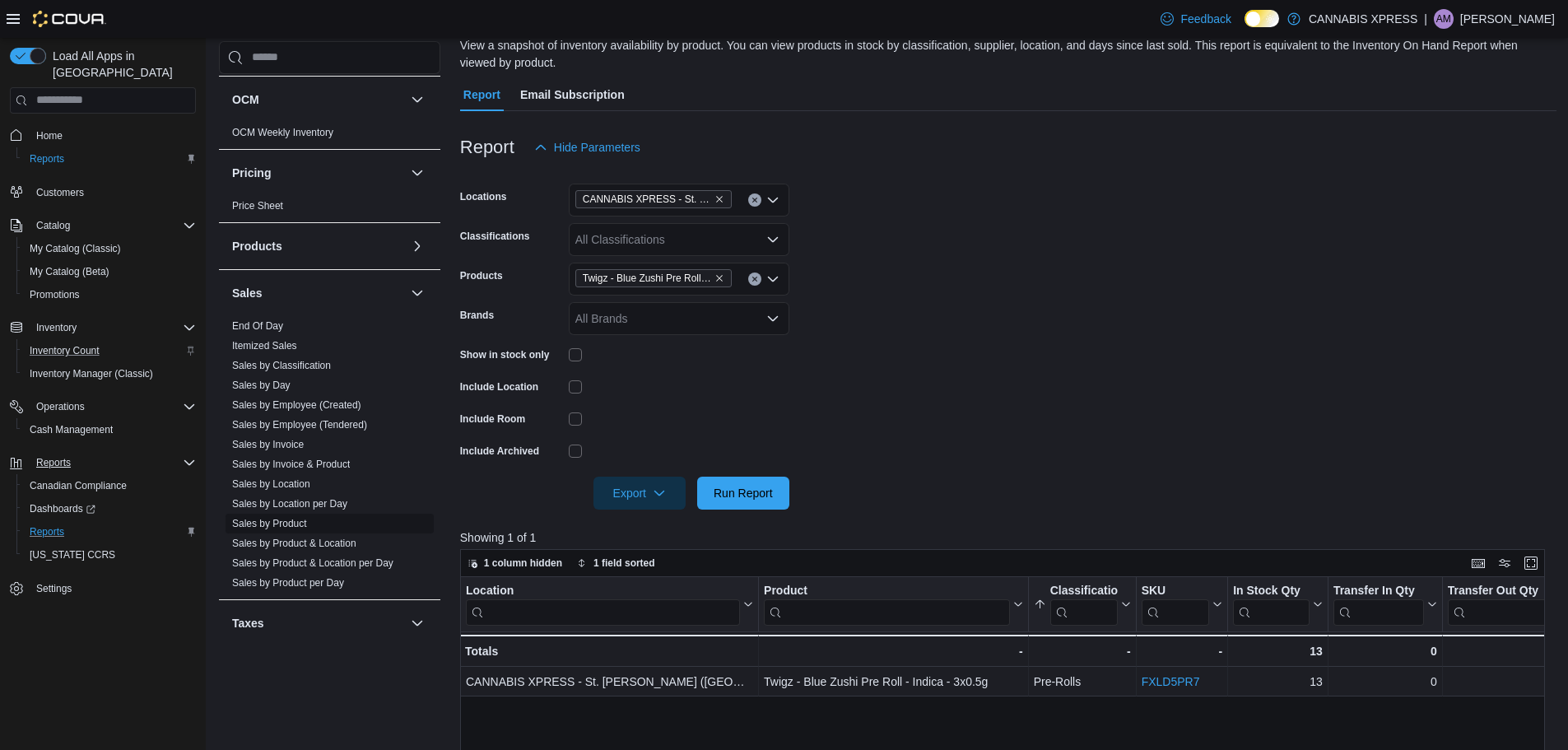
click at [290, 520] on link "Sales by Product" at bounding box center [269, 524] width 75 height 12
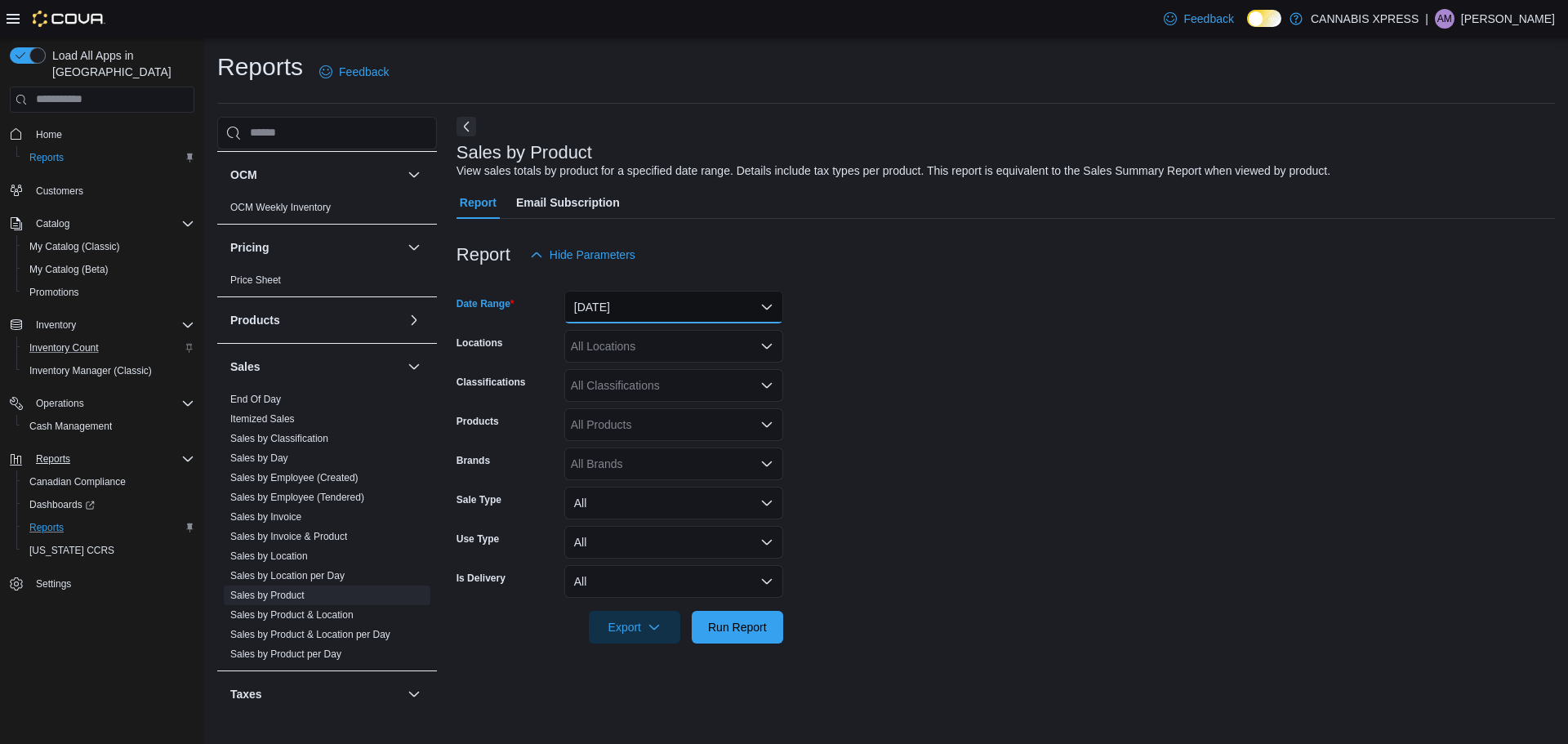
click at [624, 295] on button "[DATE]" at bounding box center [673, 307] width 219 height 32
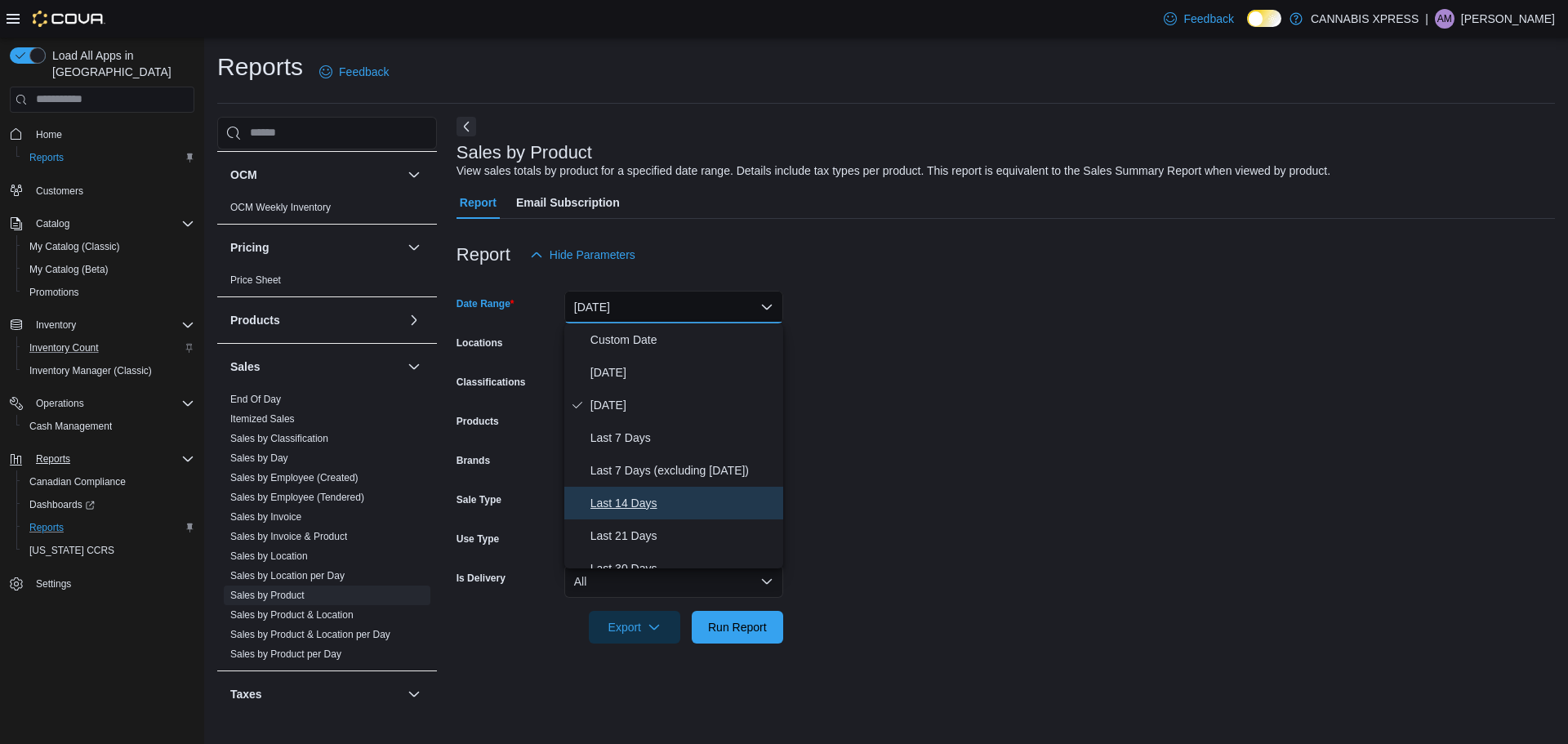
click at [621, 505] on span "Last 14 Days" at bounding box center [683, 503] width 186 height 20
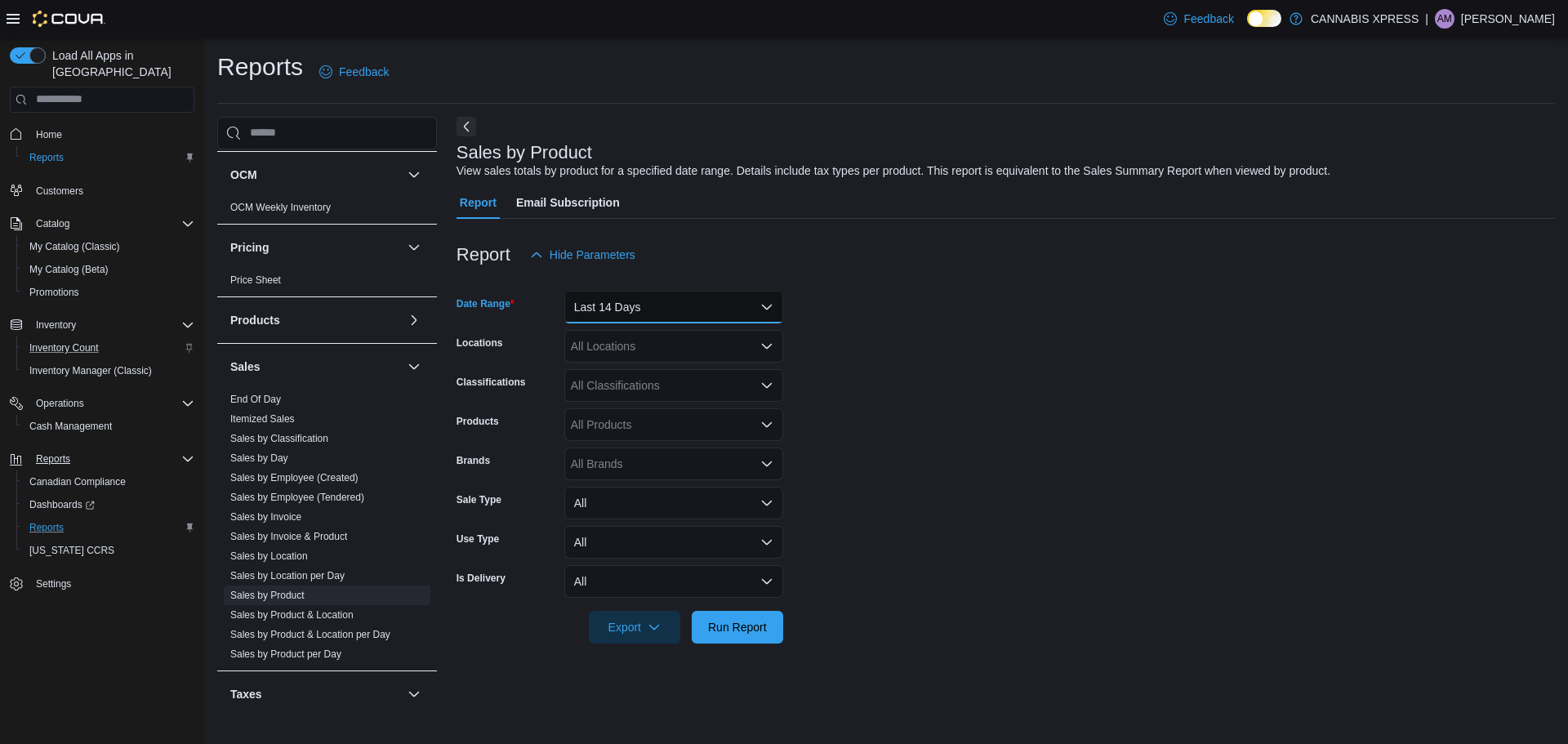
click at [636, 313] on button "Last 14 Days" at bounding box center [673, 307] width 219 height 32
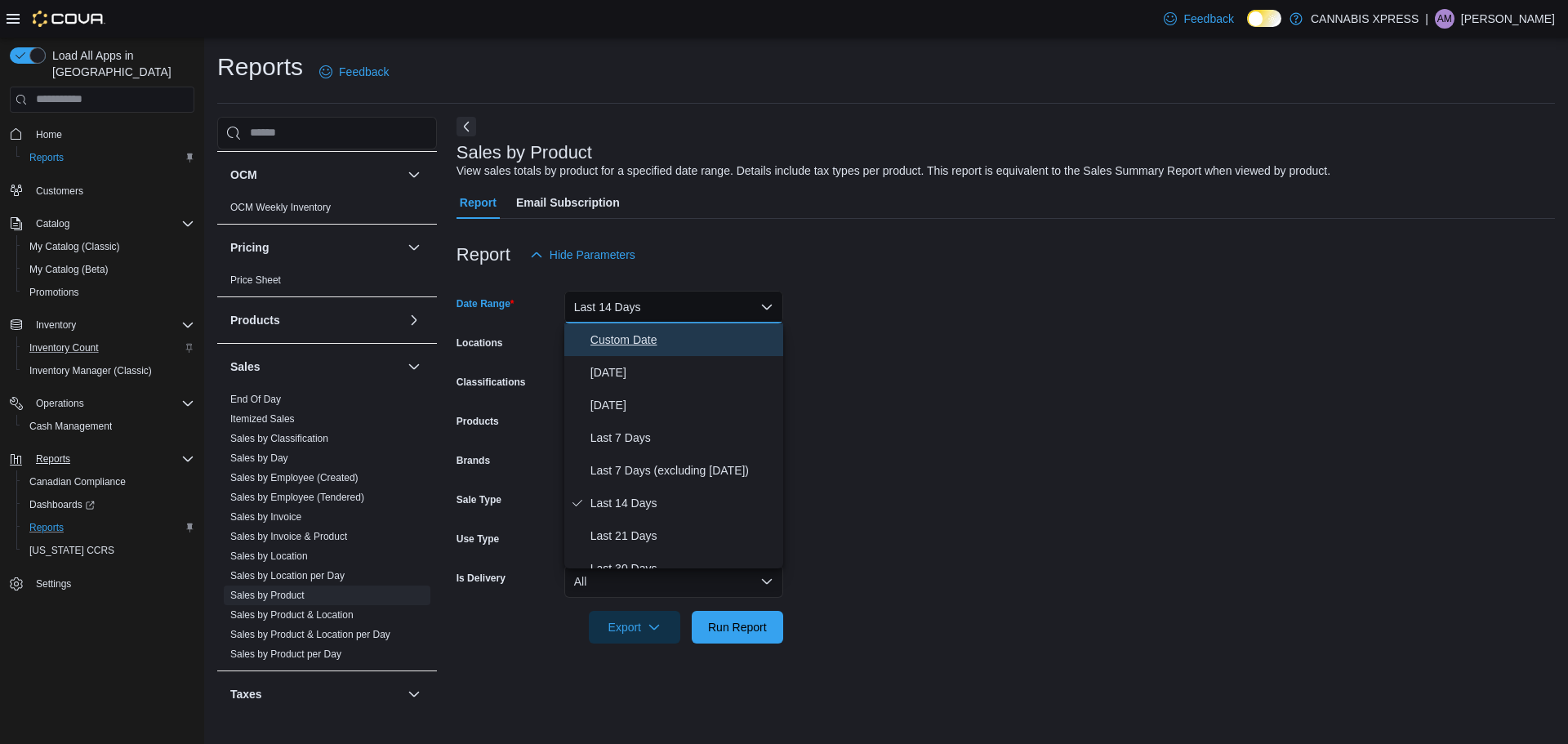
click at [639, 348] on span "Custom Date" at bounding box center [683, 340] width 186 height 20
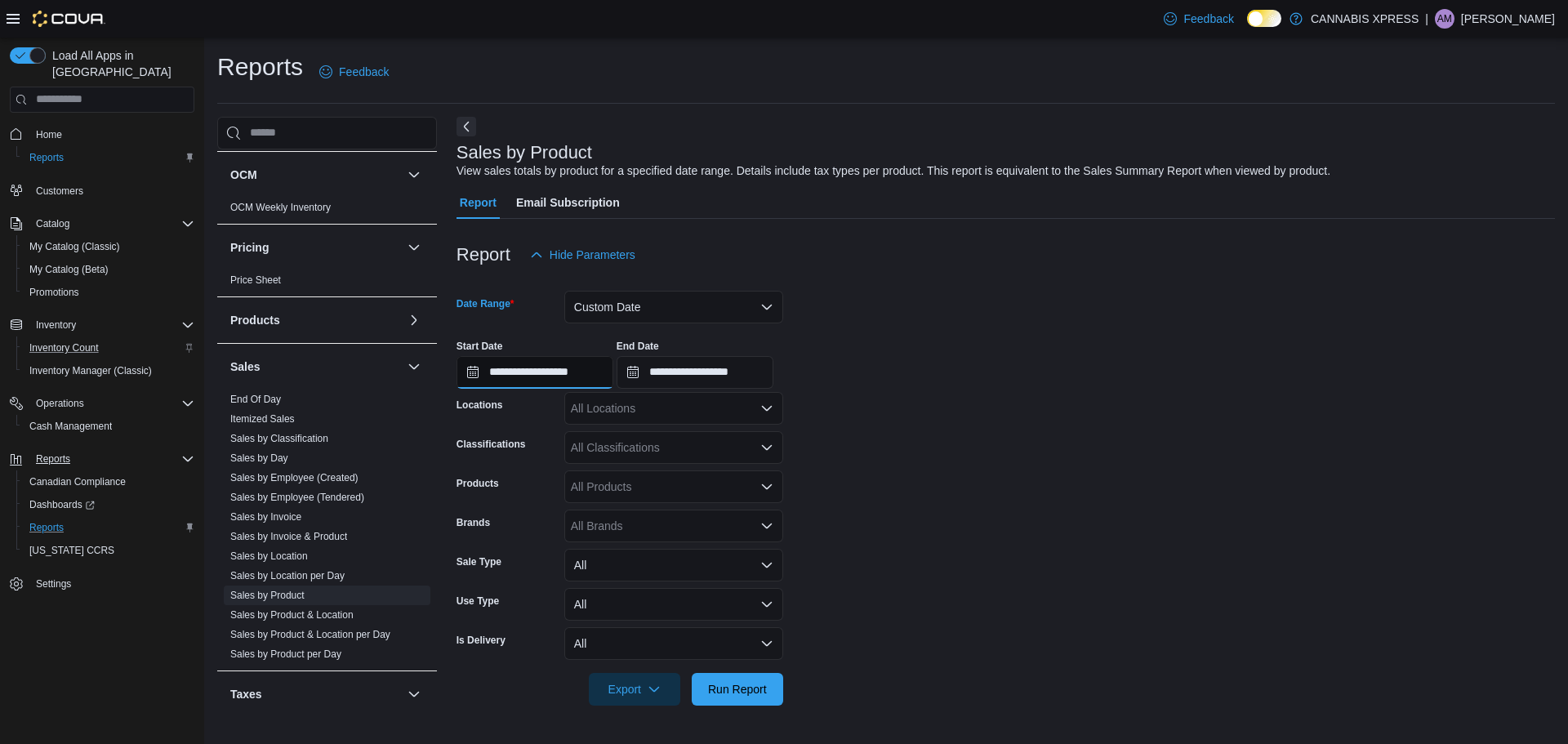
click at [500, 380] on input "**********" at bounding box center [535, 372] width 157 height 32
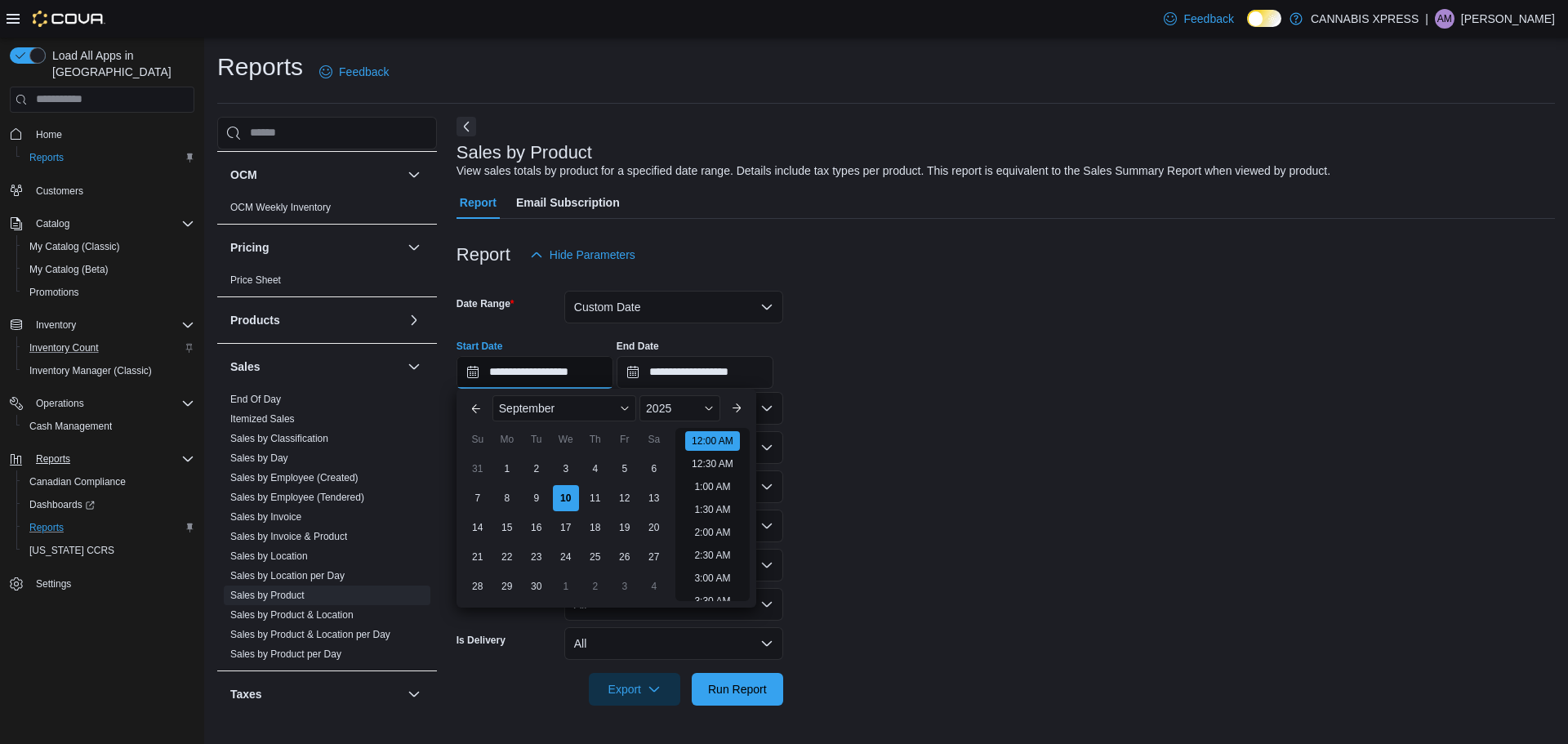
scroll to position [51, 0]
click at [475, 406] on button "Previous Month" at bounding box center [476, 408] width 27 height 27
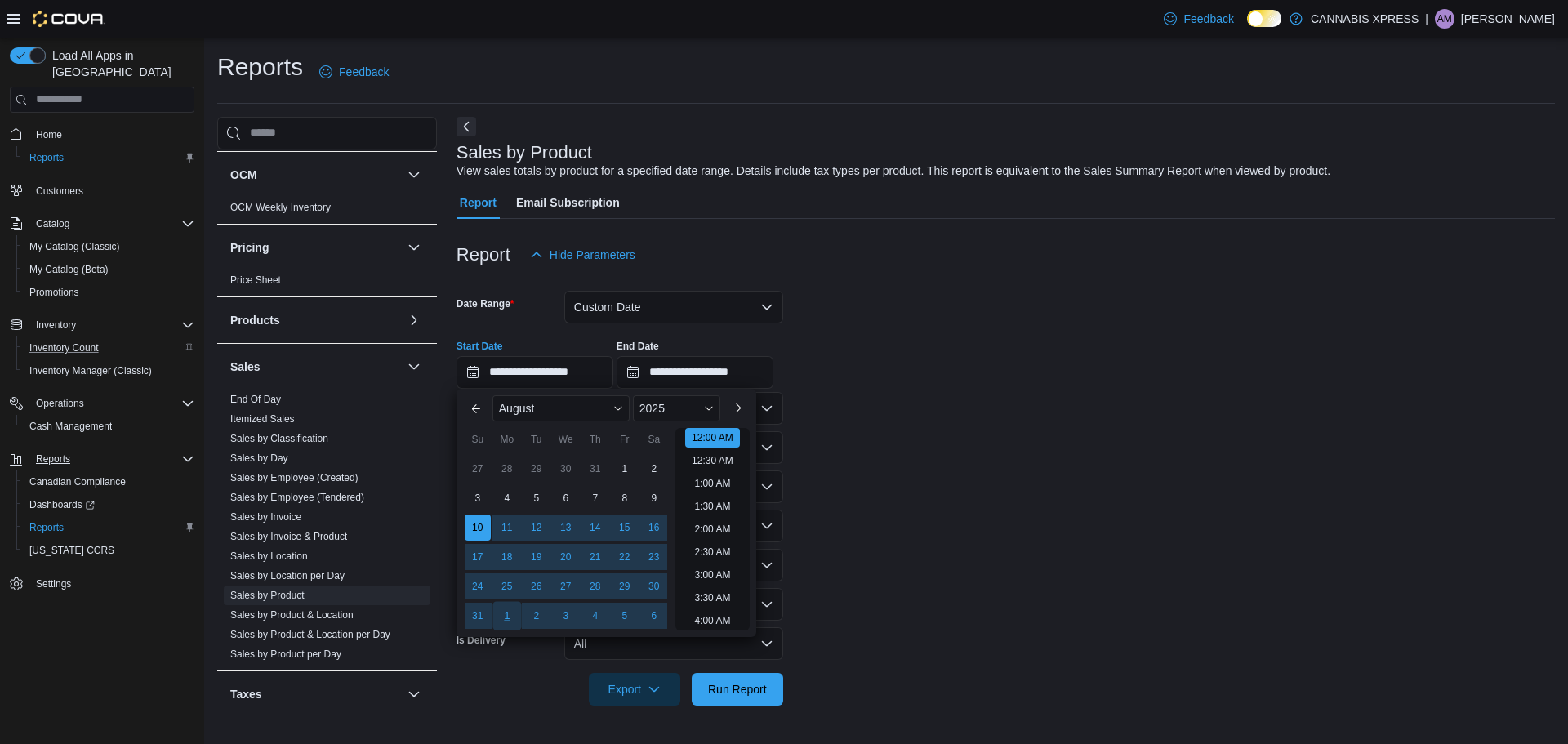
click at [517, 618] on div "1" at bounding box center [506, 615] width 28 height 29
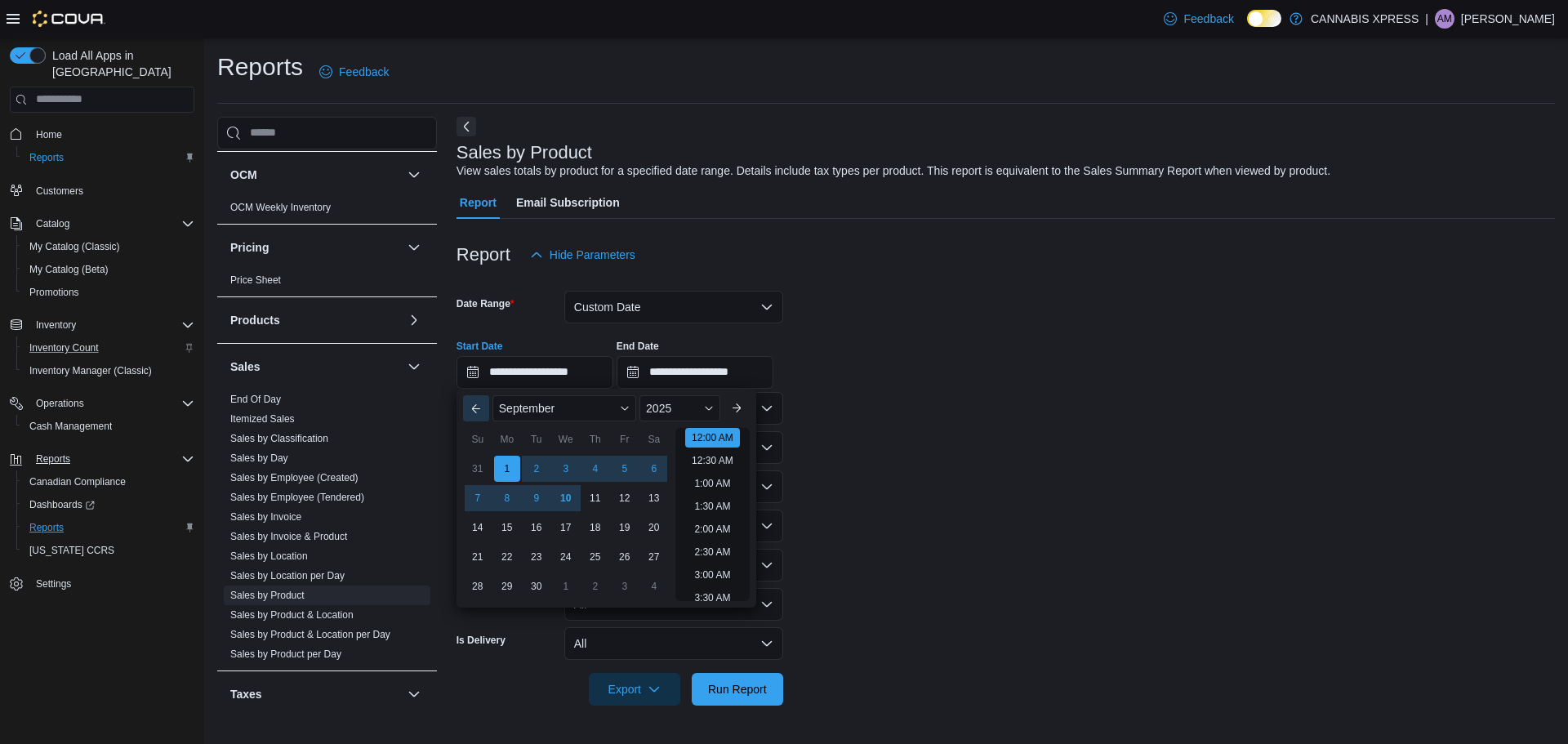
click at [479, 408] on button "Previous Month" at bounding box center [476, 408] width 27 height 27
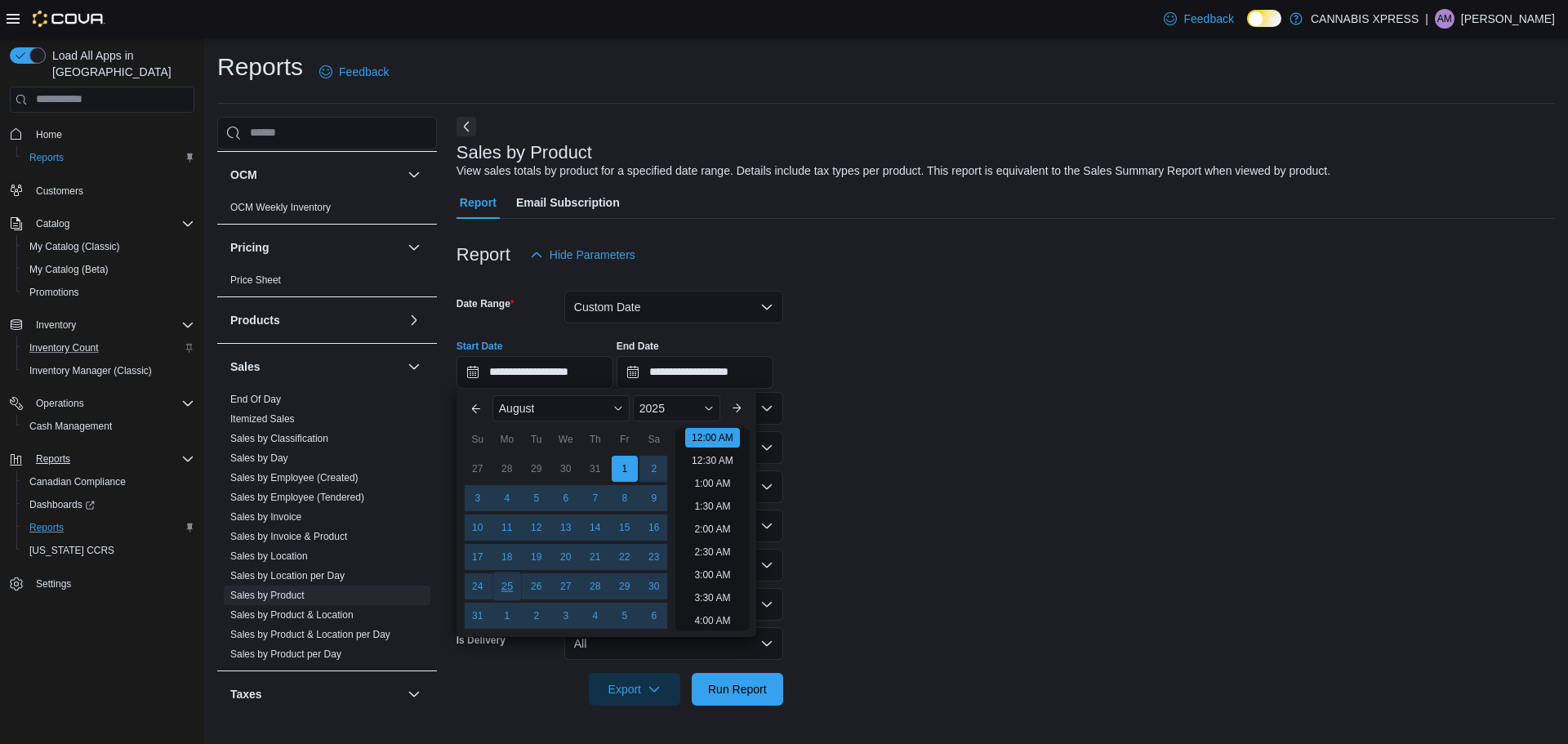
click at [513, 582] on div "25" at bounding box center [506, 586] width 28 height 29
type input "**********"
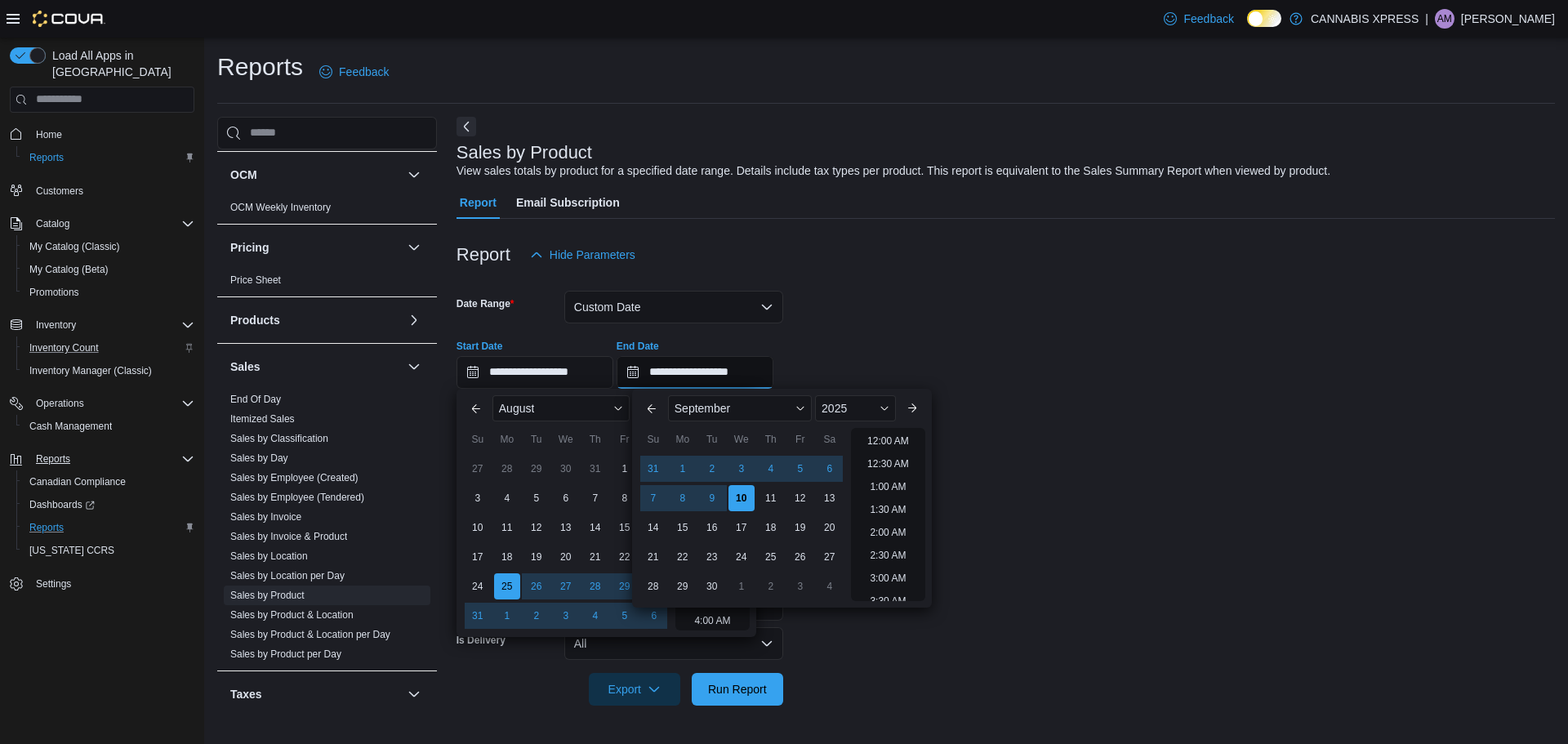
click at [674, 375] on input "**********" at bounding box center [695, 372] width 157 height 32
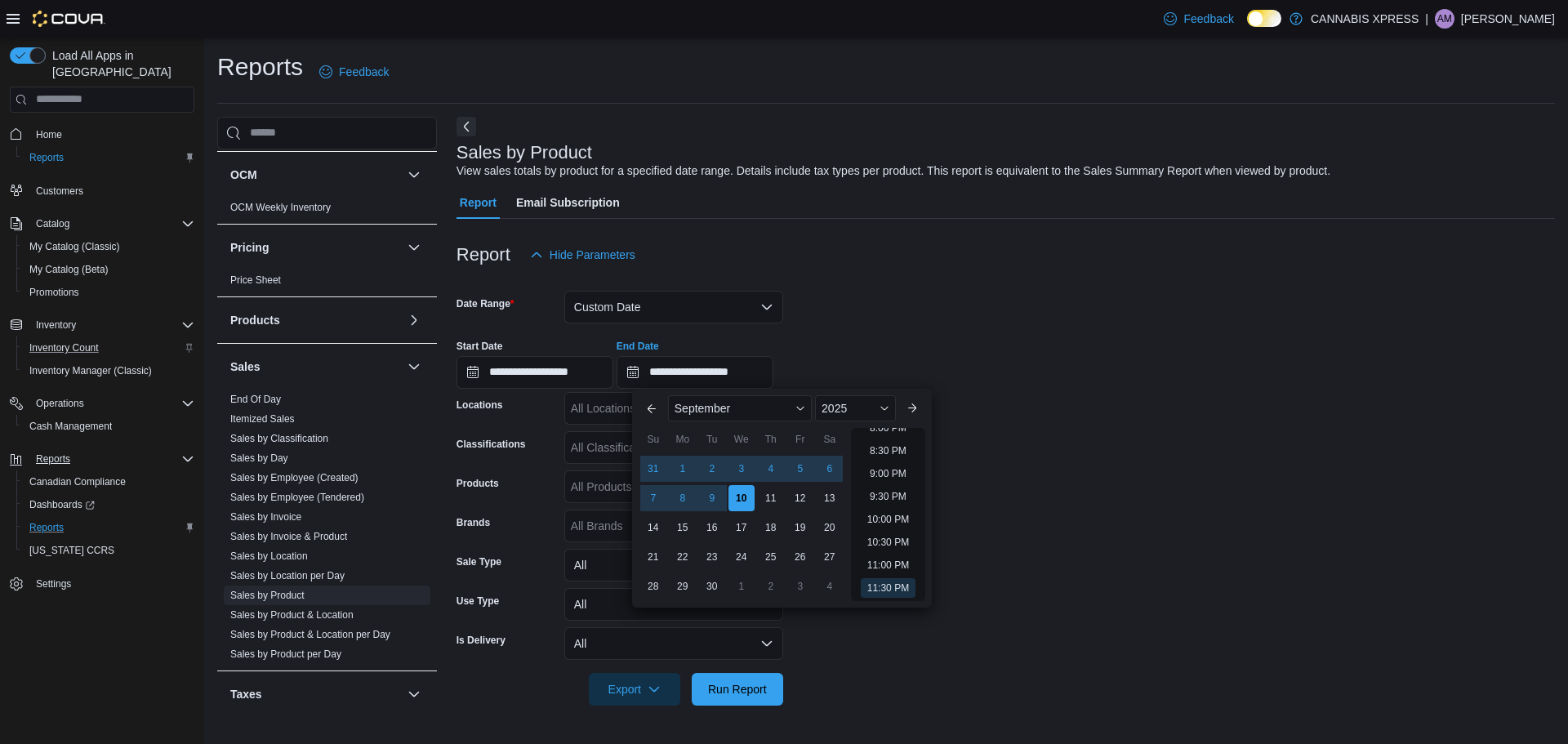
click at [859, 647] on form "**********" at bounding box center [1006, 488] width 1098 height 434
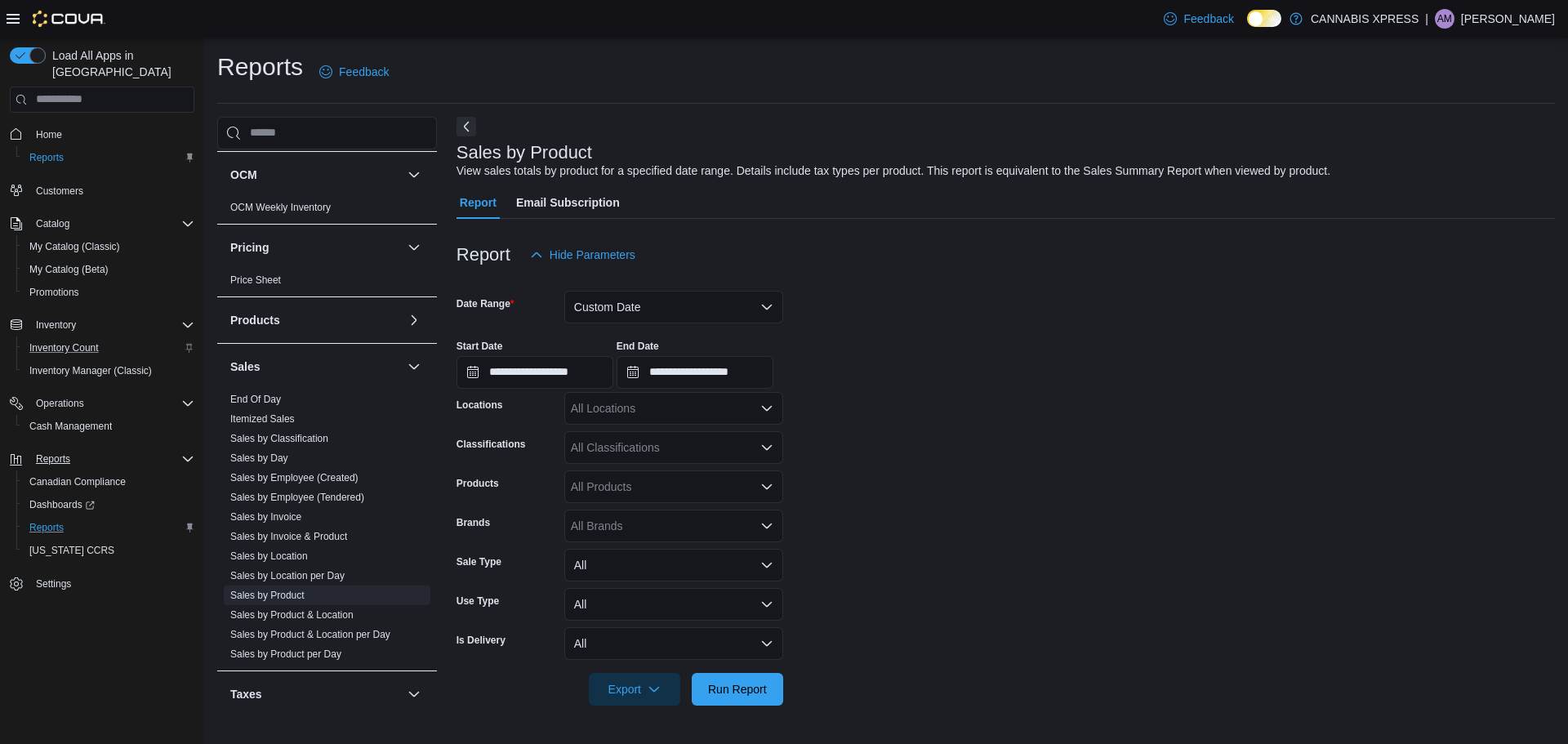
click at [634, 401] on div "All Locations" at bounding box center [673, 408] width 219 height 32
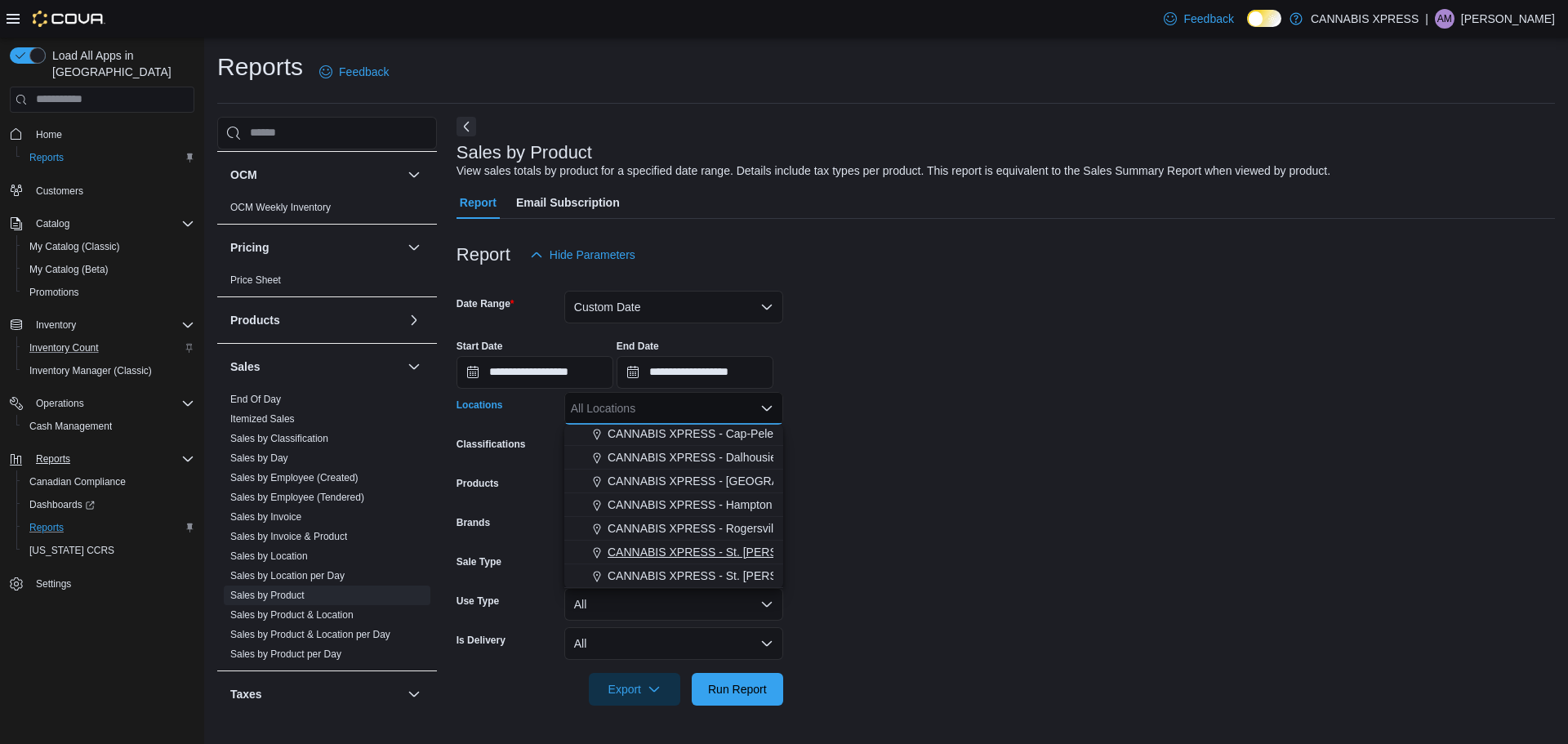
click at [699, 551] on span "CANNABIS XPRESS - St. [PERSON_NAME] ([GEOGRAPHIC_DATA])" at bounding box center [787, 551] width 360 height 17
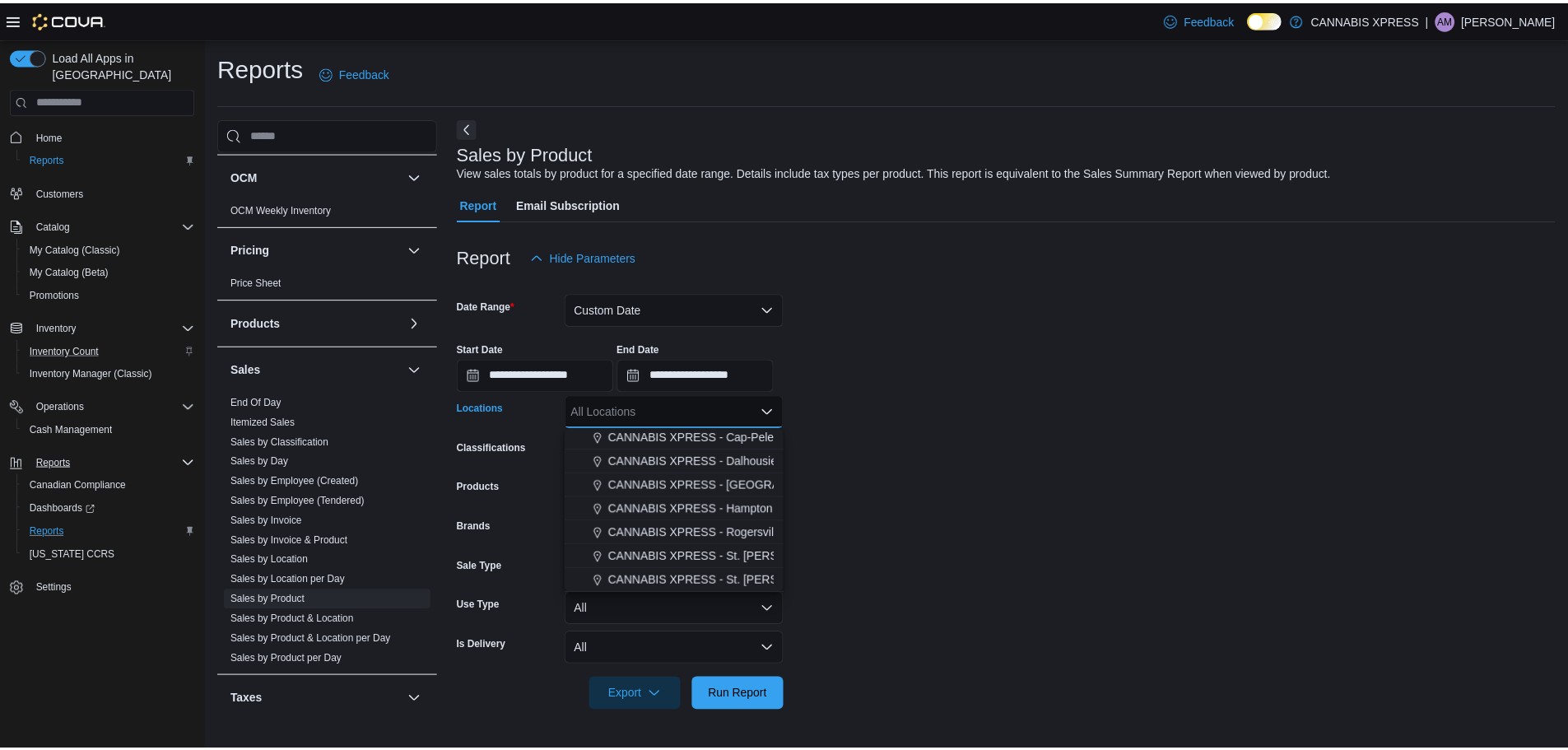
scroll to position [384, 0]
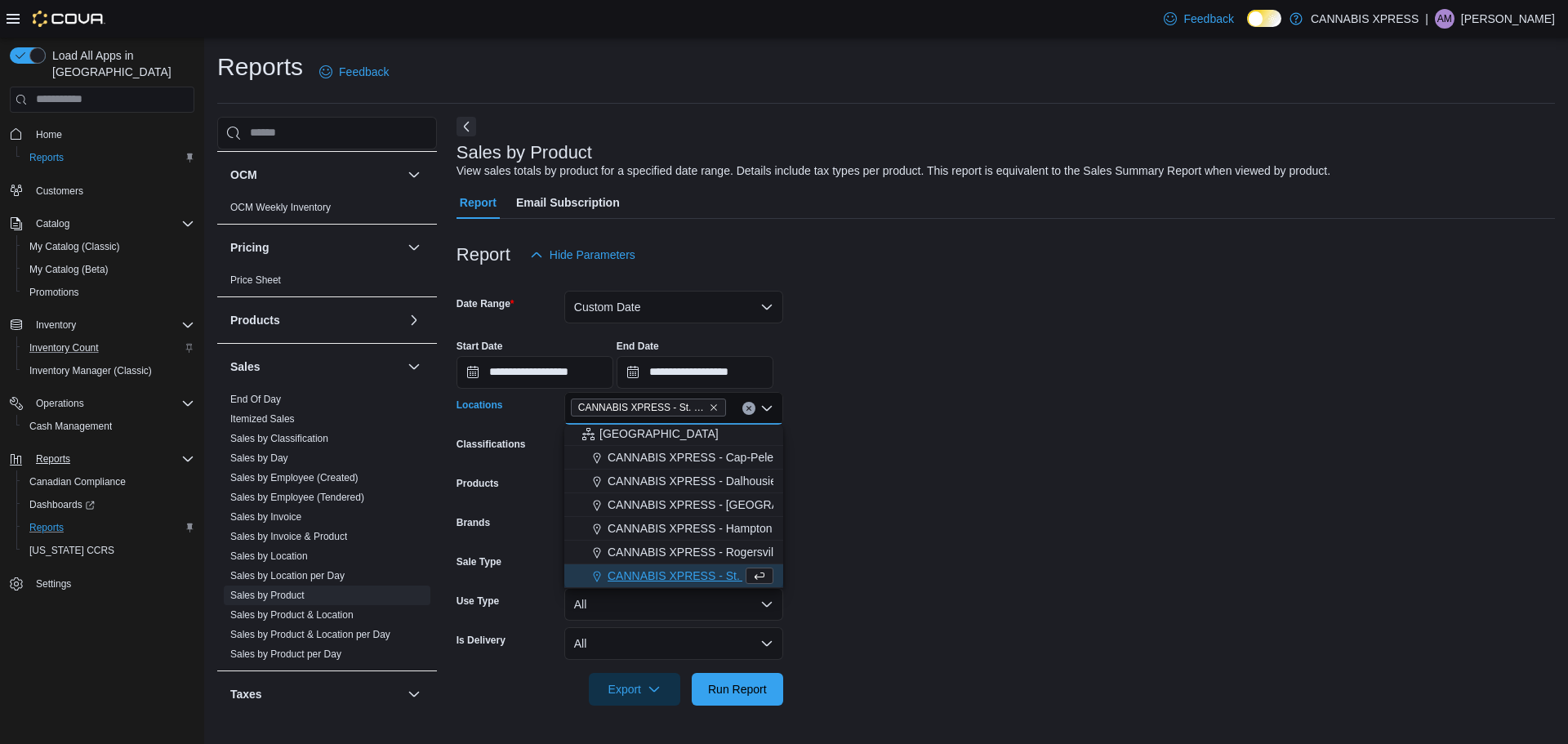
click at [921, 538] on form "**********" at bounding box center [1006, 488] width 1098 height 434
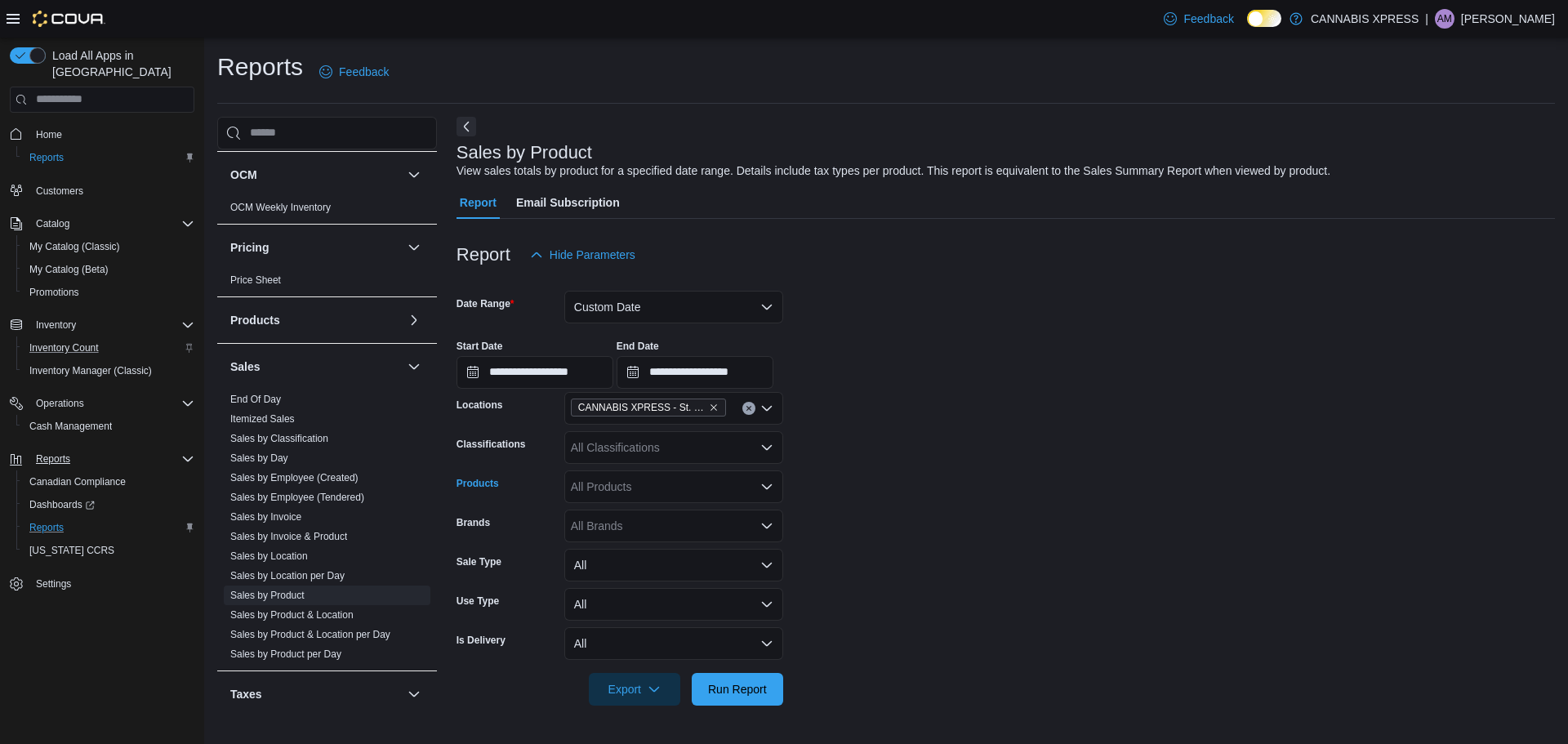
click at [634, 492] on div "All Products" at bounding box center [673, 486] width 219 height 32
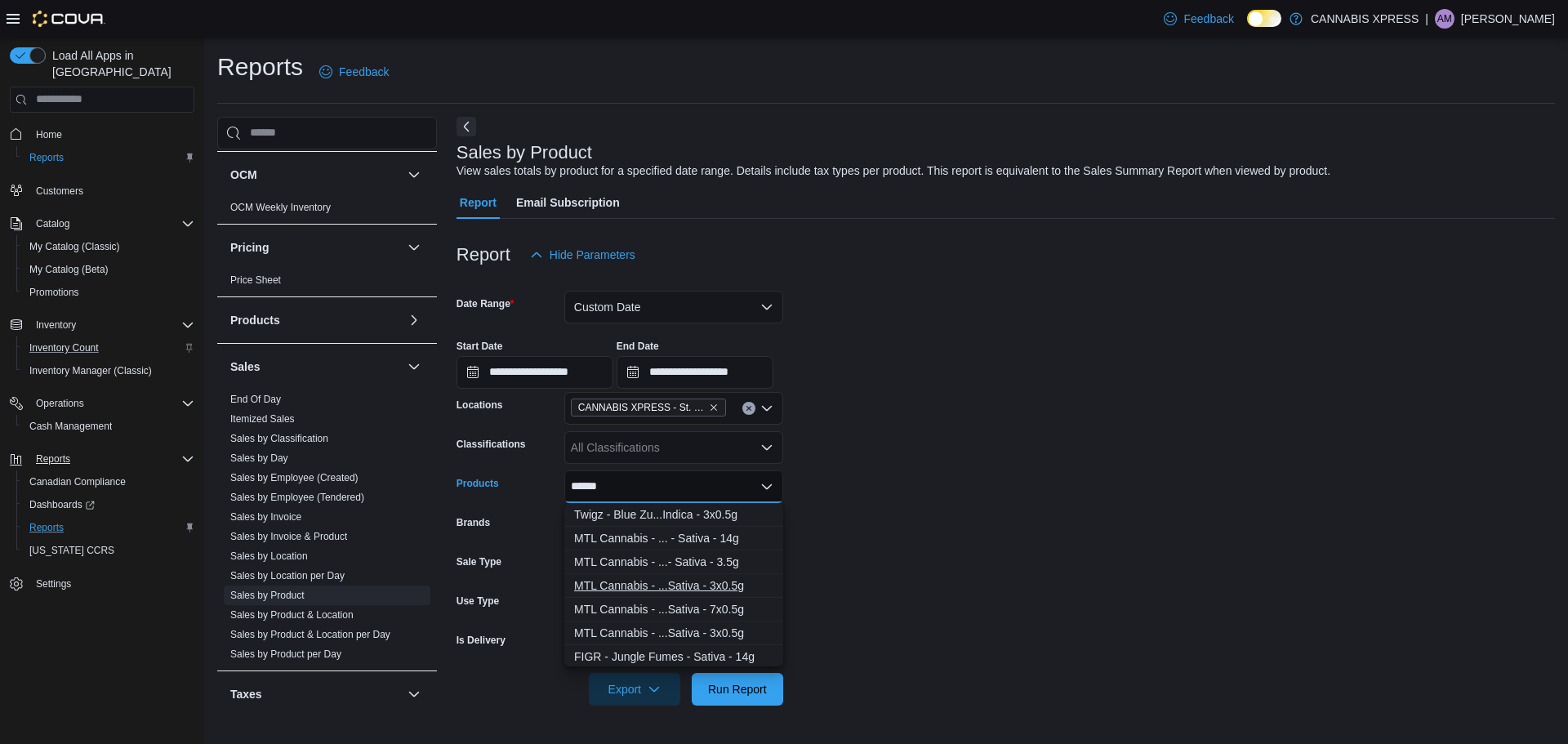
type input "******"
click at [692, 579] on div "MTL Cannabis - ...Sativa - 3x0.5g" at bounding box center [673, 586] width 199 height 17
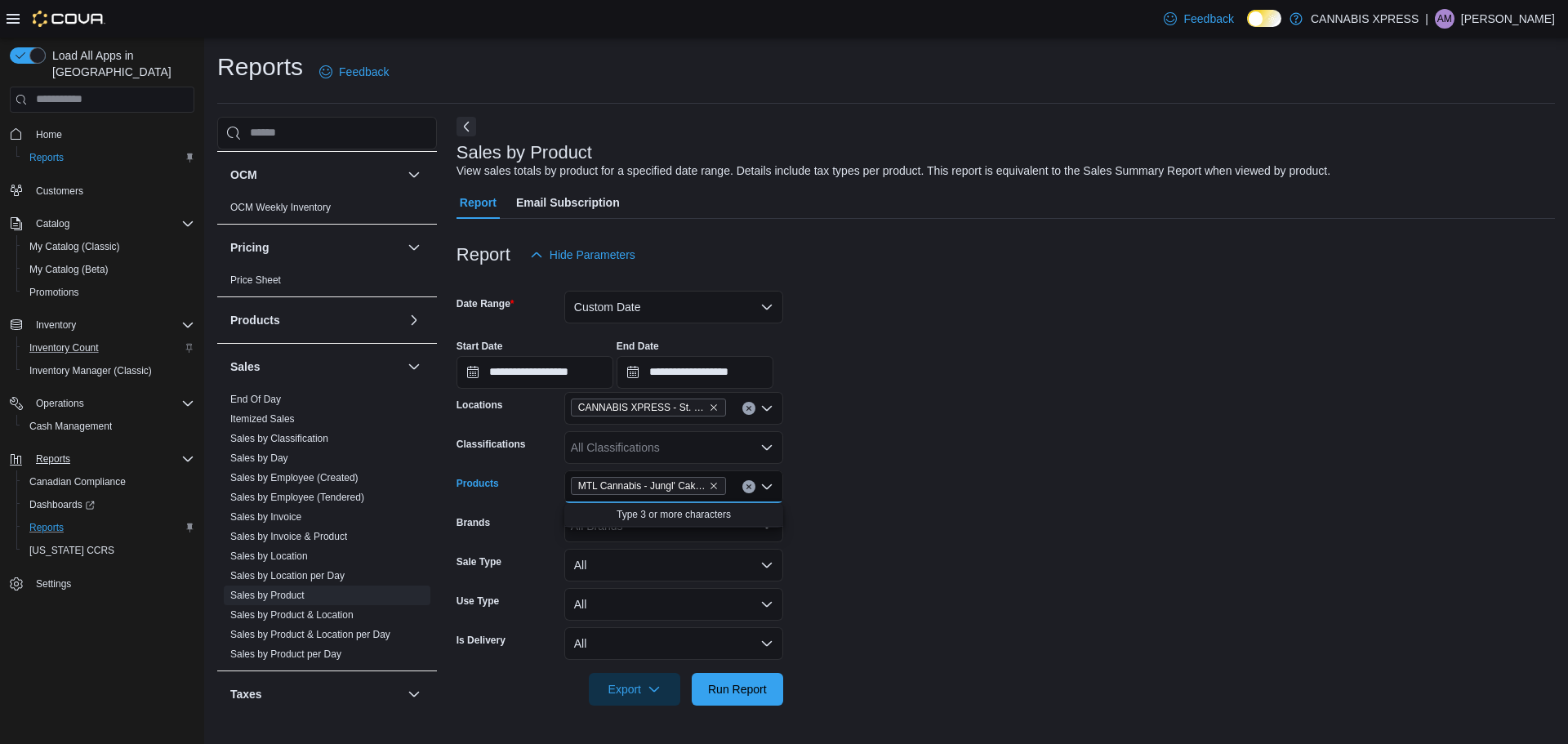
click at [1000, 563] on form "**********" at bounding box center [1006, 488] width 1098 height 434
click at [766, 671] on div at bounding box center [1006, 665] width 1098 height 13
click at [768, 687] on span "Run Report" at bounding box center [737, 688] width 72 height 32
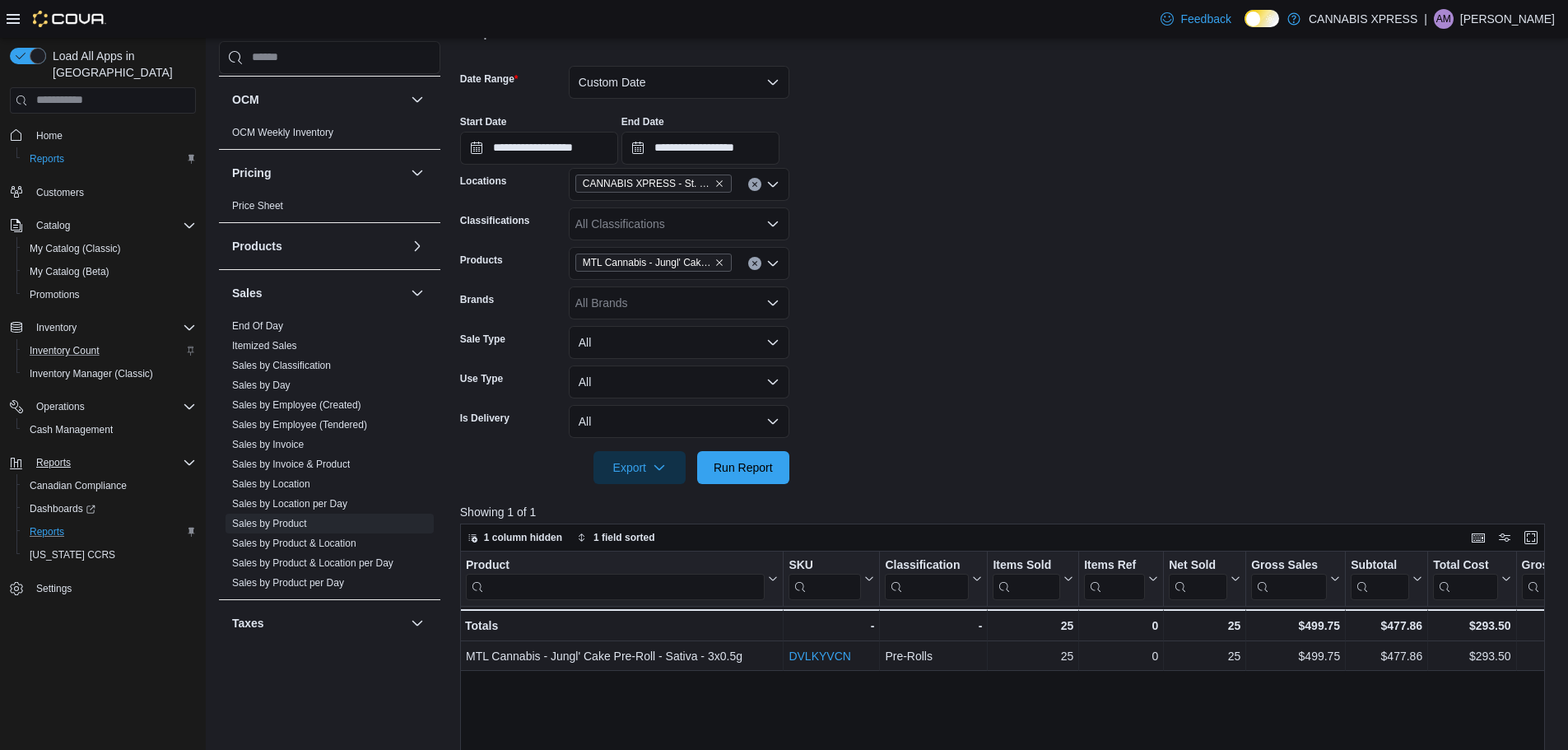
scroll to position [202, 0]
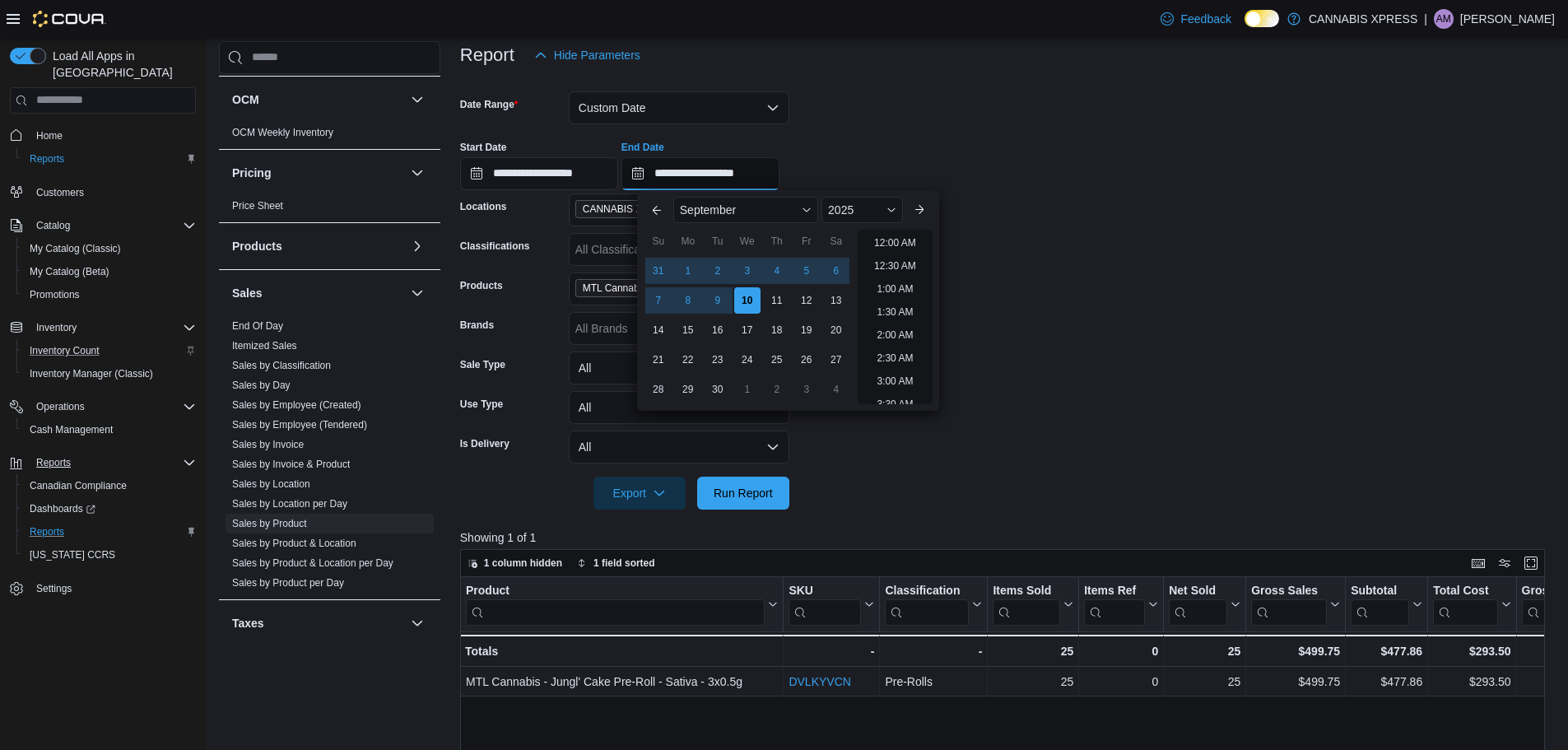
click at [691, 175] on input "**********" at bounding box center [700, 173] width 158 height 33
click at [679, 303] on div "8" at bounding box center [687, 299] width 29 height 29
type input "**********"
click at [742, 495] on span "Run Report" at bounding box center [743, 492] width 59 height 17
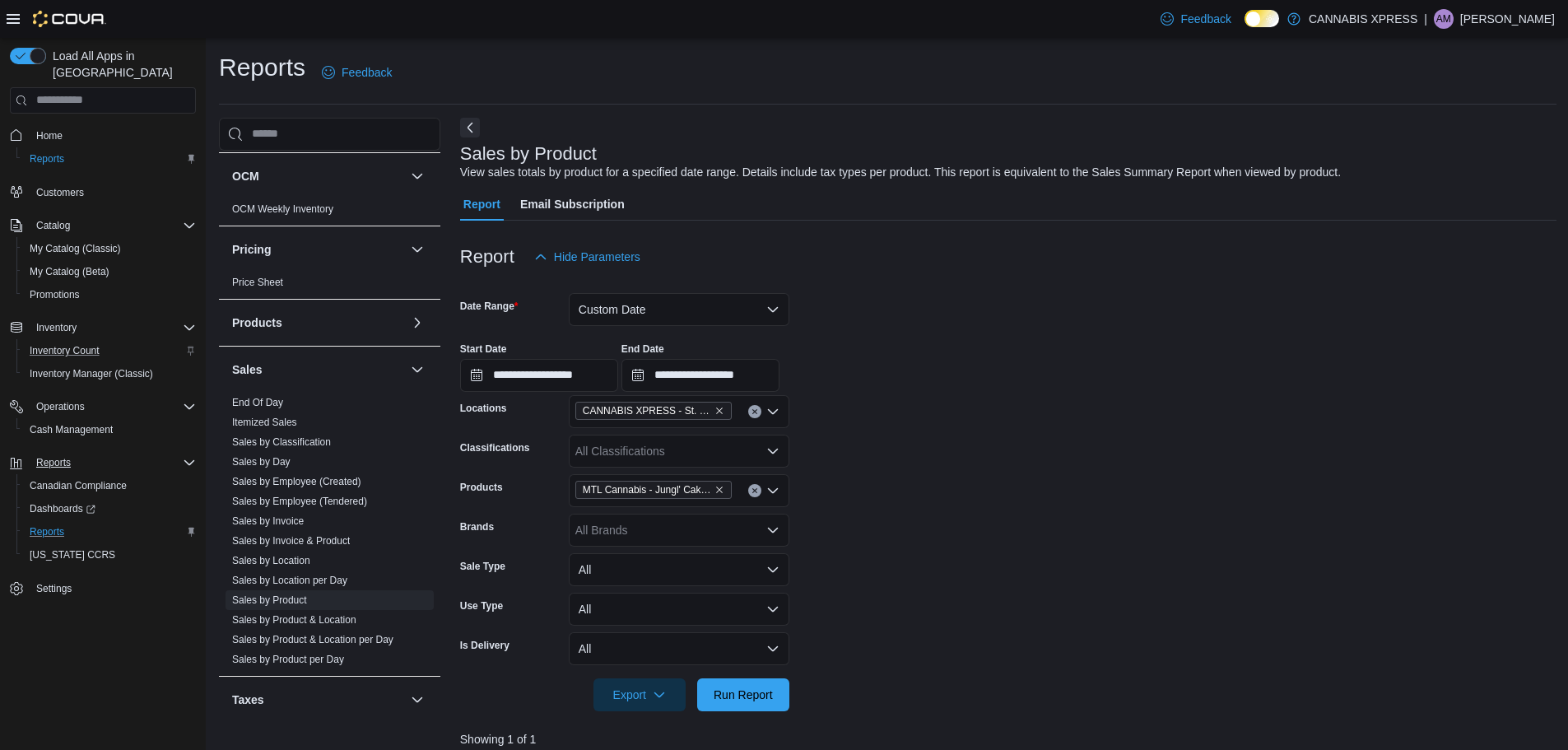
drag, startPoint x: 882, startPoint y: 488, endPoint x: 800, endPoint y: 519, distance: 87.7
drag, startPoint x: 800, startPoint y: 519, endPoint x: 716, endPoint y: 489, distance: 89.2
click at [727, 488] on span "MTL Cannabis - Jungl' Cake Pre-Roll - Sativa - 3x0.5g" at bounding box center [654, 489] width 157 height 18
click at [714, 488] on icon "Remove MTL Cannabis - Jungl' Cake Pre-Roll - Sativa - 3x0.5g from selection in …" at bounding box center [719, 489] width 10 height 10
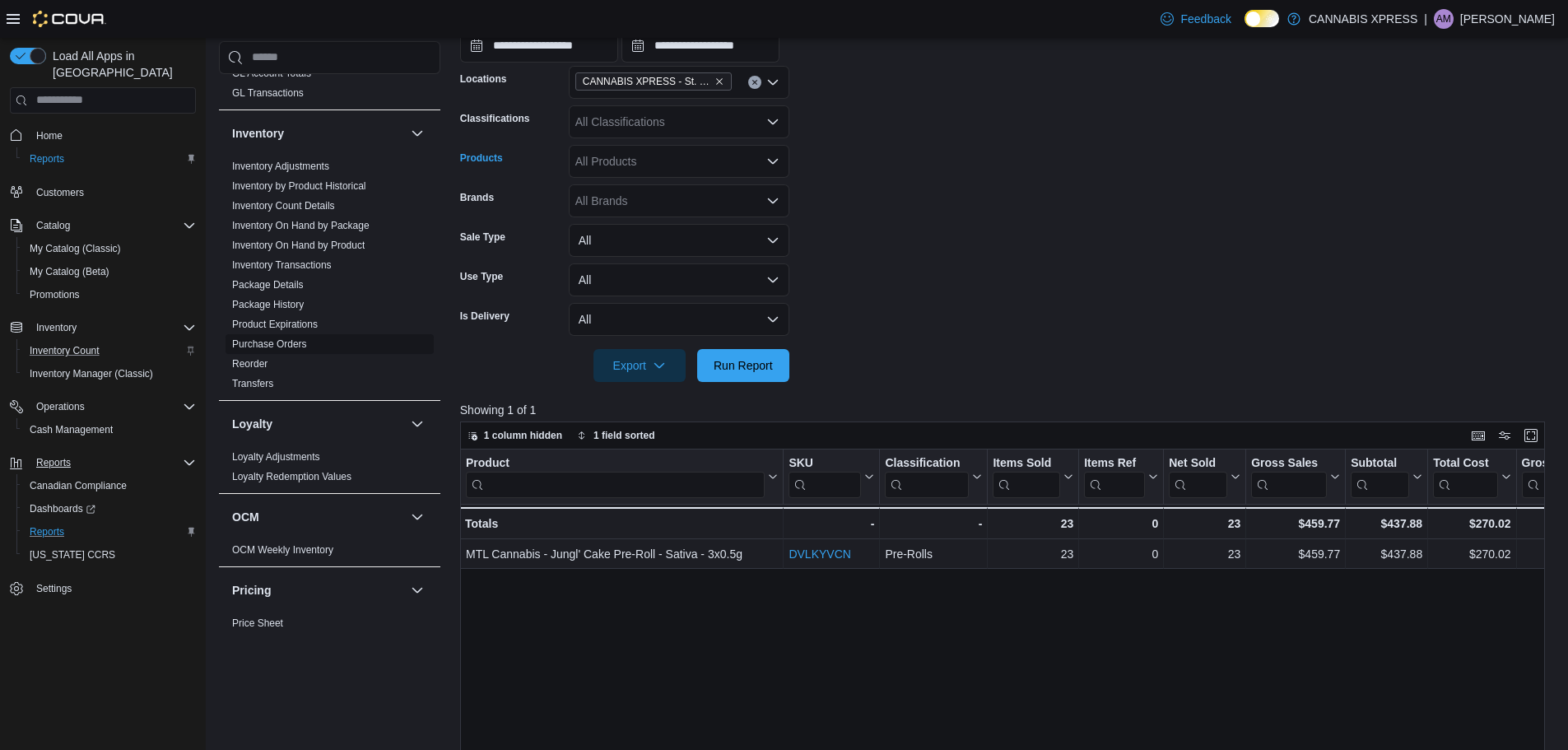
scroll to position [484, 0]
drag, startPoint x: 302, startPoint y: 247, endPoint x: 314, endPoint y: 249, distance: 12.2
click at [302, 247] on link "Inventory On Hand by Product" at bounding box center [298, 249] width 133 height 12
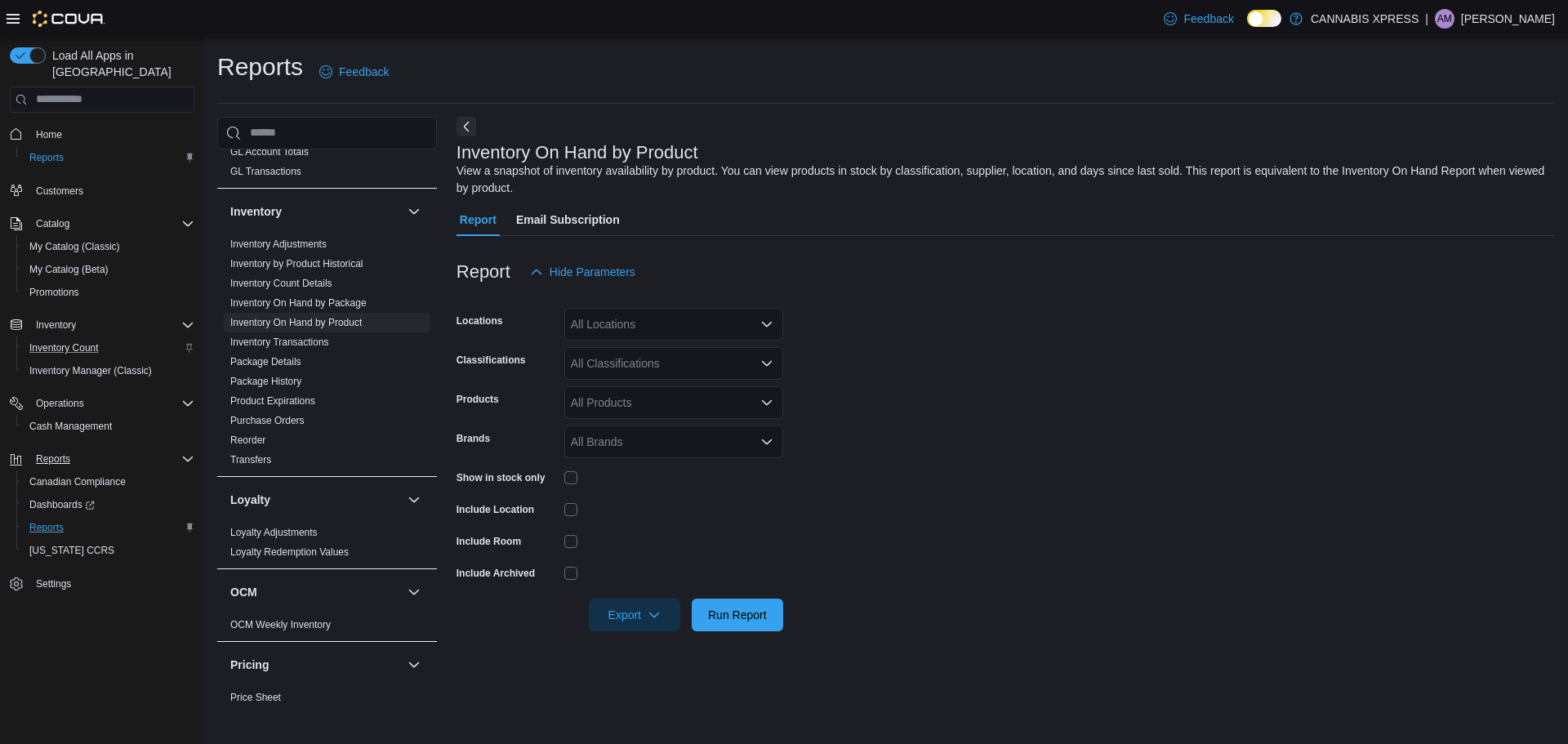
click at [613, 311] on div "All Locations" at bounding box center [673, 323] width 219 height 32
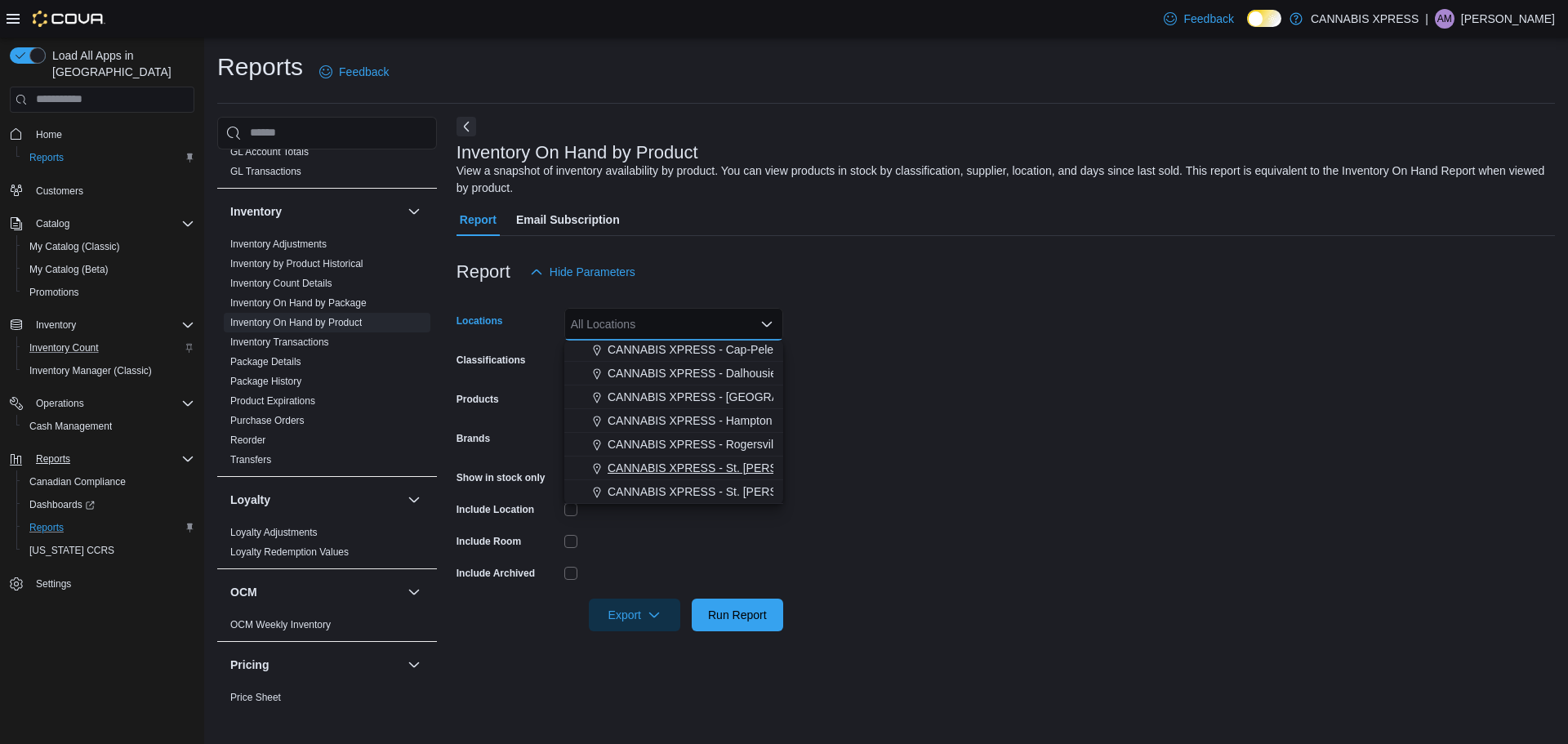
click at [724, 459] on button "CANNABIS XPRESS - St. [PERSON_NAME] ([GEOGRAPHIC_DATA])" at bounding box center [673, 469] width 219 height 24
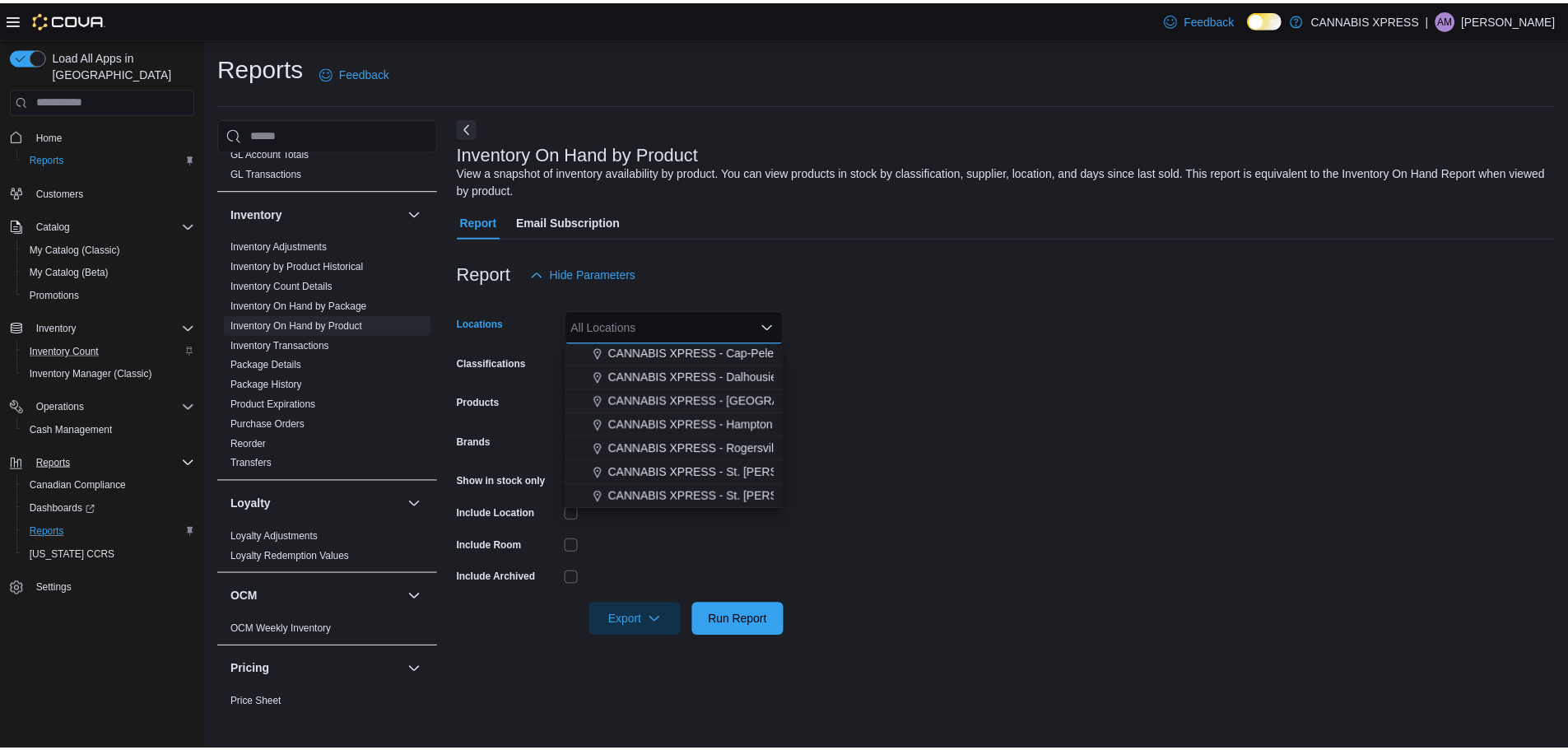
scroll to position [384, 0]
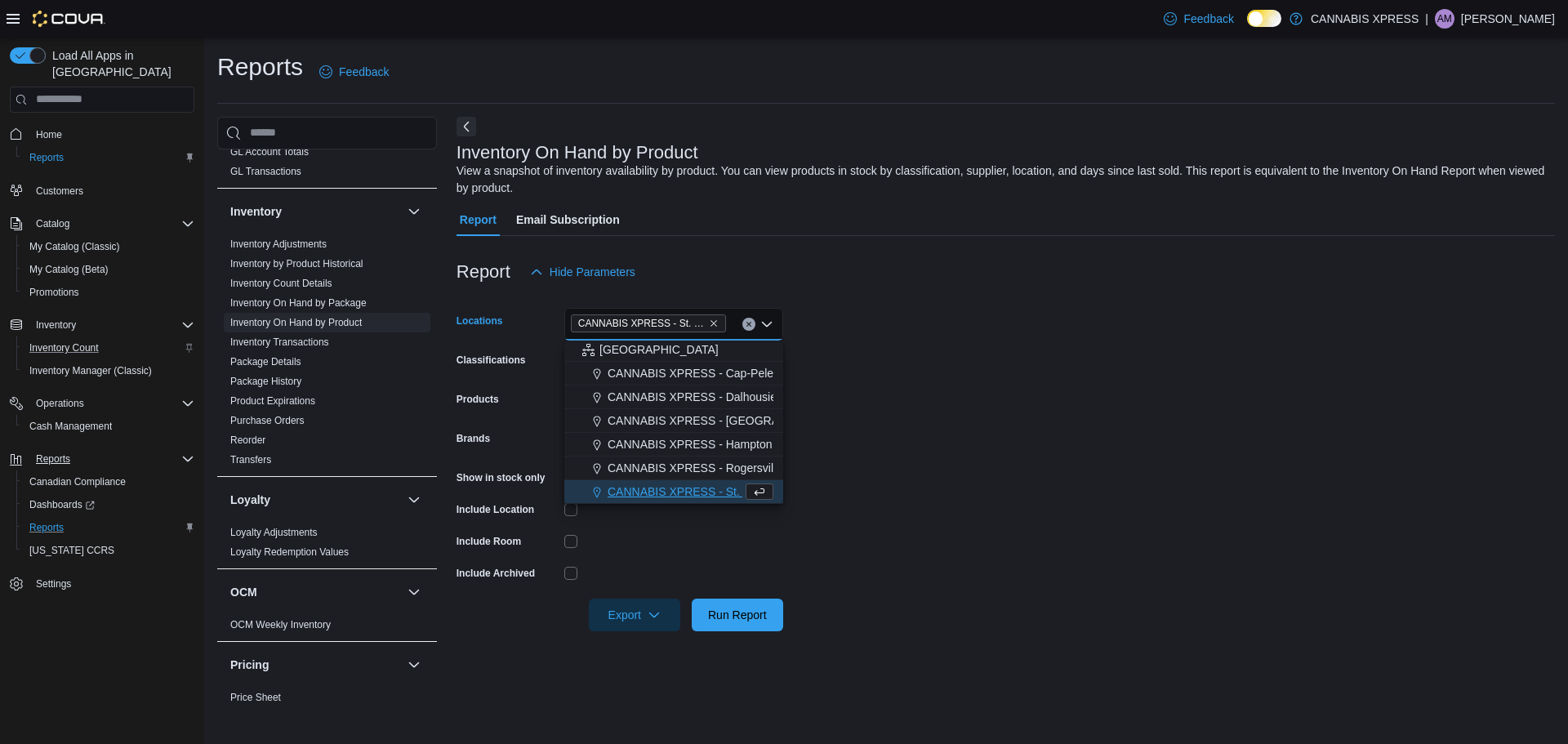
click at [883, 476] on form "Locations CANNABIS XPRESS - [GEOGRAPHIC_DATA][PERSON_NAME] ([GEOGRAPHIC_DATA]) …" at bounding box center [1006, 459] width 1098 height 343
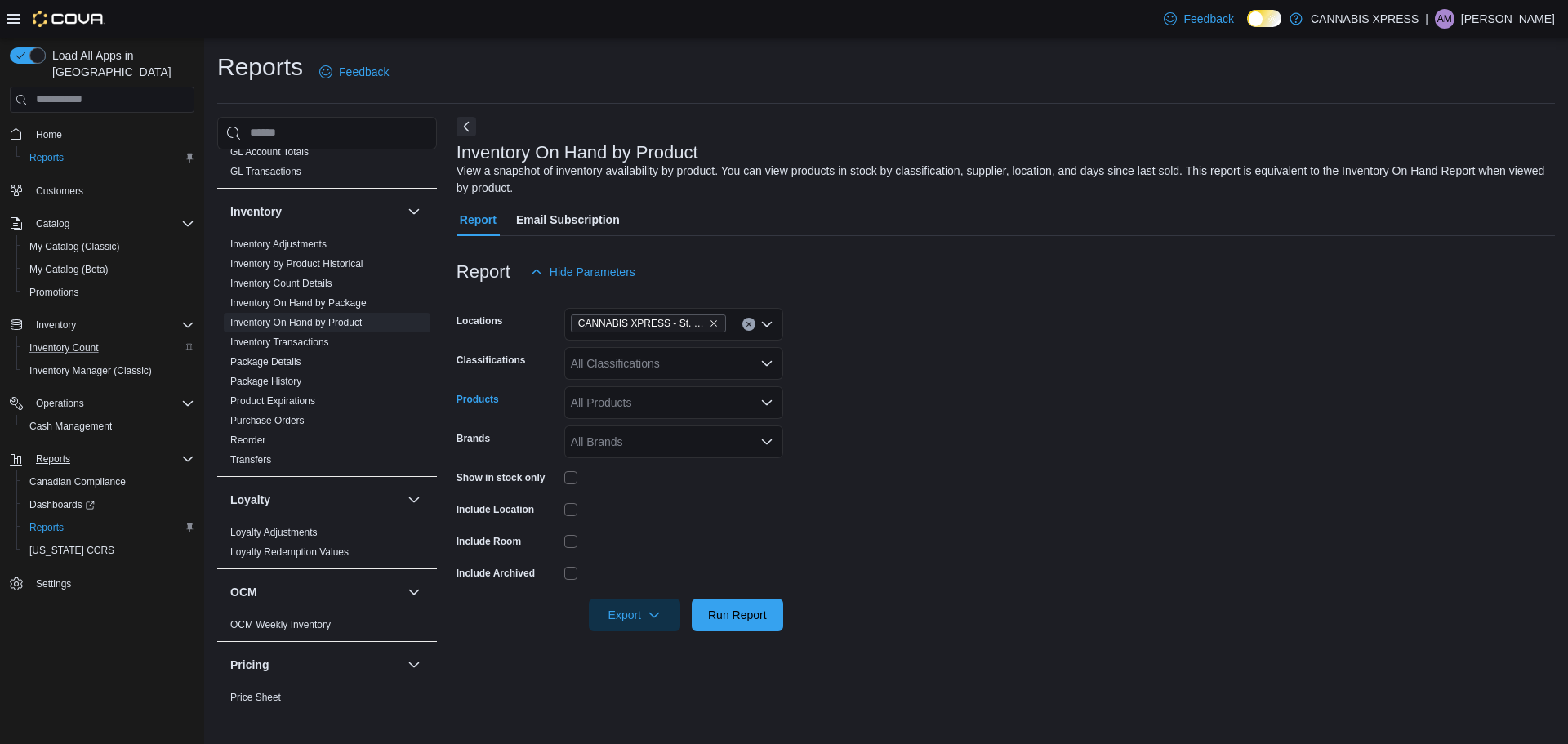
click at [615, 391] on div "All Products" at bounding box center [673, 402] width 219 height 32
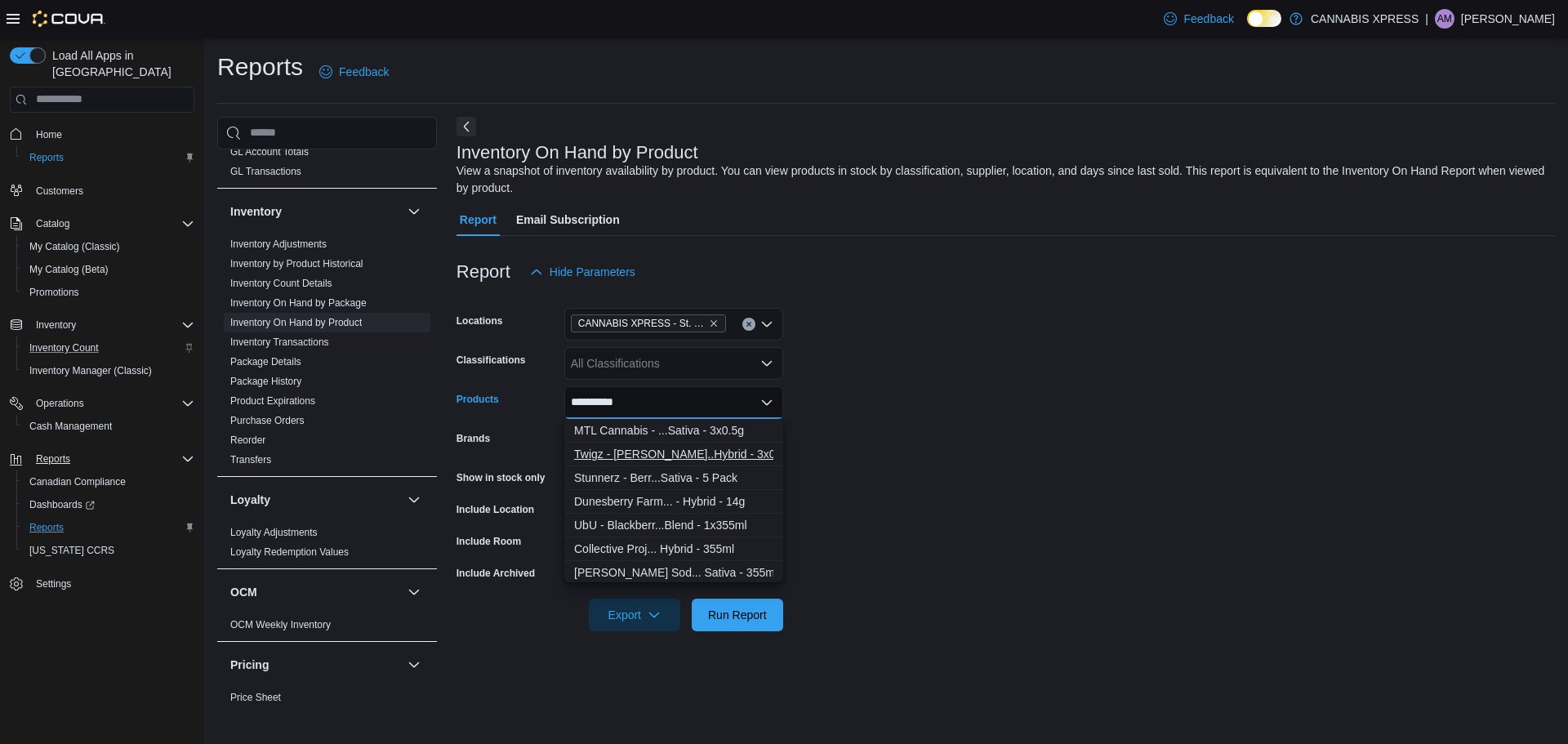
type input "**********"
click at [679, 458] on div "Twigz - [PERSON_NAME]..Hybrid - 3x0.5g" at bounding box center [673, 454] width 199 height 17
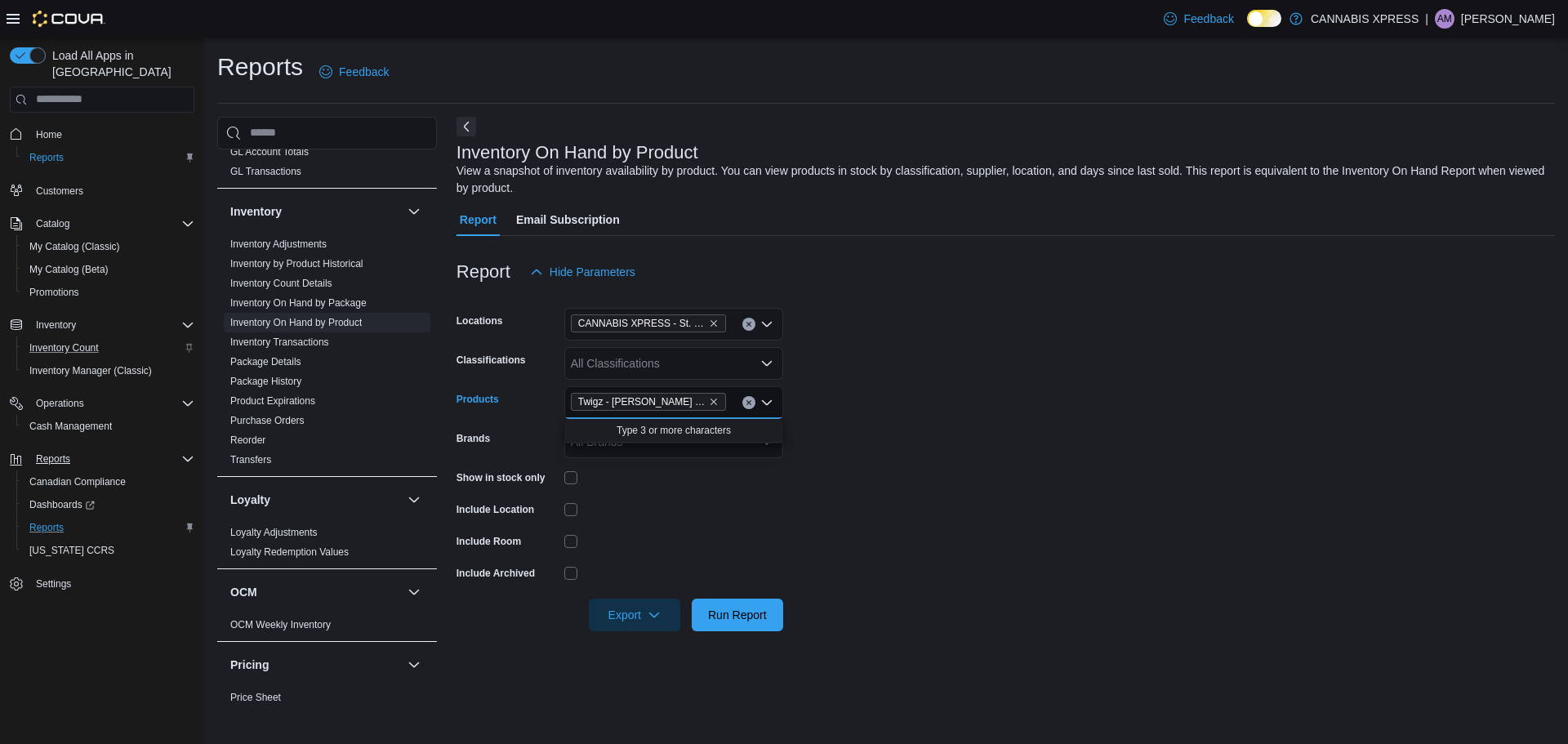
click at [905, 491] on form "Locations CANNABIS XPRESS - [GEOGRAPHIC_DATA][PERSON_NAME] (Water Street) Class…" at bounding box center [1006, 459] width 1098 height 343
click at [735, 618] on span "Run Report" at bounding box center [737, 614] width 59 height 17
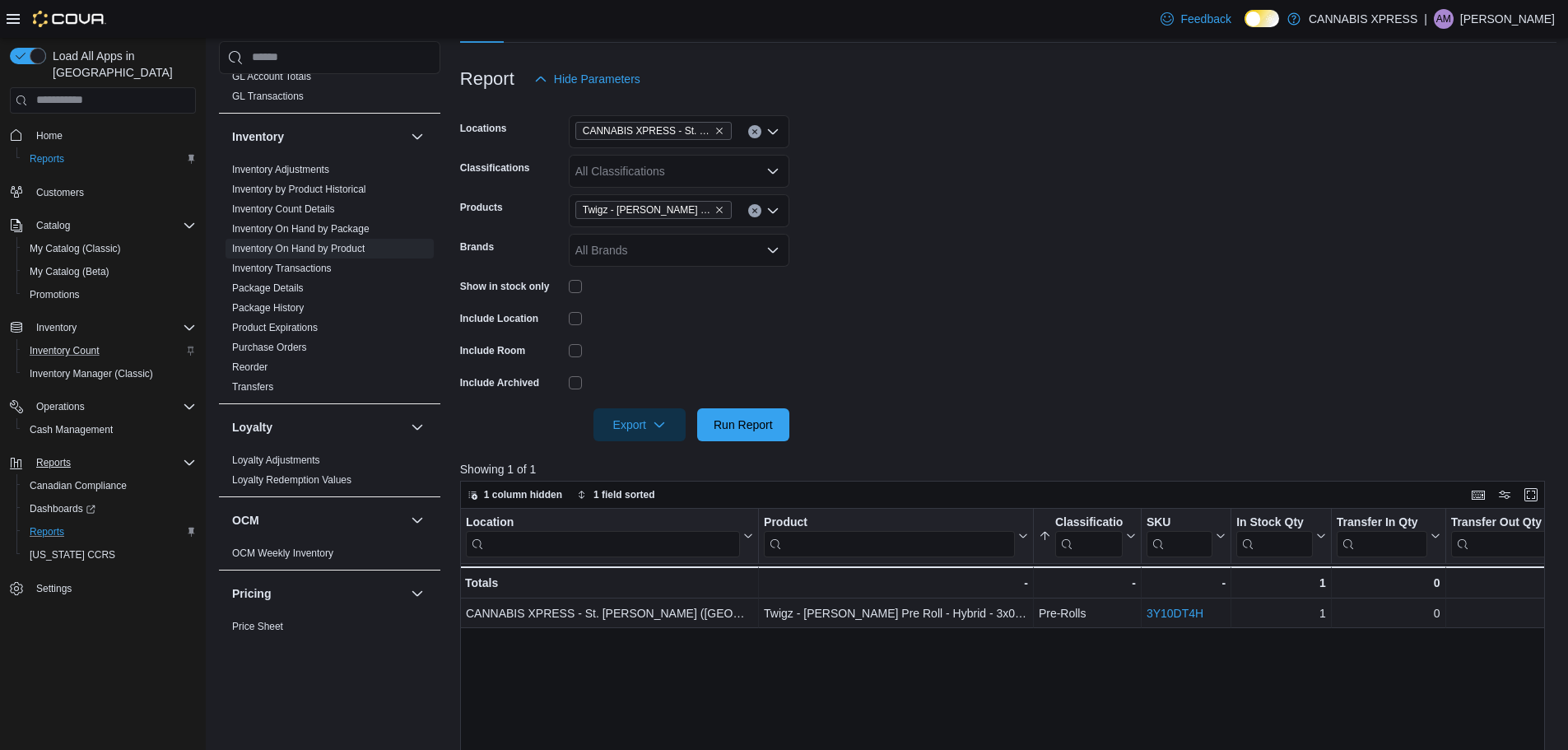
scroll to position [45, 0]
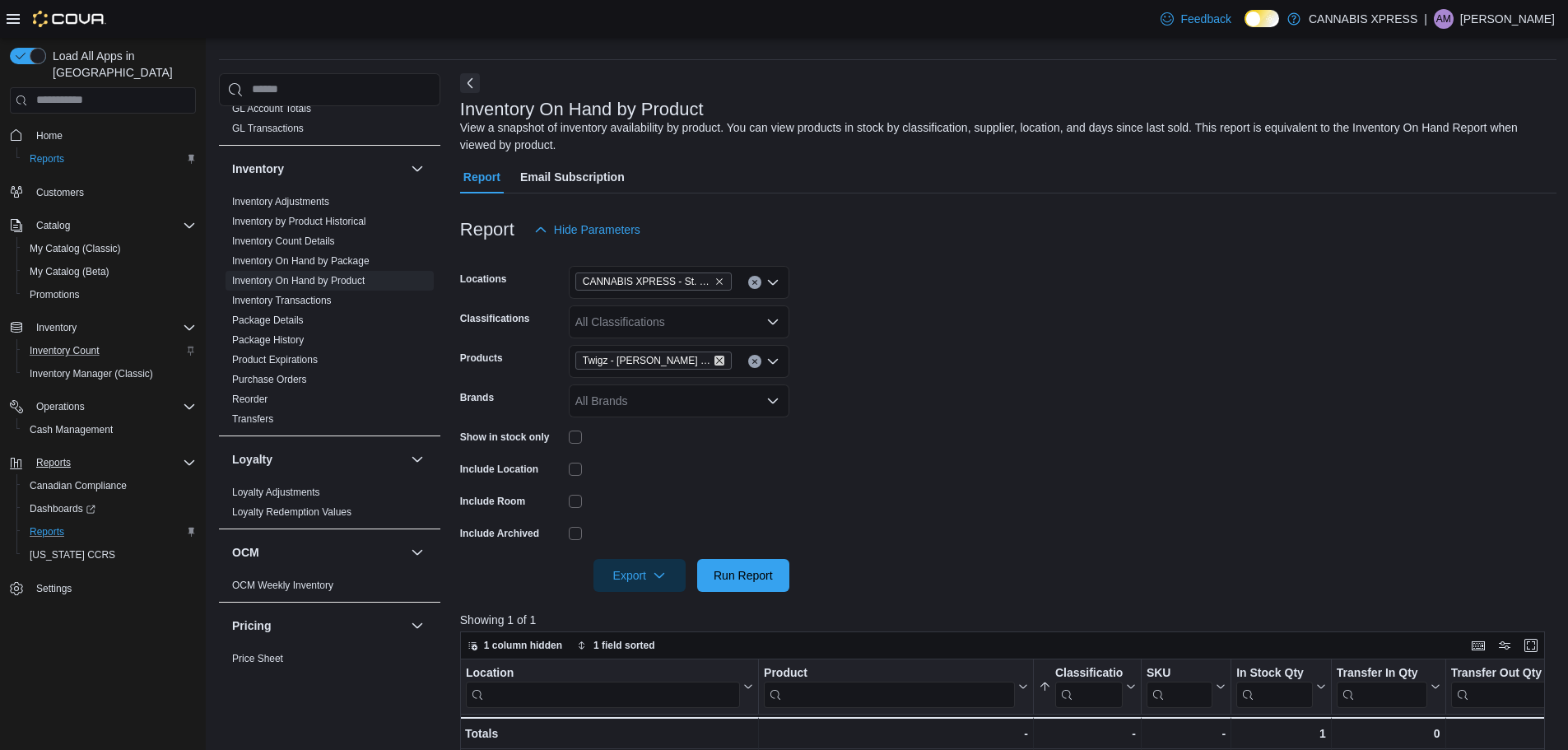
click at [717, 358] on icon "Remove Twigz - Halle Berry Pre Roll - Hybrid - 3x0.5g from selection in this gr…" at bounding box center [719, 361] width 10 height 10
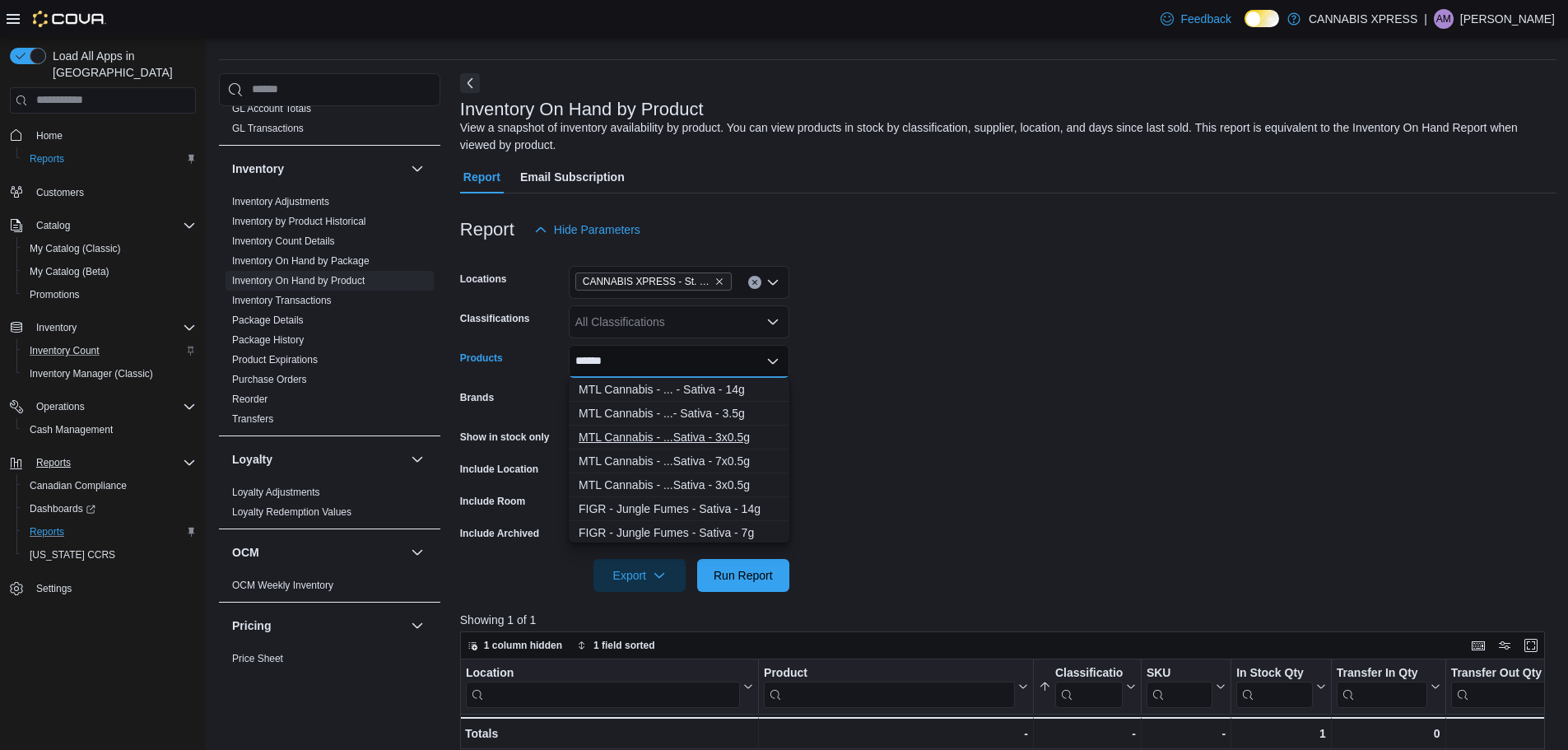
type input "******"
click at [694, 430] on div "MTL Cannabis - ...Sativa - 3x0.5g" at bounding box center [679, 437] width 201 height 17
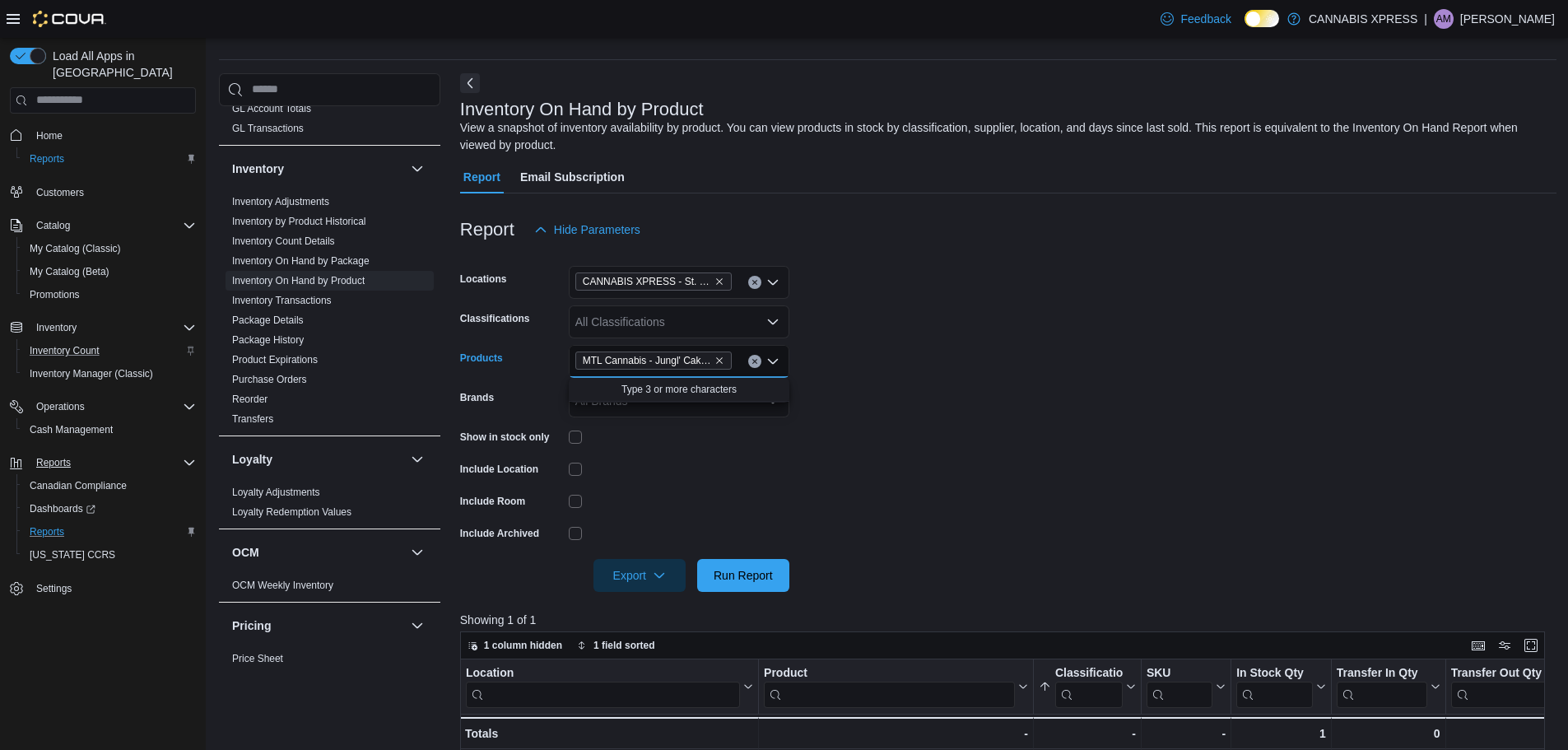
click at [981, 480] on form "Locations CANNABIS XPRESS - [GEOGRAPHIC_DATA][PERSON_NAME] (Water Street) Class…" at bounding box center [1008, 418] width 1097 height 346
click at [779, 568] on span "Run Report" at bounding box center [743, 574] width 72 height 33
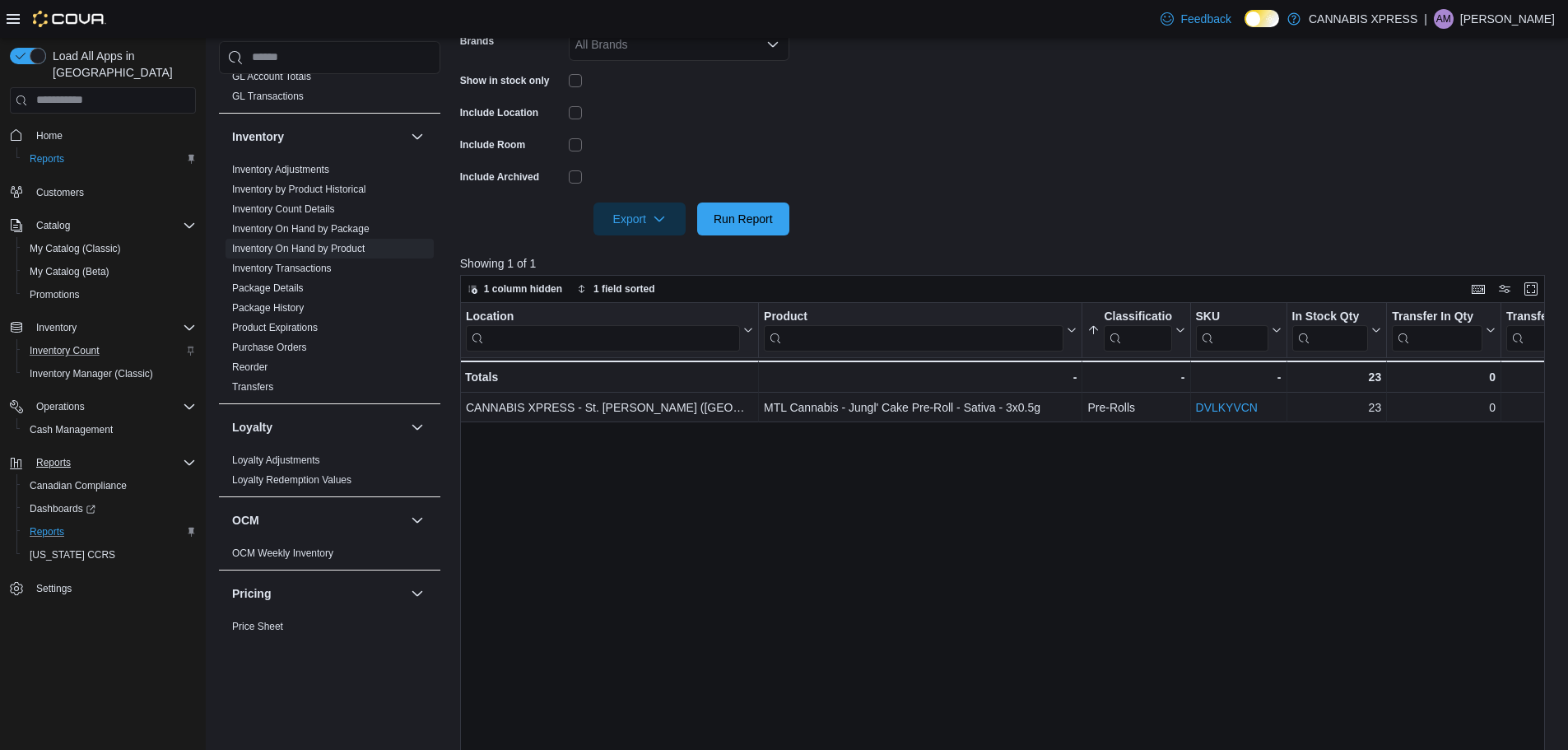
scroll to position [291, 0]
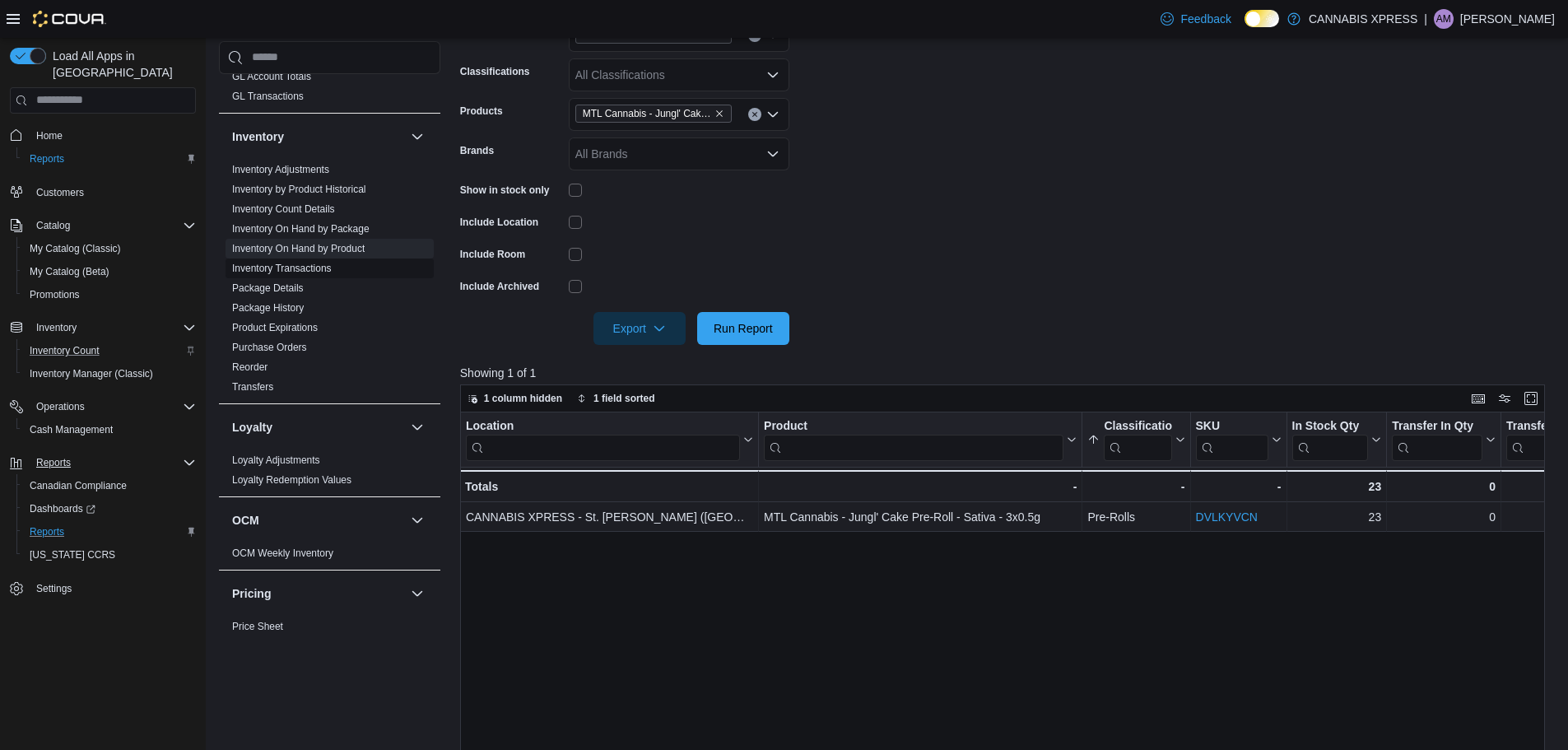
click at [312, 268] on link "Inventory Transactions" at bounding box center [281, 268] width 100 height 12
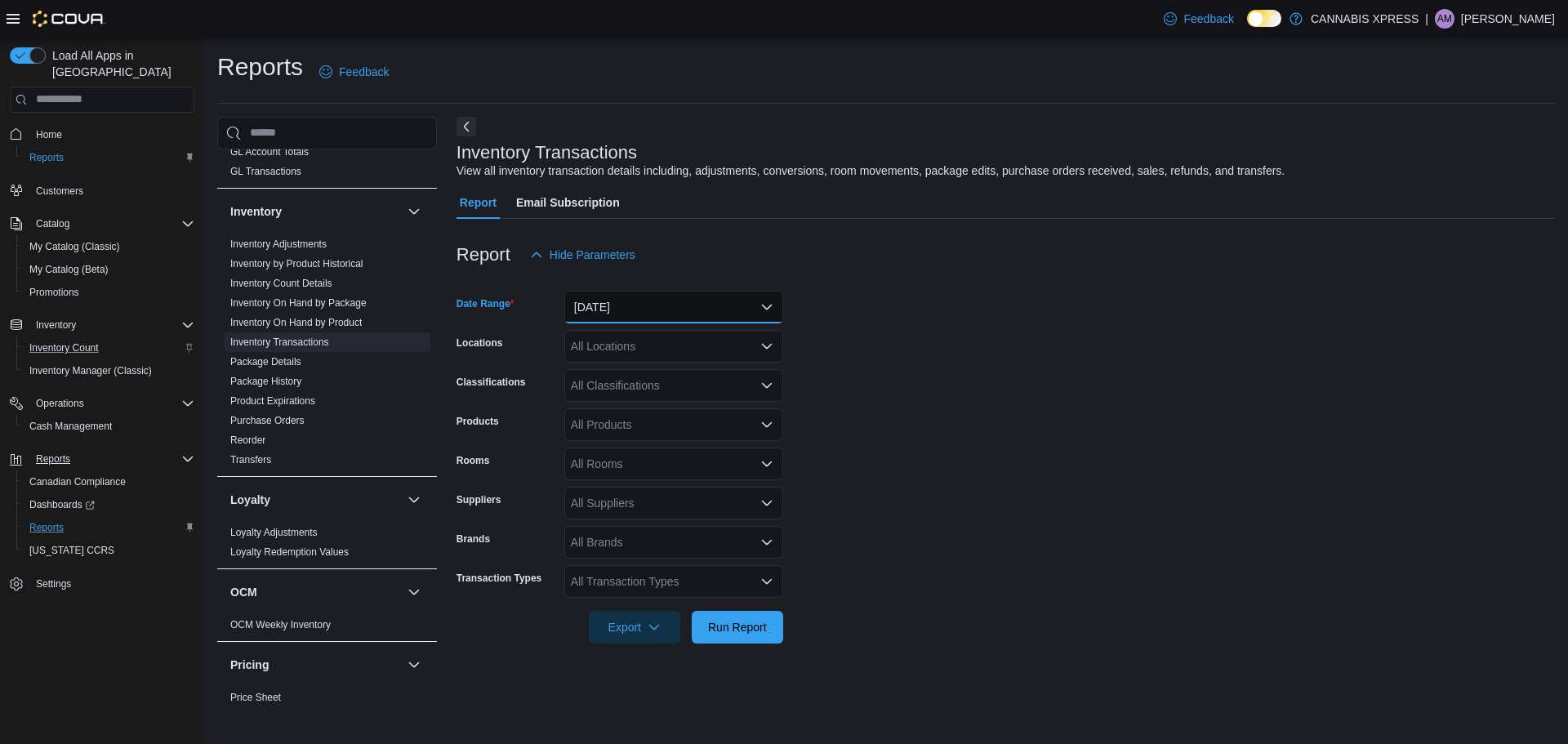
click at [635, 315] on button "[DATE]" at bounding box center [673, 307] width 219 height 32
click at [613, 292] on button "[DATE]" at bounding box center [673, 307] width 219 height 32
click at [626, 310] on button "[DATE]" at bounding box center [673, 307] width 219 height 32
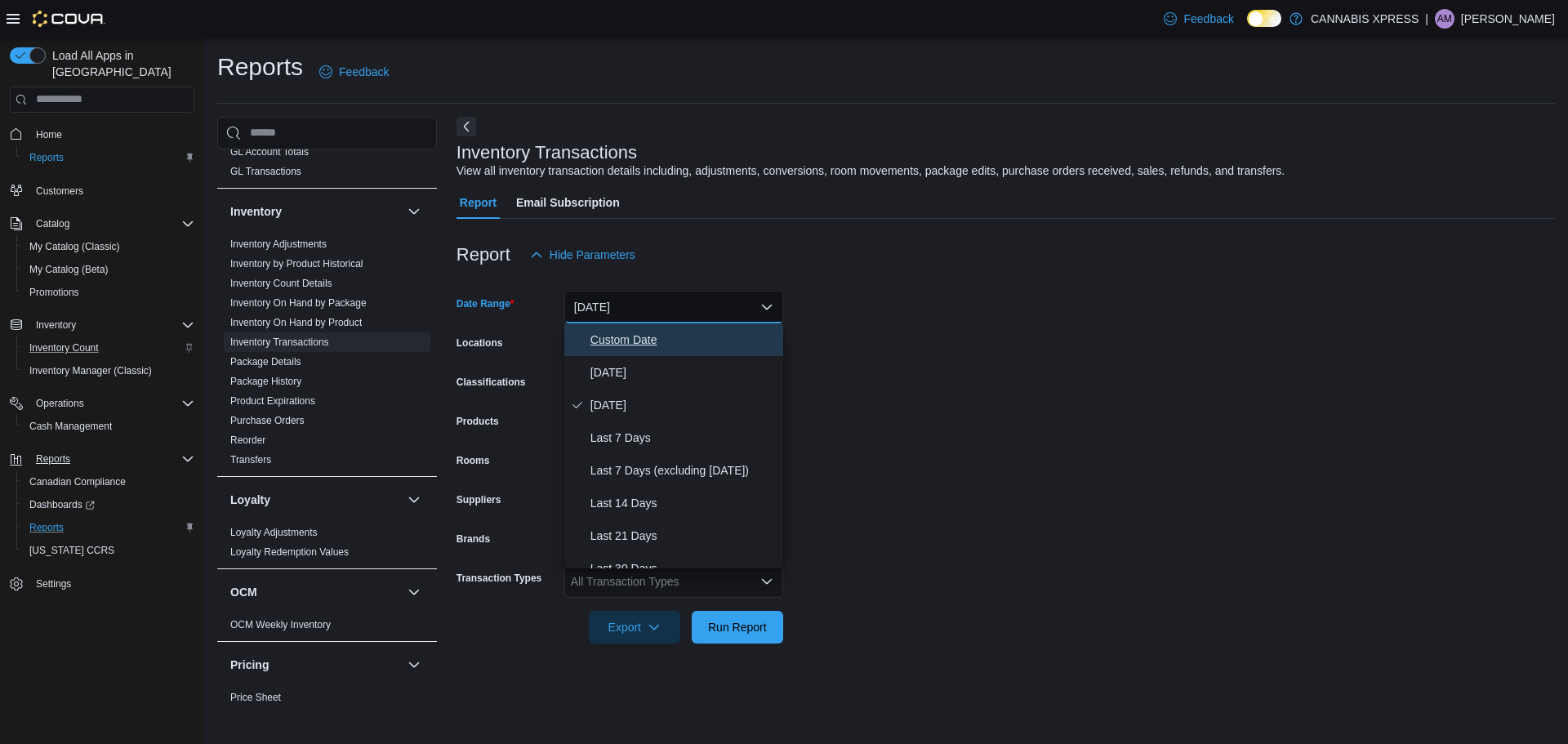
click at [636, 351] on button "Custom Date" at bounding box center [673, 339] width 219 height 32
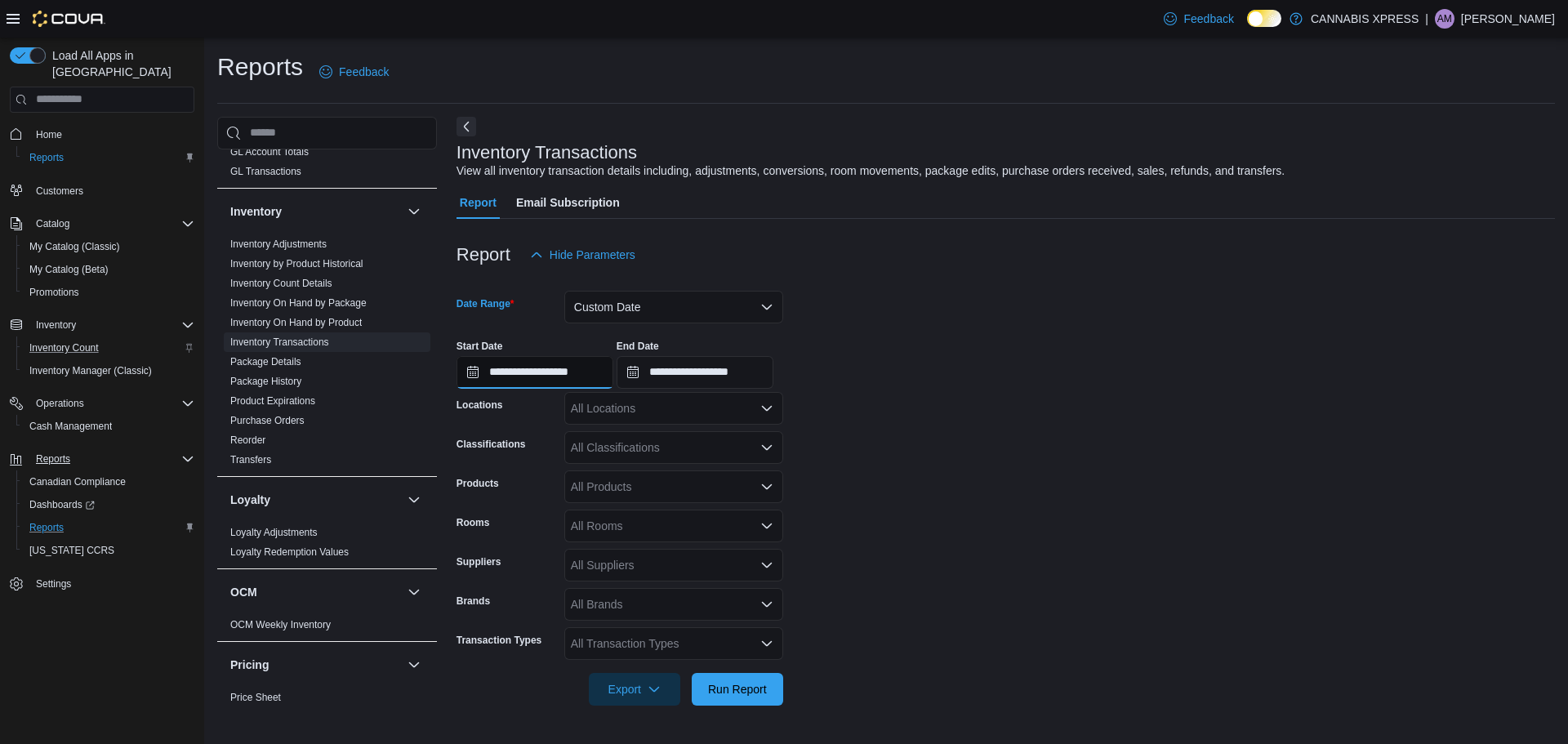
click at [564, 370] on input "**********" at bounding box center [535, 372] width 157 height 32
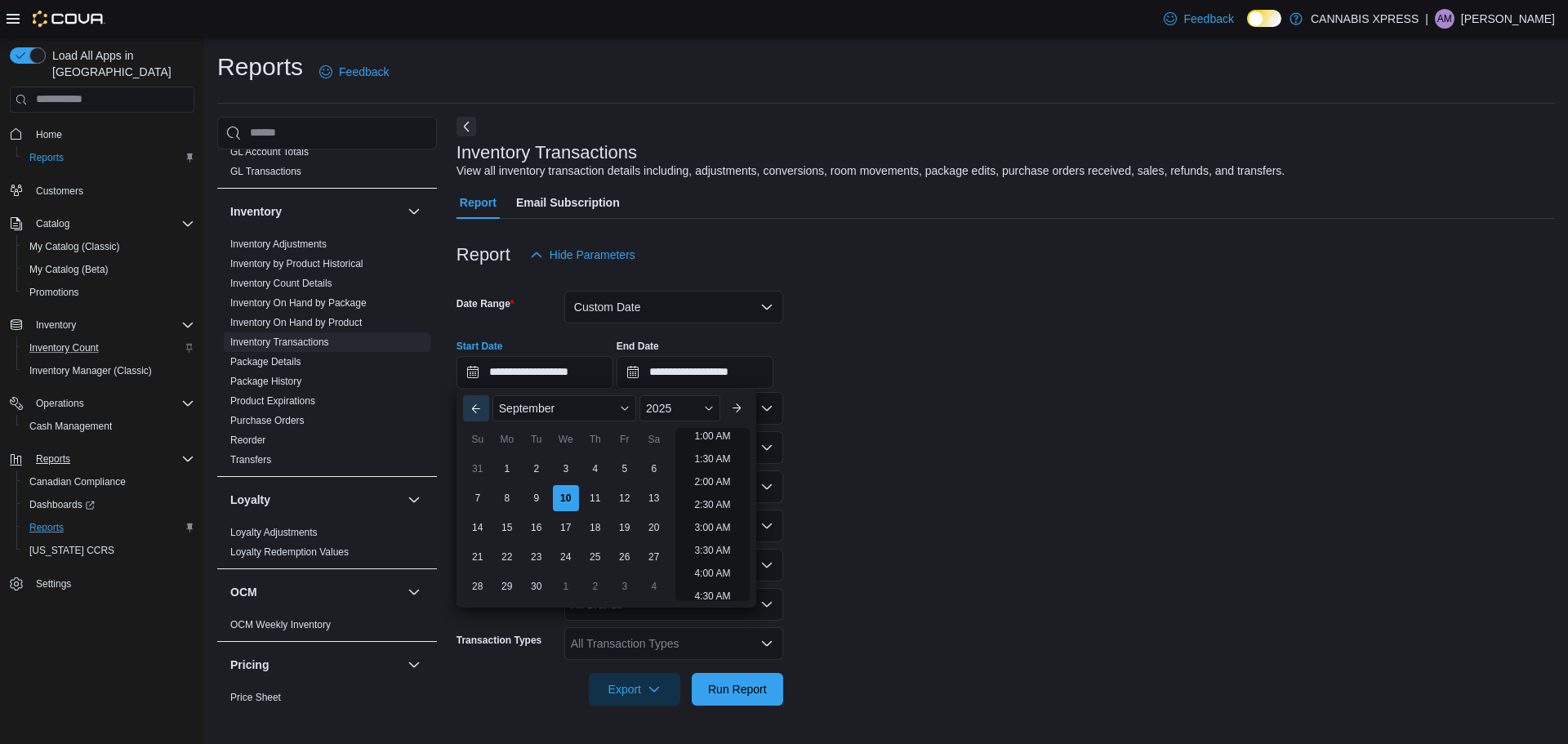
click at [485, 406] on button "Previous Month" at bounding box center [476, 408] width 27 height 27
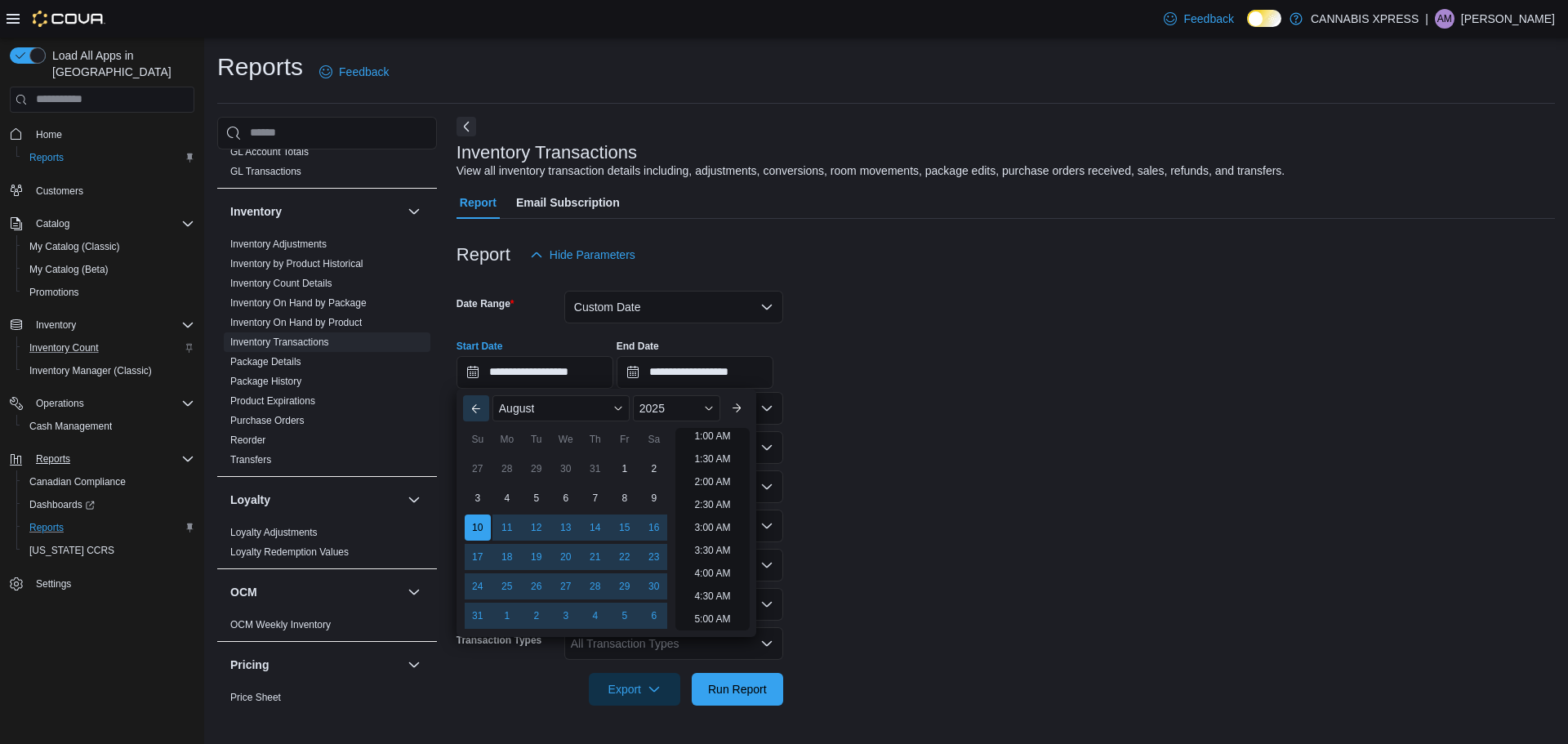
scroll to position [3, 0]
click at [485, 406] on button "Previous Month" at bounding box center [476, 408] width 27 height 27
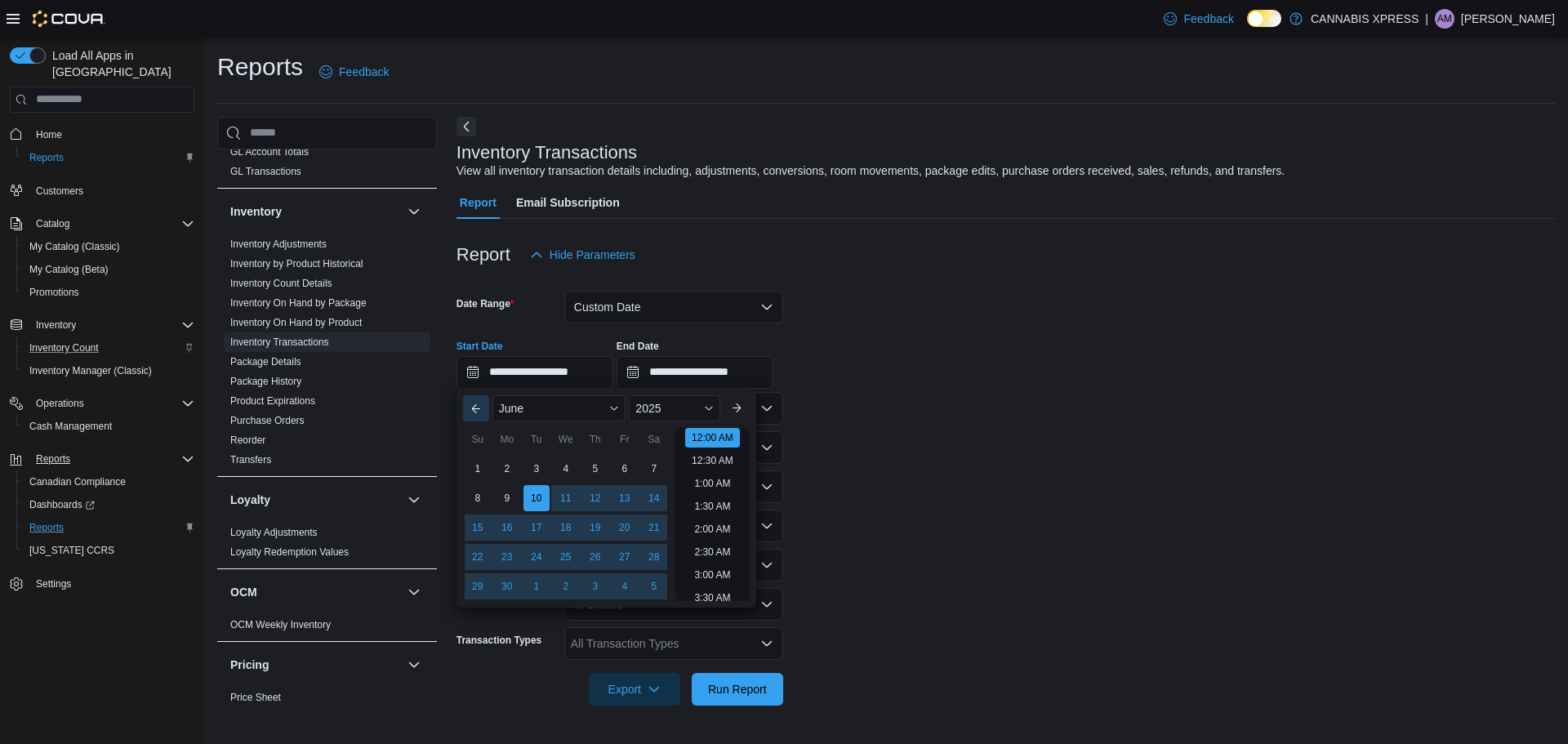
click at [485, 406] on button "Previous Month" at bounding box center [476, 408] width 27 height 27
click at [602, 476] on div "1" at bounding box center [594, 468] width 28 height 29
type input "**********"
click at [871, 471] on form "**********" at bounding box center [1006, 488] width 1098 height 434
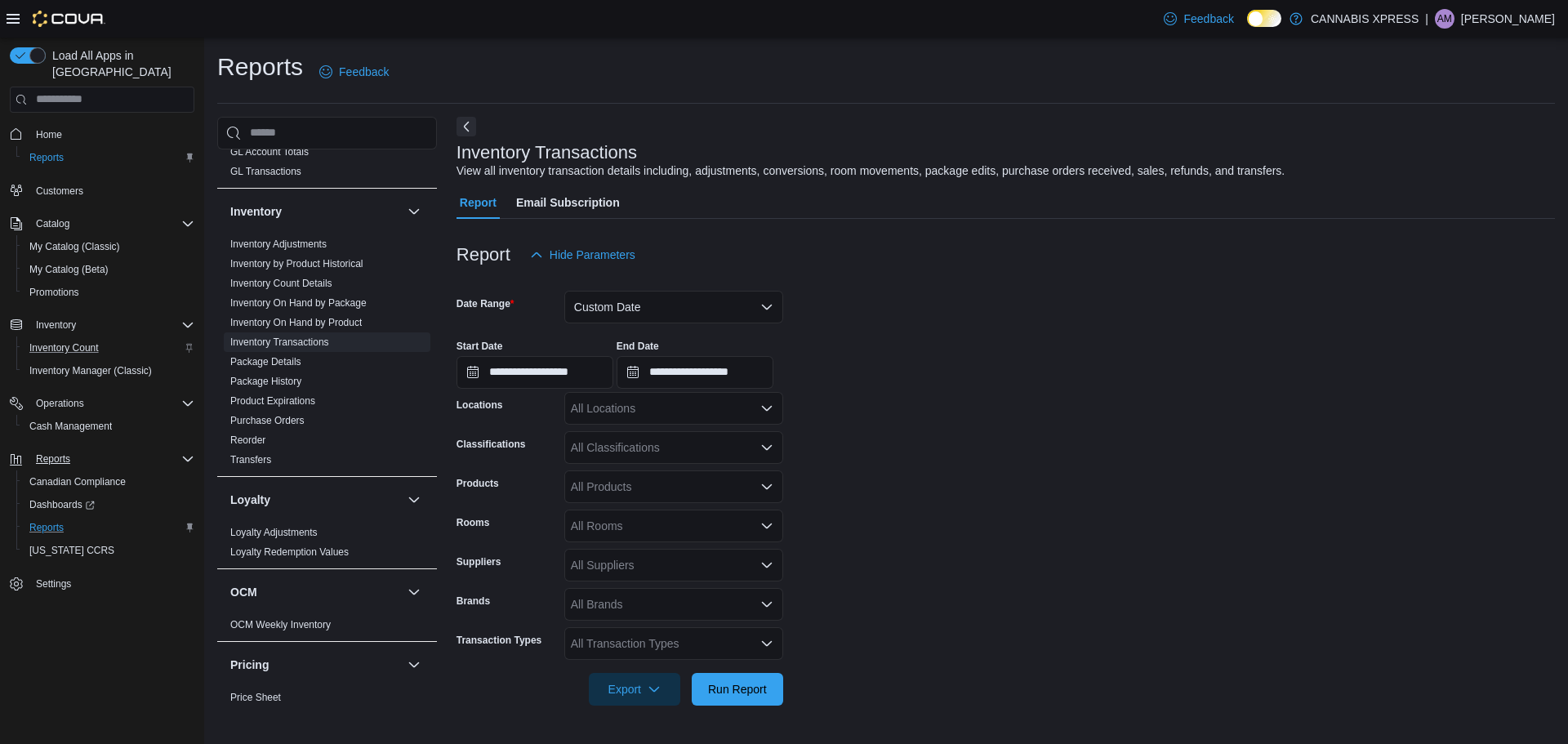
click at [617, 399] on div "All Locations" at bounding box center [673, 408] width 219 height 32
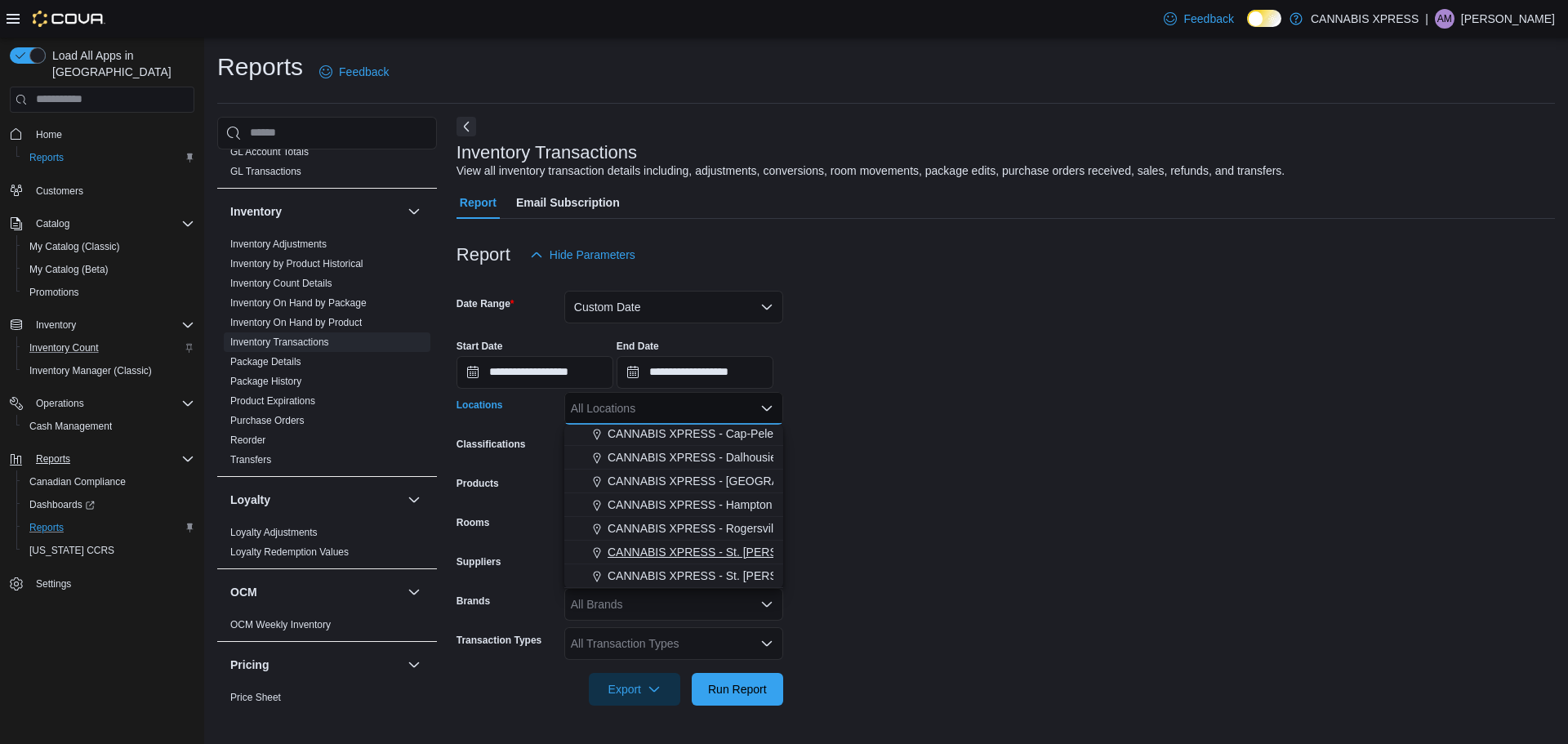
click at [703, 547] on span "CANNABIS XPRESS - St. [PERSON_NAME] ([GEOGRAPHIC_DATA])" at bounding box center [787, 551] width 360 height 17
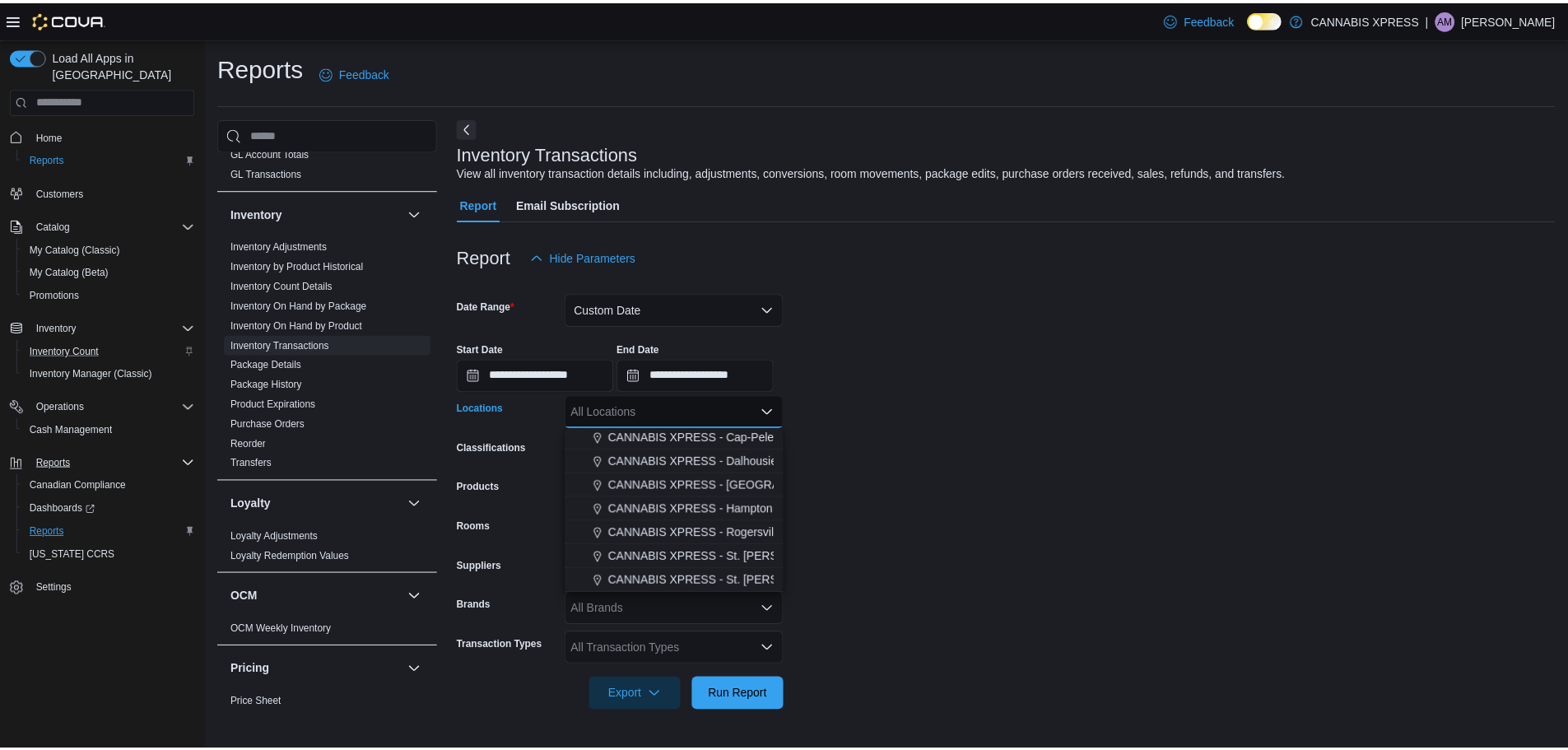
scroll to position [384, 0]
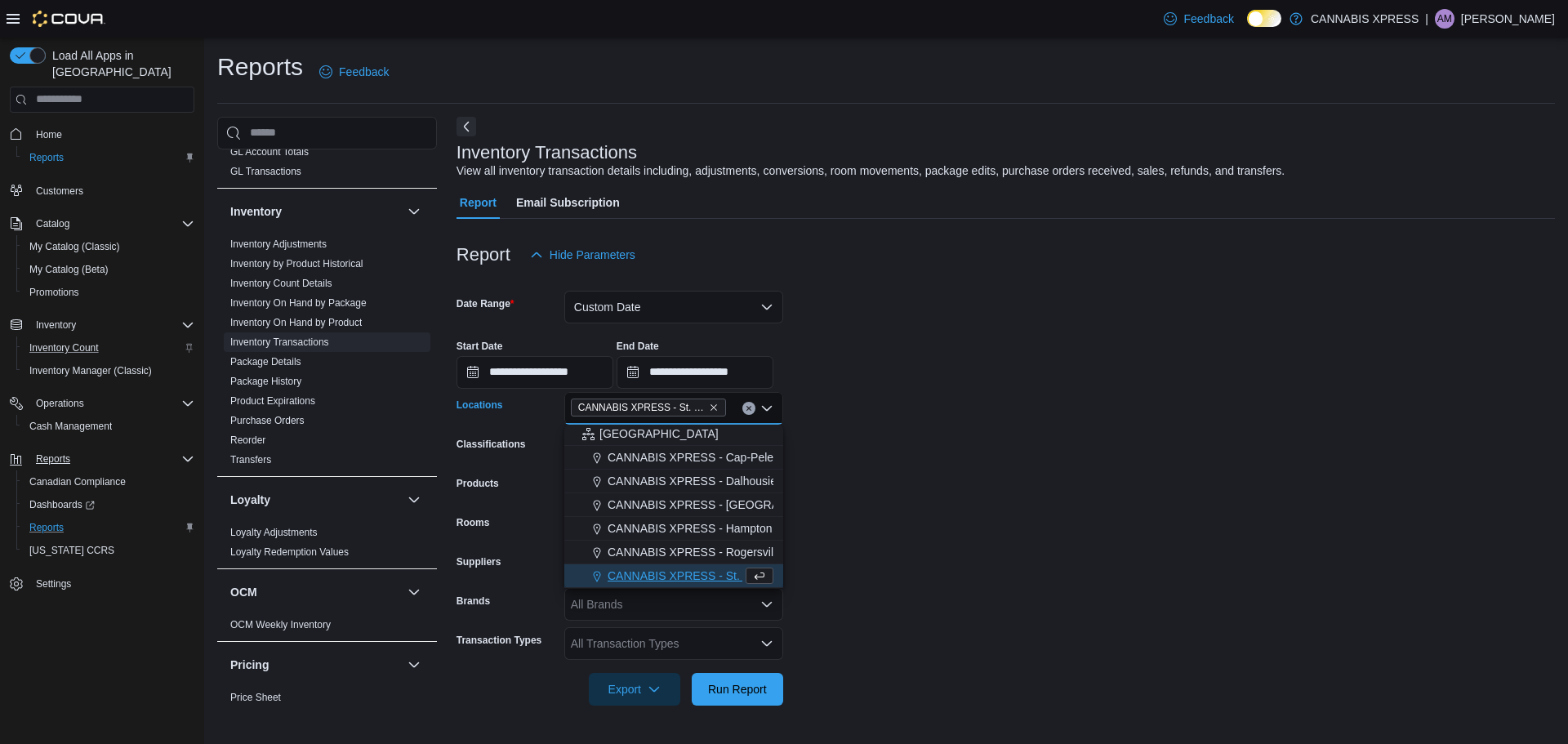
click at [886, 514] on form "**********" at bounding box center [1006, 488] width 1098 height 434
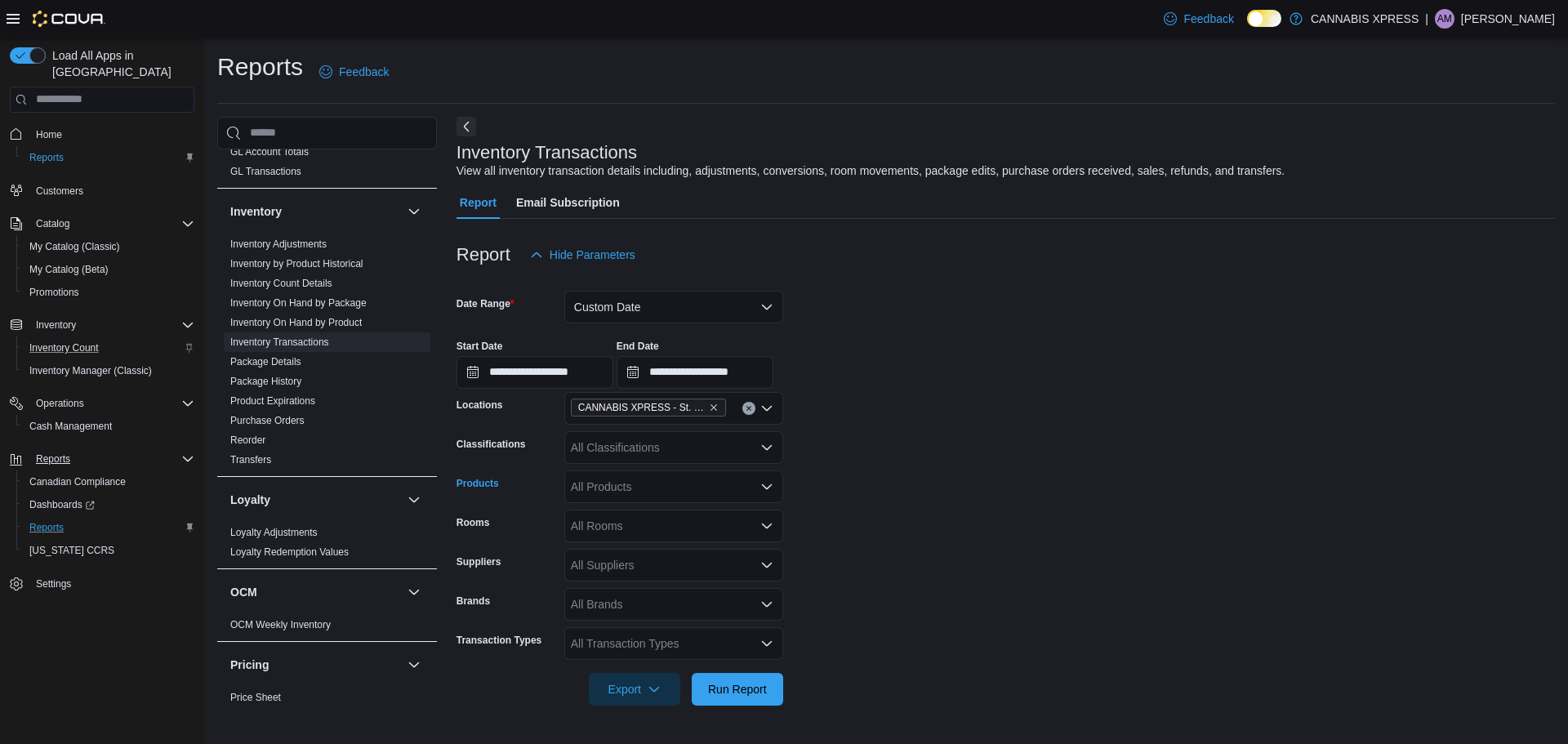
click at [593, 485] on div "All Products" at bounding box center [673, 486] width 219 height 32
type input "*"
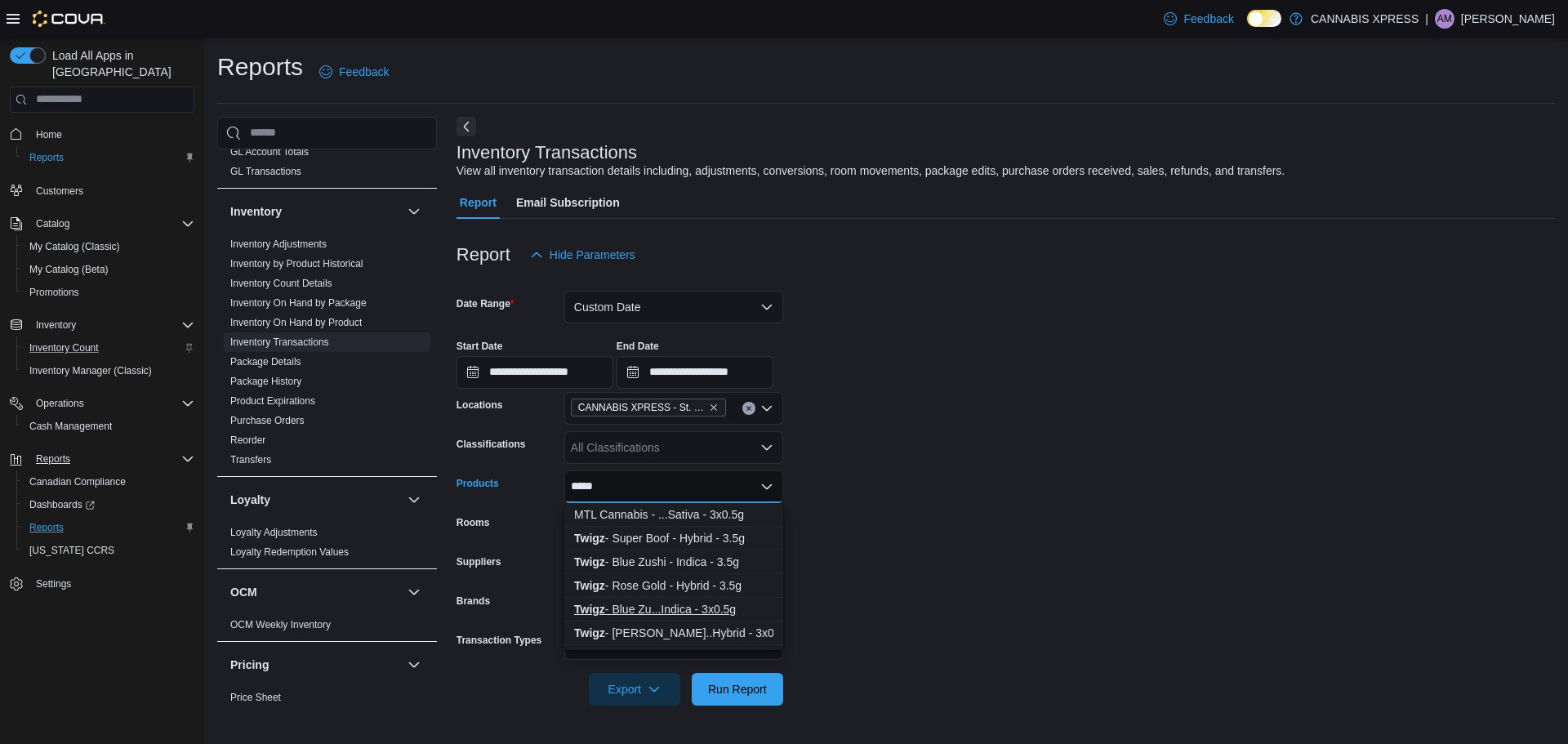
type input "*****"
click at [664, 609] on div "Twigz - Blue Zu...Indica - 3x0.5g" at bounding box center [673, 609] width 199 height 17
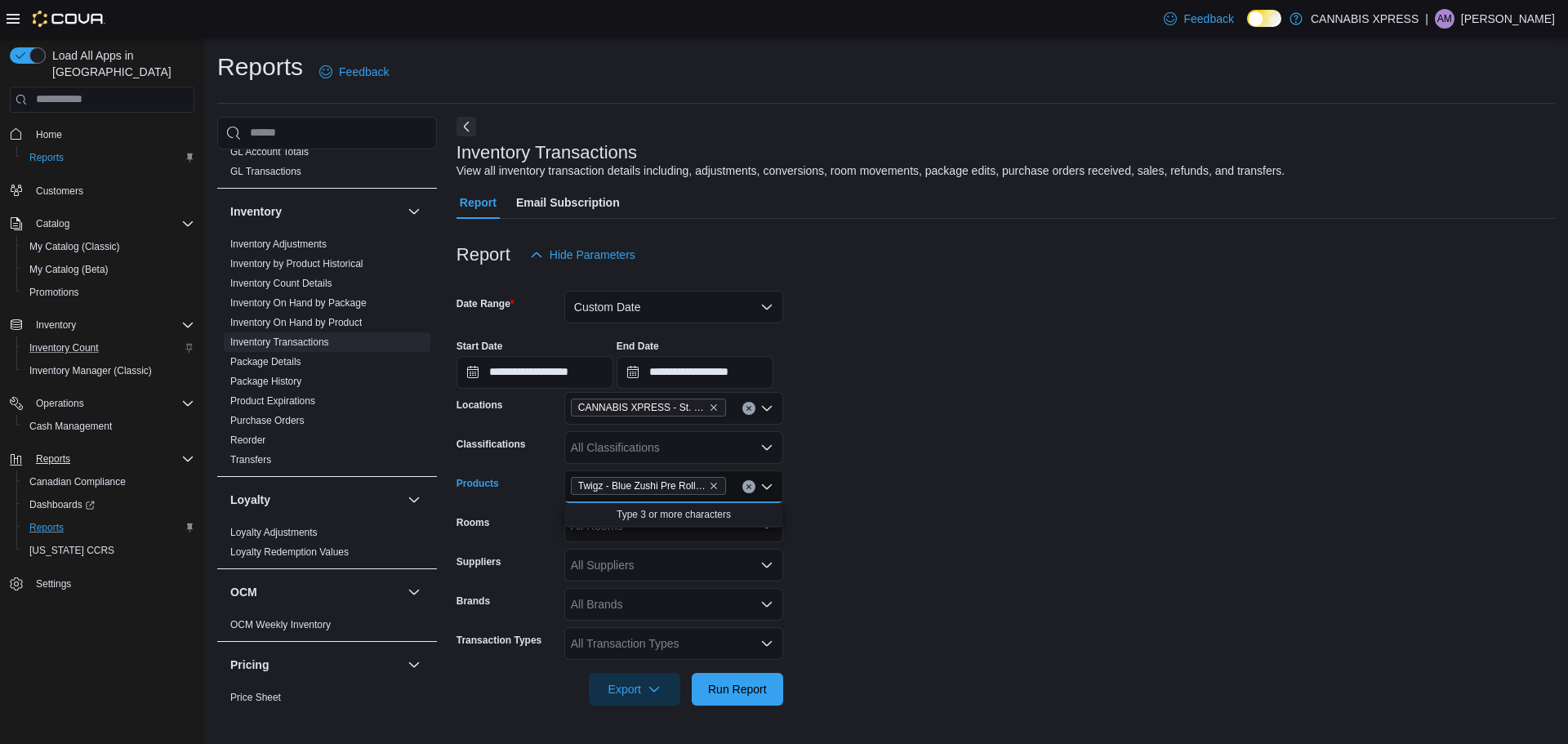
click at [888, 548] on form "**********" at bounding box center [1006, 488] width 1098 height 434
click at [739, 696] on span "Run Report" at bounding box center [737, 688] width 59 height 17
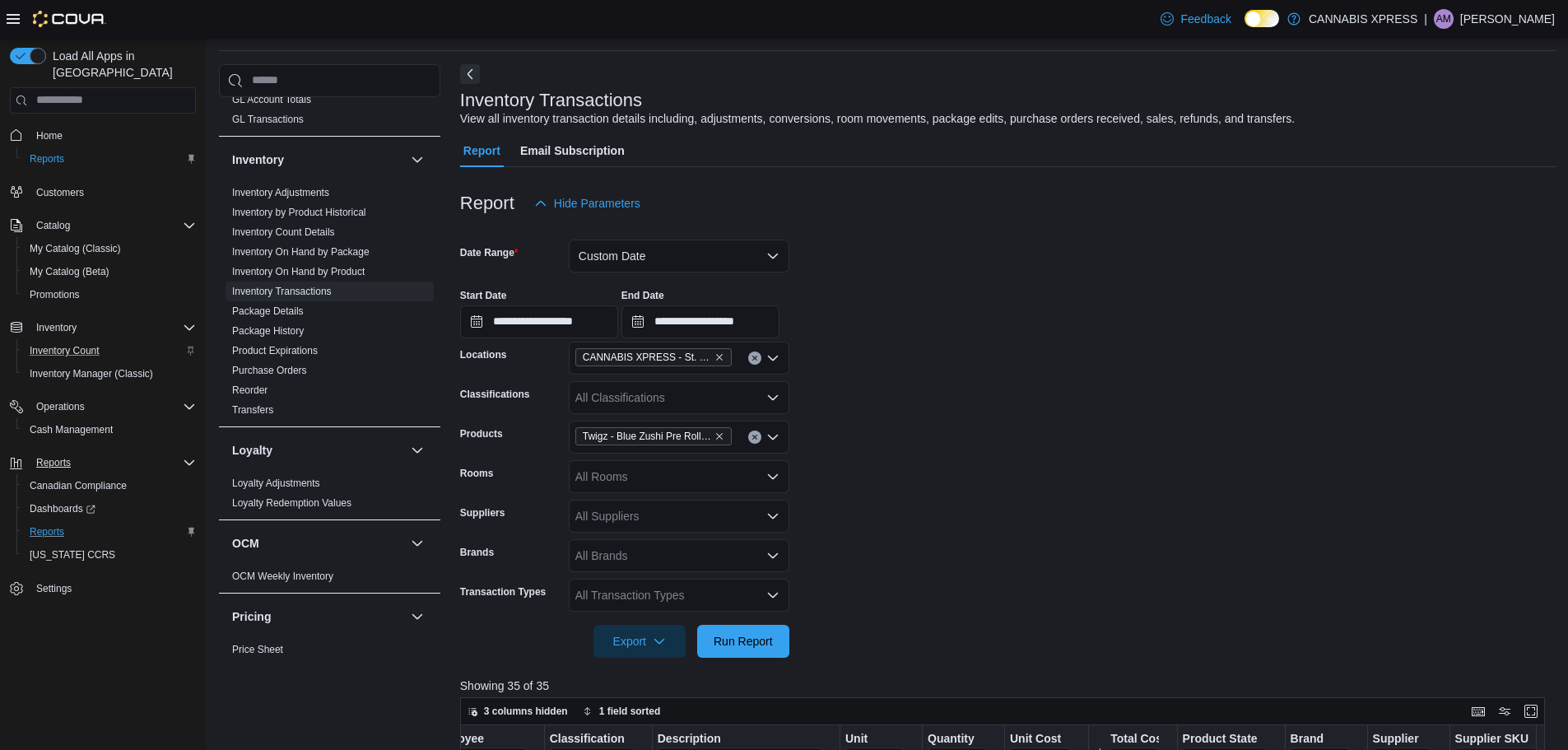
scroll to position [82, 0]
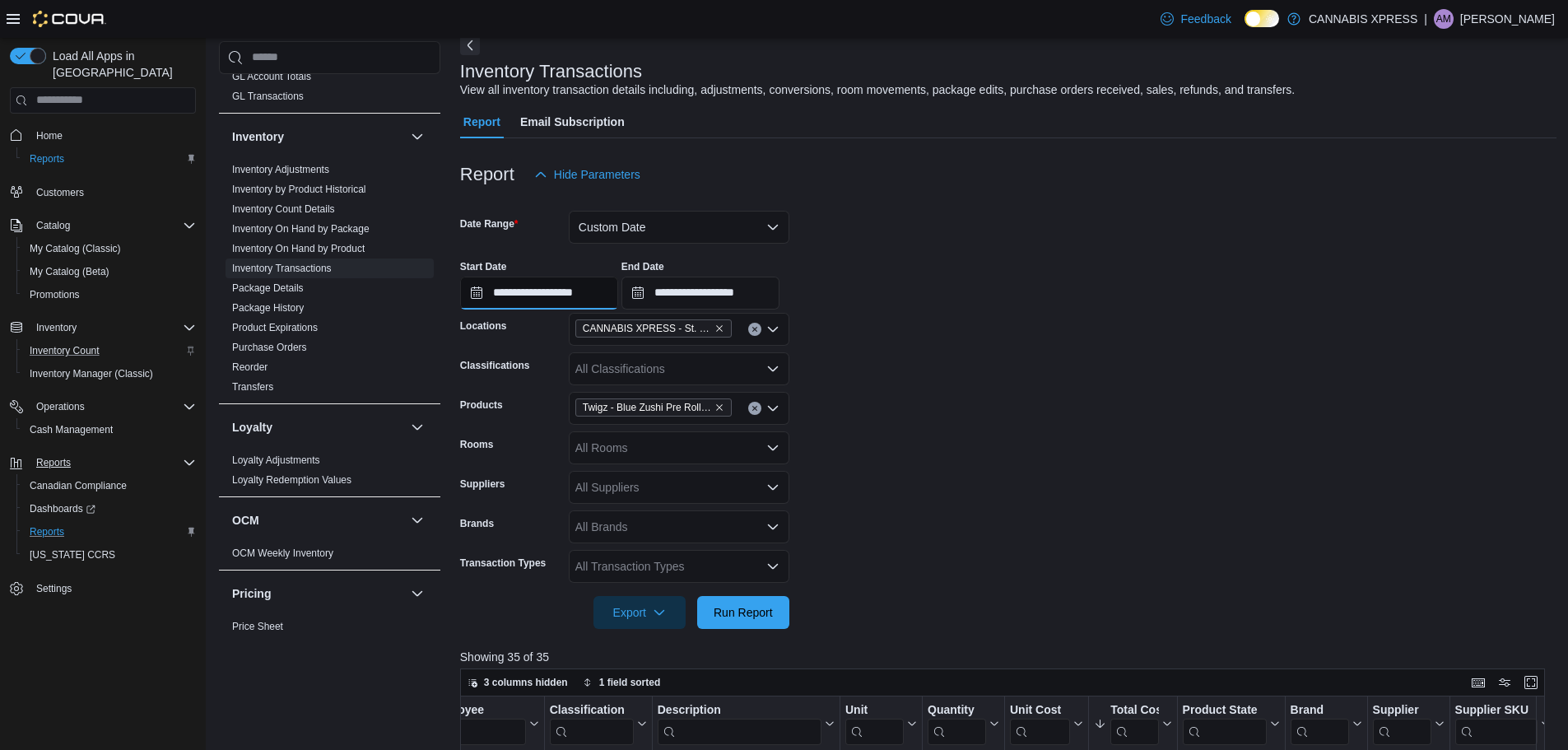
click at [587, 297] on input "**********" at bounding box center [540, 292] width 158 height 33
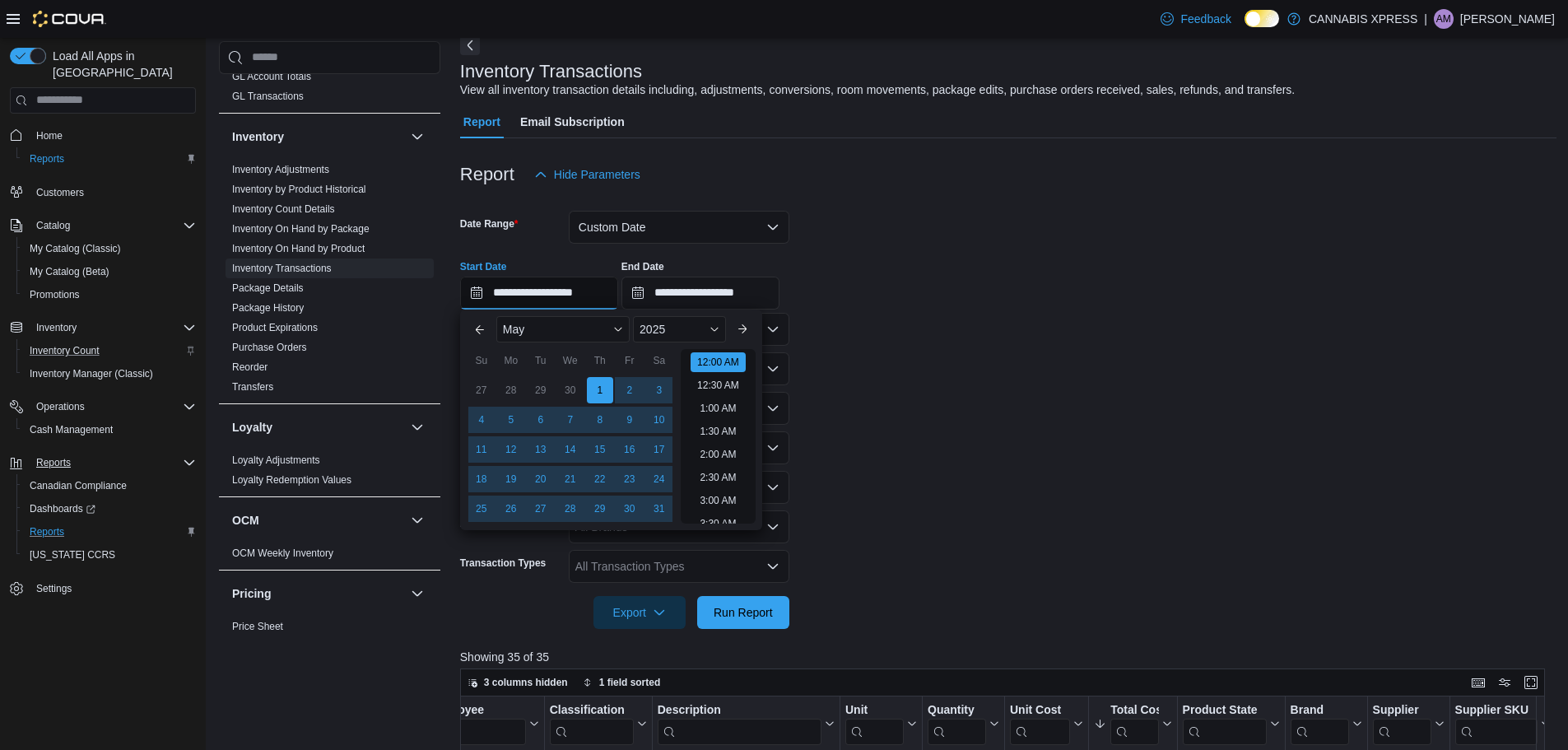
scroll to position [52, 0]
click at [743, 326] on button "Next month" at bounding box center [742, 329] width 27 height 27
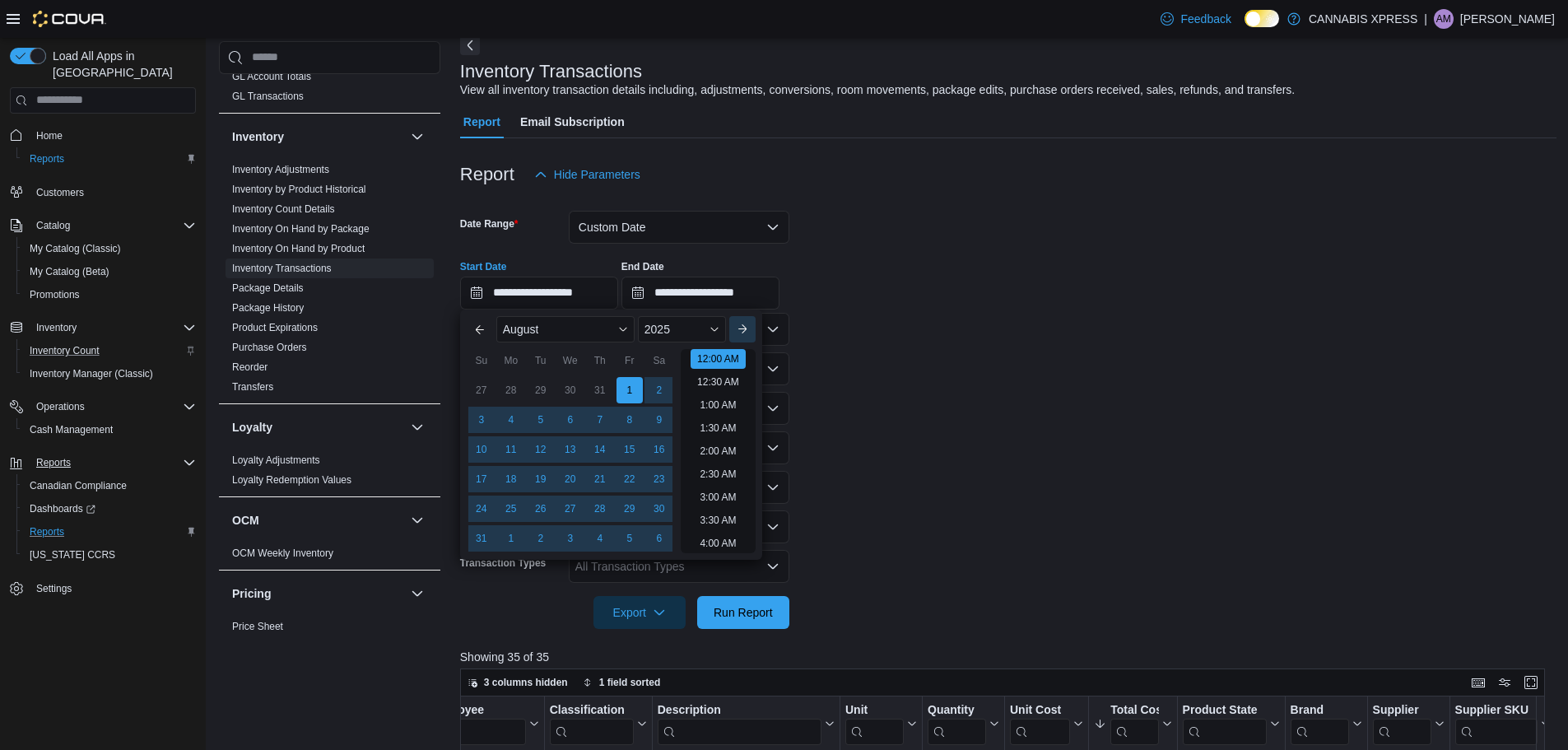
click at [743, 326] on button "Next month" at bounding box center [742, 329] width 27 height 27
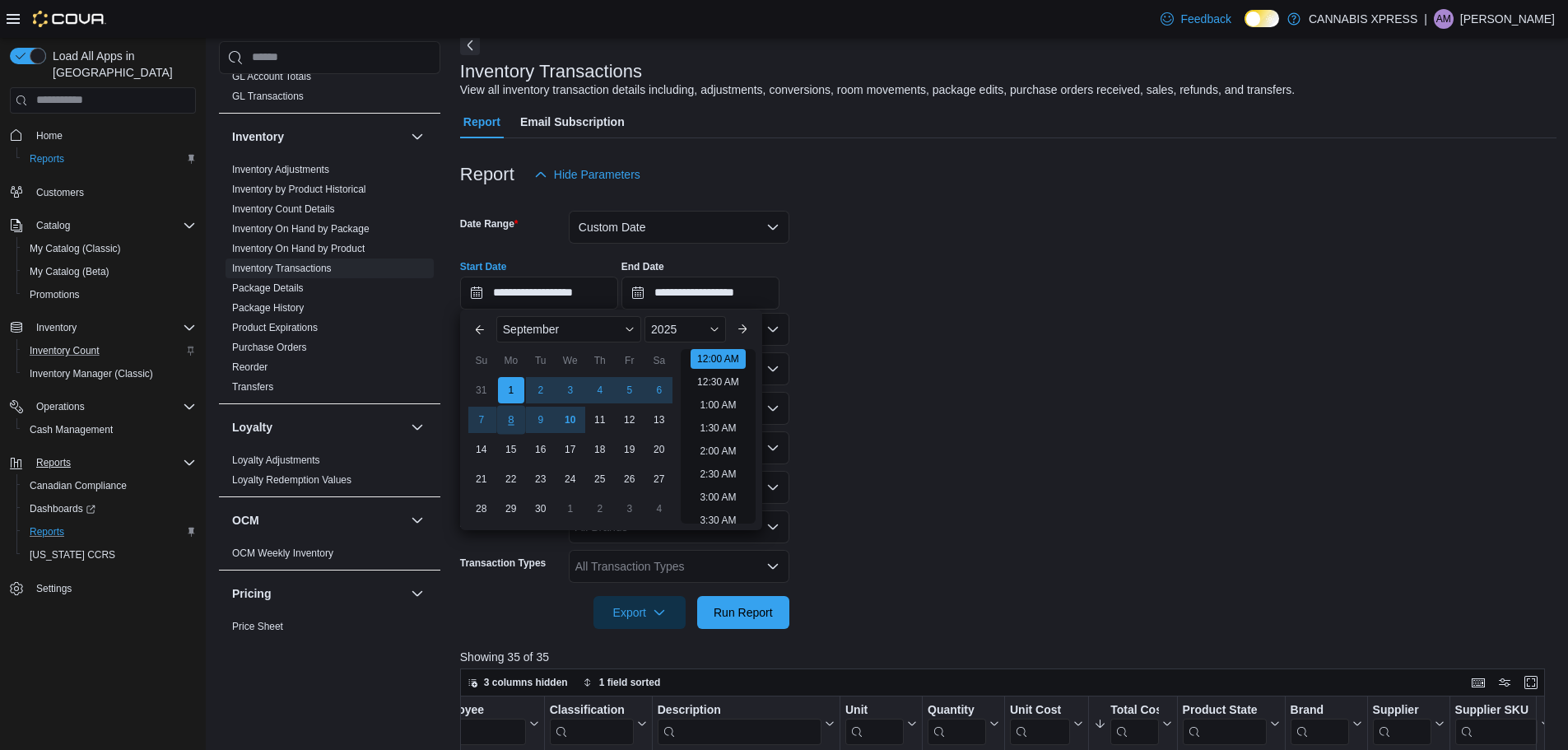
click at [518, 421] on div "8" at bounding box center [510, 419] width 29 height 29
type input "**********"
click at [908, 387] on form "**********" at bounding box center [1008, 410] width 1097 height 438
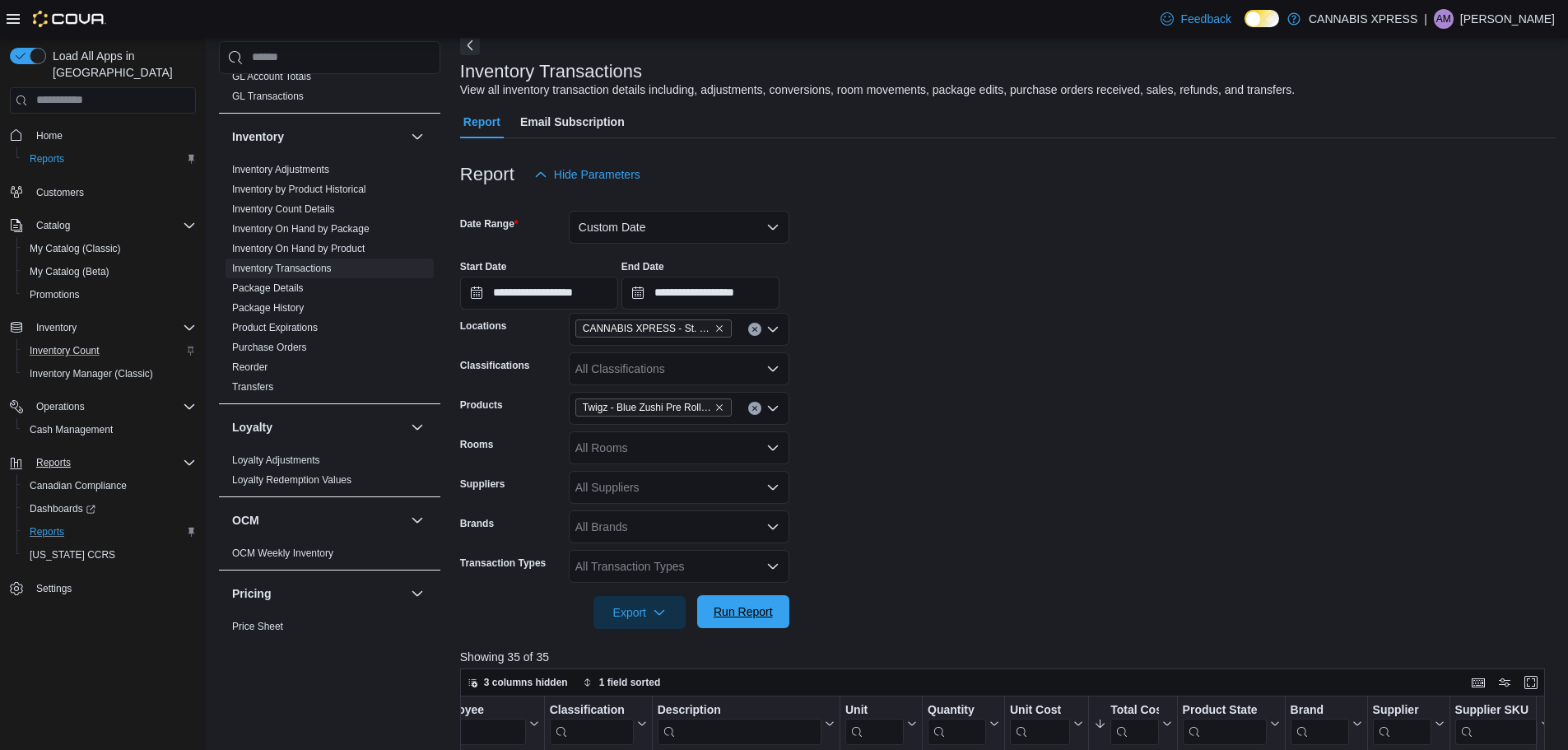
click at [750, 613] on span "Run Report" at bounding box center [743, 611] width 59 height 17
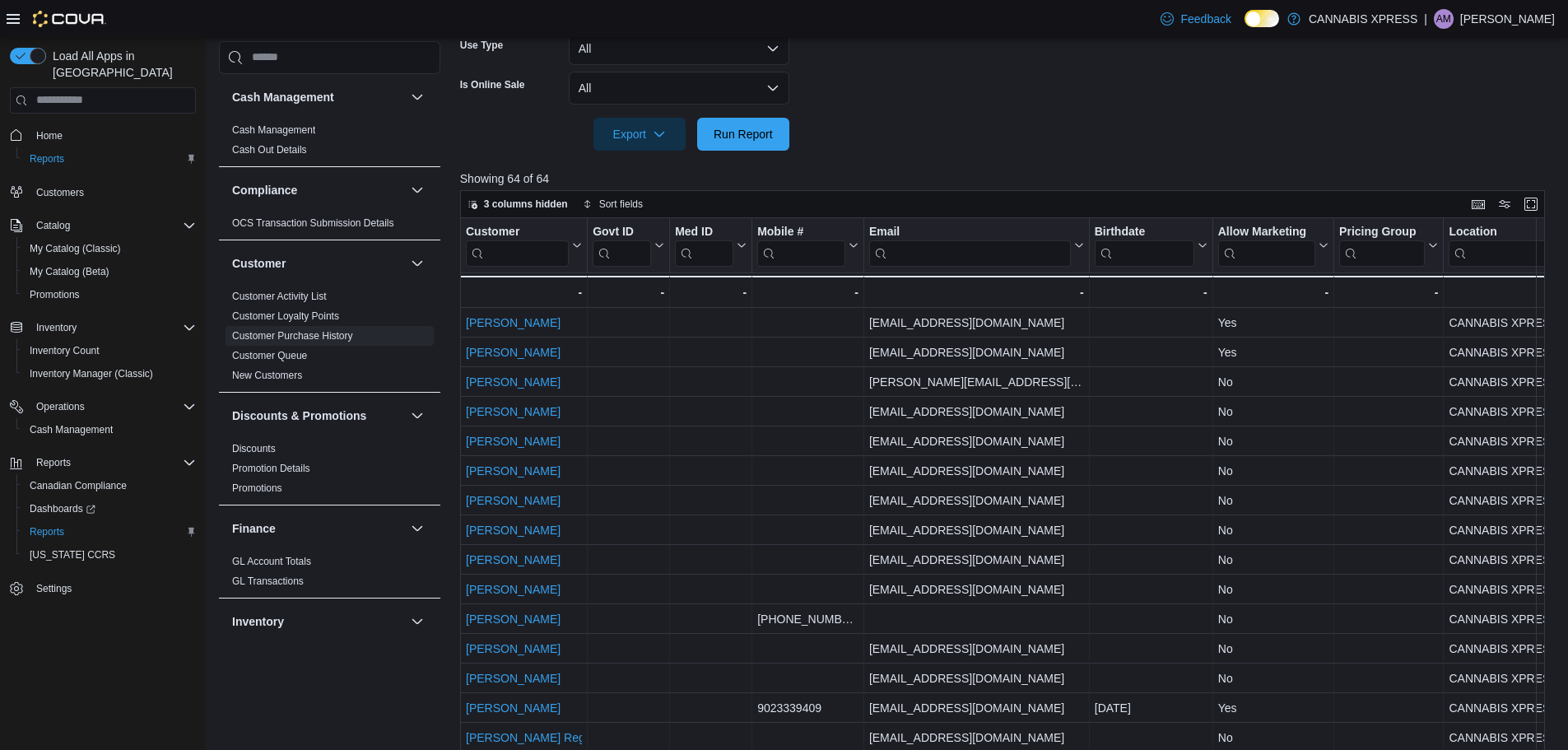
scroll to position [178, 0]
